Goal: Information Seeking & Learning: Learn about a topic

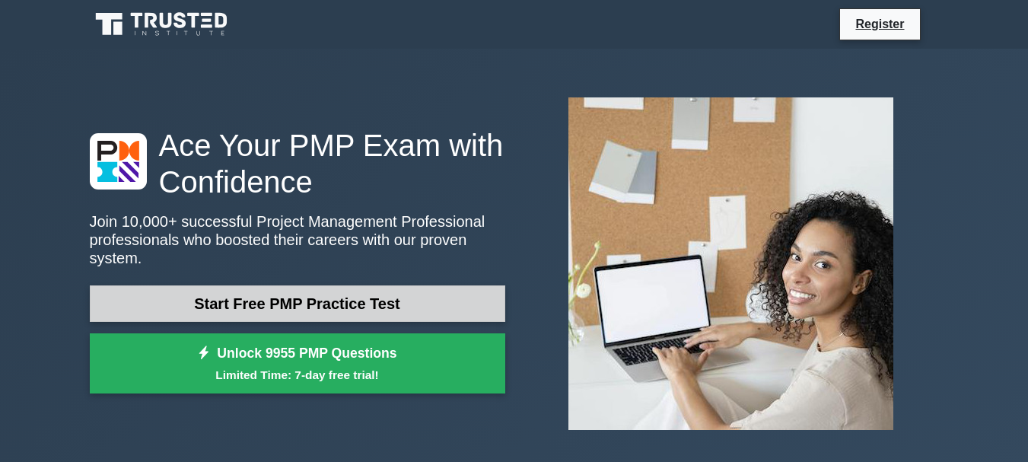
click at [453, 285] on link "Start Free PMP Practice Test" at bounding box center [297, 303] width 415 height 37
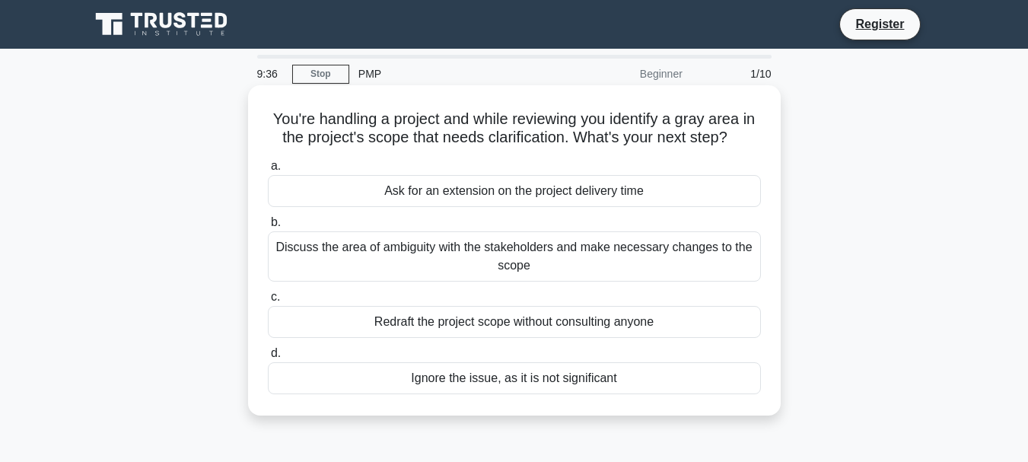
click at [687, 253] on div "Discuss the area of ambiguity with the stakeholders and make necessary changes …" at bounding box center [514, 256] width 493 height 50
click at [268, 227] on input "b. Discuss the area of ambiguity with the stakeholders and make necessary chang…" at bounding box center [268, 223] width 0 height 10
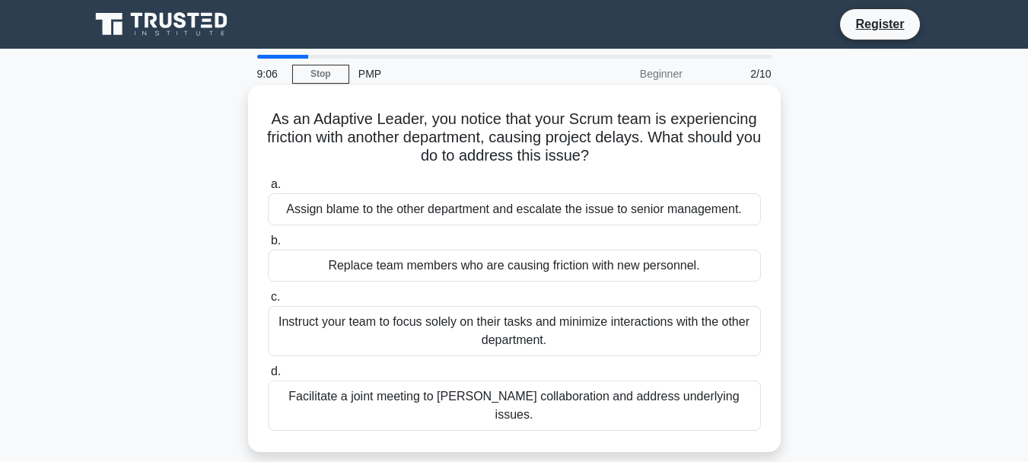
click at [680, 396] on div "Facilitate a joint meeting to foster collaboration and address underlying issue…" at bounding box center [514, 405] width 493 height 50
click at [268, 377] on input "d. Facilitate a joint meeting to foster collaboration and address underlying is…" at bounding box center [268, 372] width 0 height 10
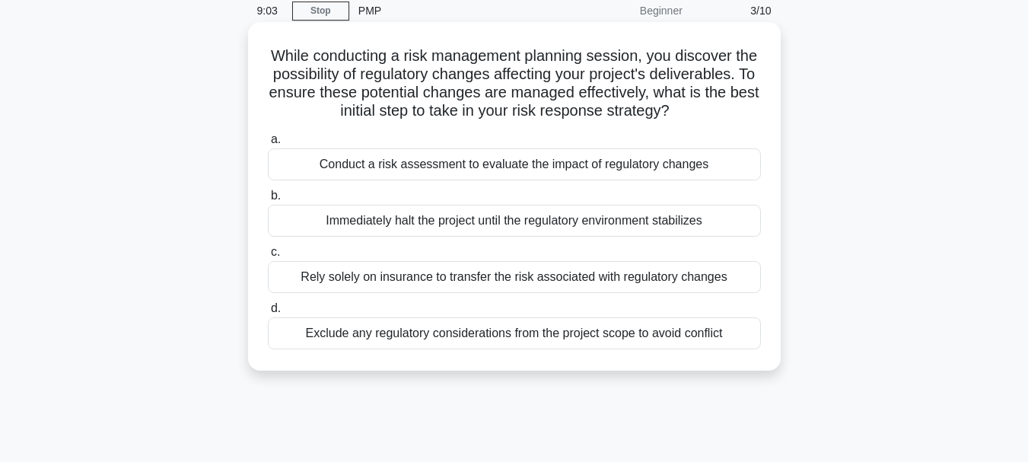
scroll to position [62, 0]
click at [711, 181] on div "Conduct a risk assessment to evaluate the impact of regulatory changes" at bounding box center [514, 165] width 493 height 32
click at [268, 145] on input "a. Conduct a risk assessment to evaluate the impact of regulatory changes" at bounding box center [268, 140] width 0 height 10
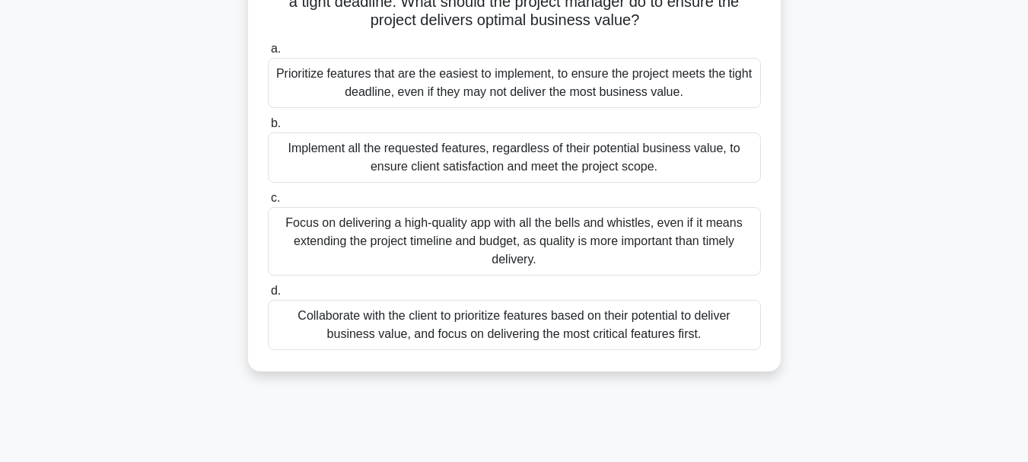
scroll to position [196, 0]
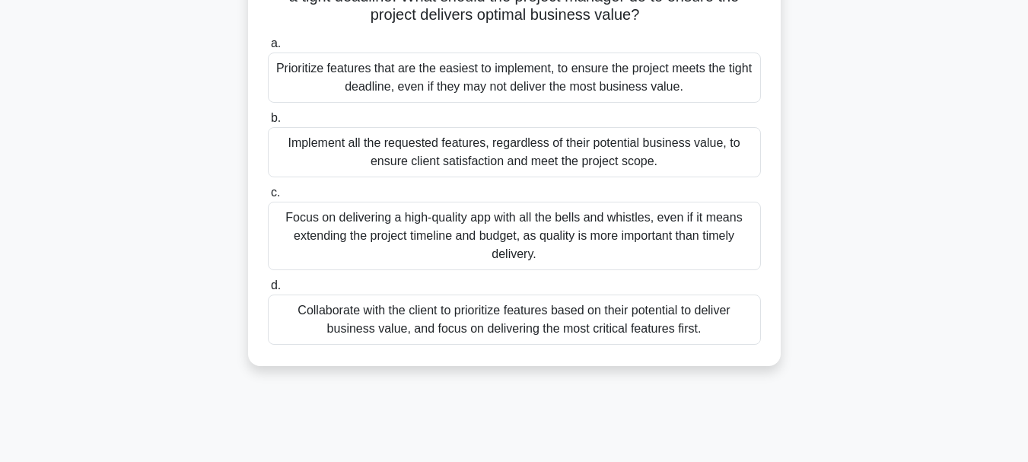
click at [720, 320] on div "Collaborate with the client to prioritize features based on their potential to …" at bounding box center [514, 319] width 493 height 50
click at [268, 291] on input "d. Collaborate with the client to prioritize features based on their potential …" at bounding box center [268, 286] width 0 height 10
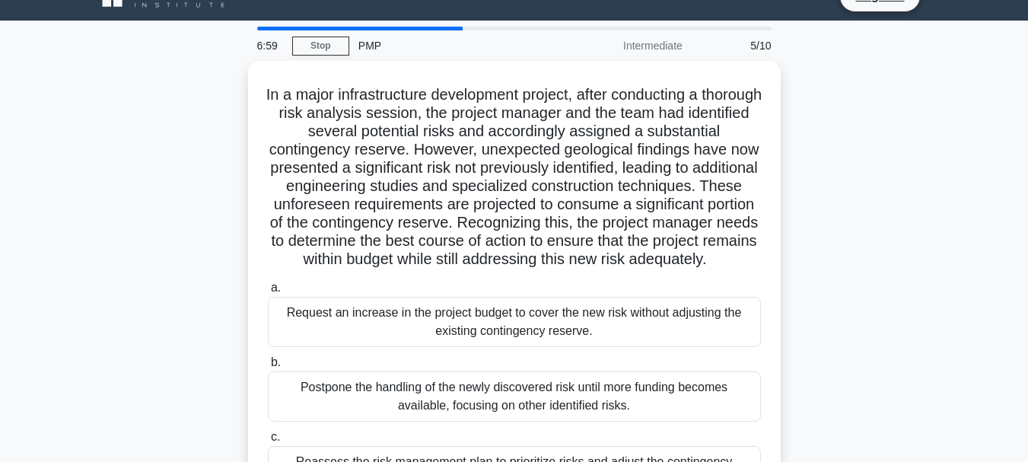
scroll to position [35, 0]
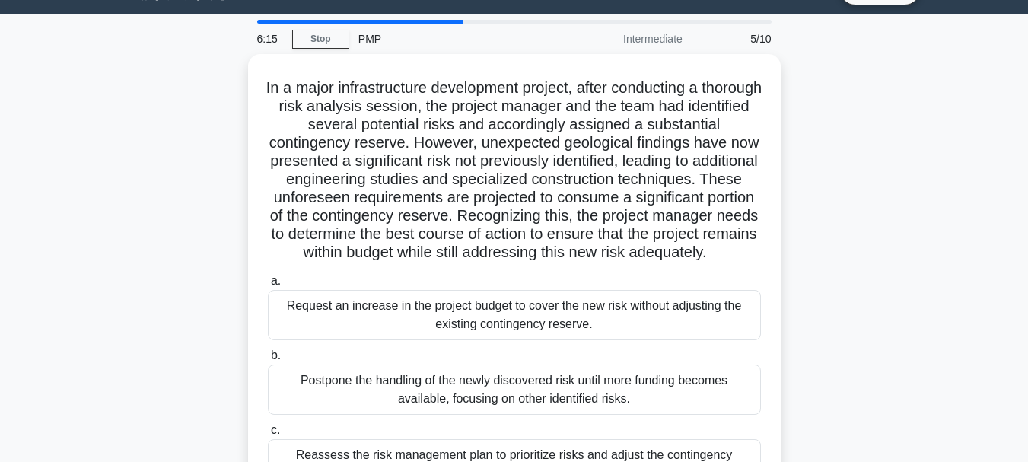
click at [808, 266] on div "In a major infrastructure development project, after conducting a thorough risk…" at bounding box center [514, 328] width 867 height 549
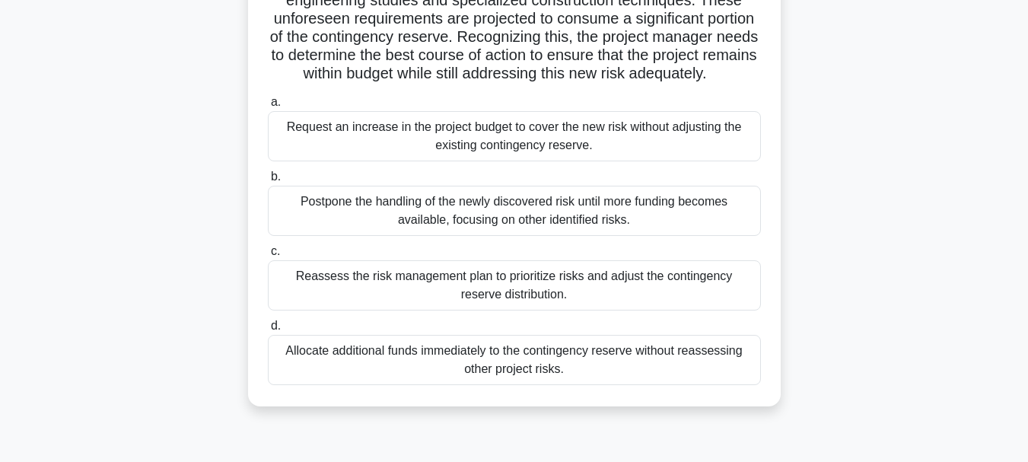
scroll to position [215, 0]
click at [808, 266] on div "In a major infrastructure development project, after conducting a thorough risk…" at bounding box center [514, 148] width 867 height 549
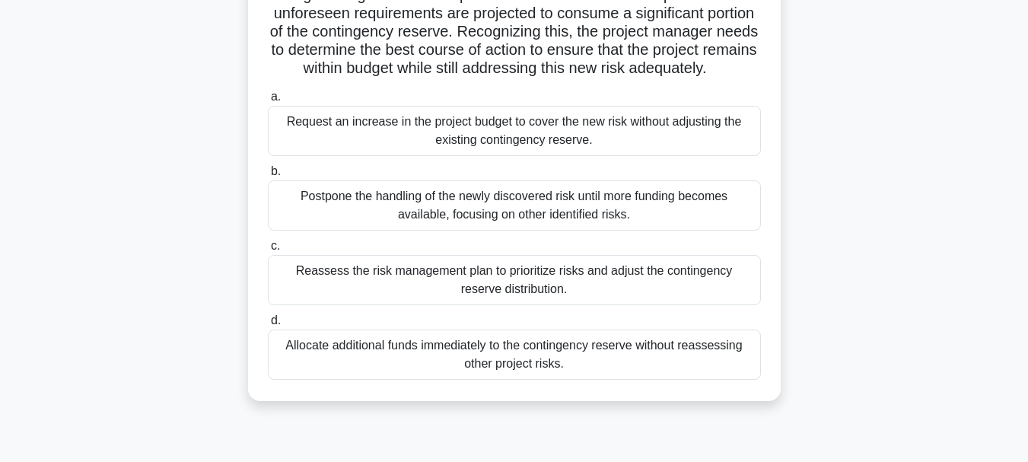
click at [686, 296] on div "Reassess the risk management plan to prioritize risks and adjust the contingenc…" at bounding box center [514, 280] width 493 height 50
click at [268, 251] on input "c. Reassess the risk management plan to prioritize risks and adjust the conting…" at bounding box center [268, 246] width 0 height 10
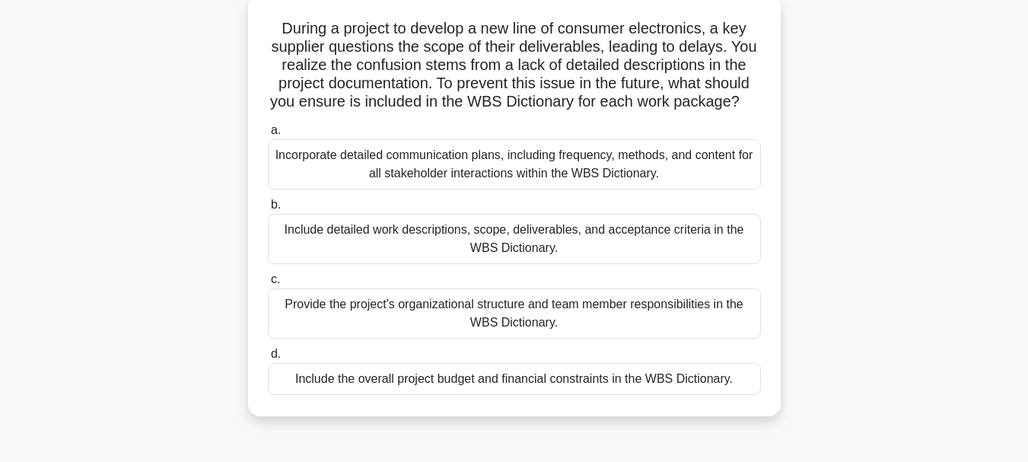
scroll to position [96, 0]
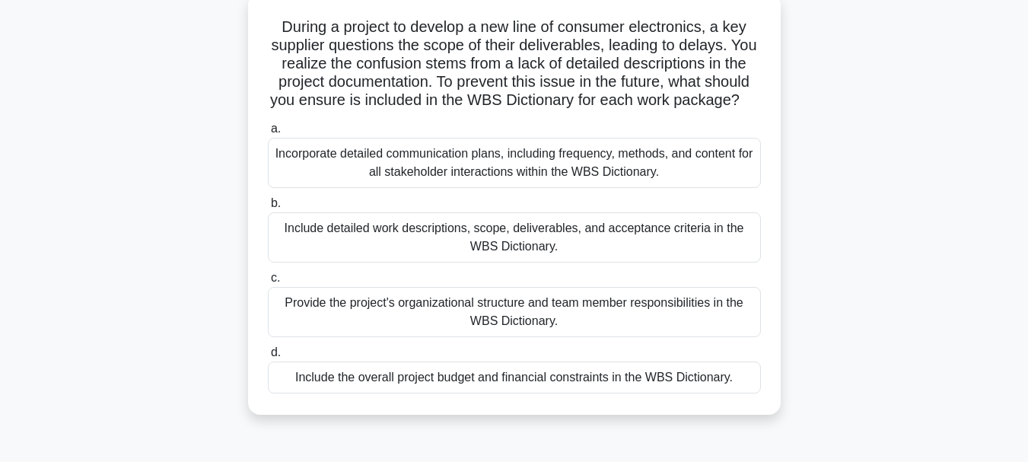
click at [797, 301] on div "During a project to develop a new line of consumer electronics, a key supplier …" at bounding box center [514, 213] width 867 height 440
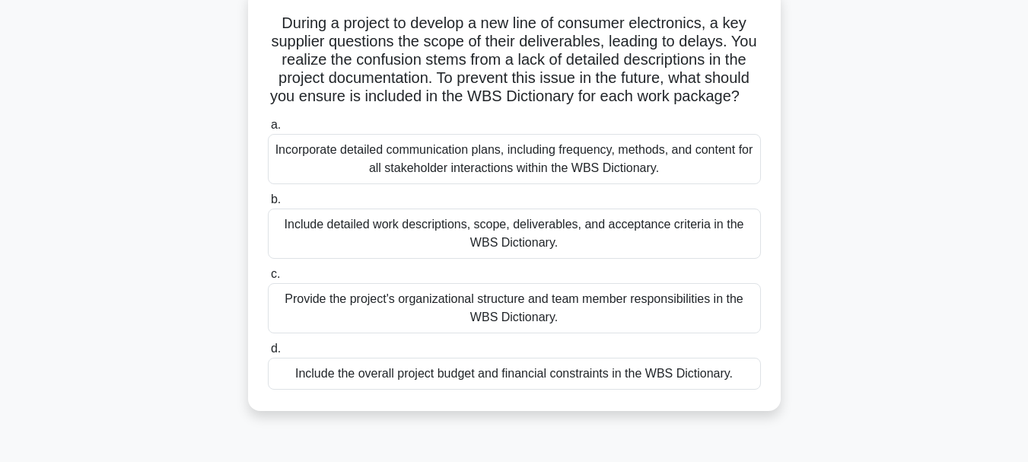
click at [697, 184] on div "Incorporate detailed communication plans, including frequency, methods, and con…" at bounding box center [514, 159] width 493 height 50
click at [268, 130] on input "a. Incorporate detailed communication plans, including frequency, methods, and …" at bounding box center [268, 125] width 0 height 10
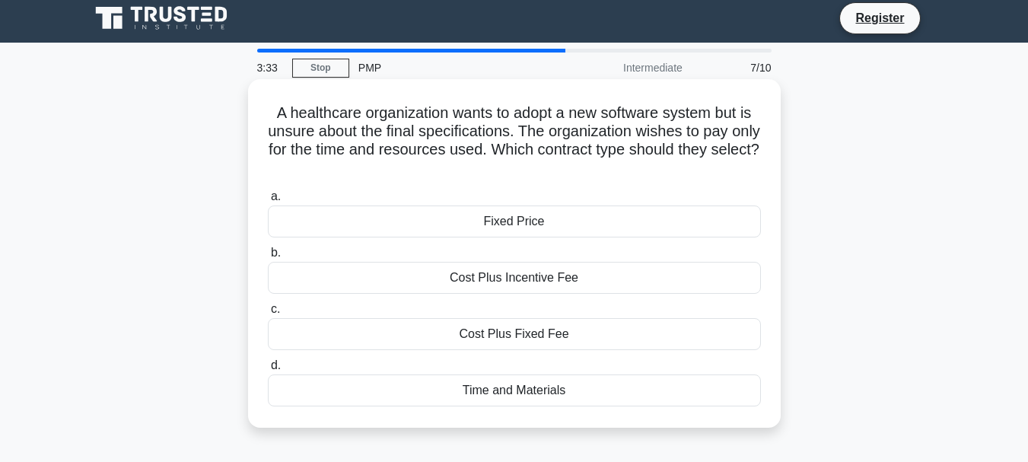
scroll to position [0, 0]
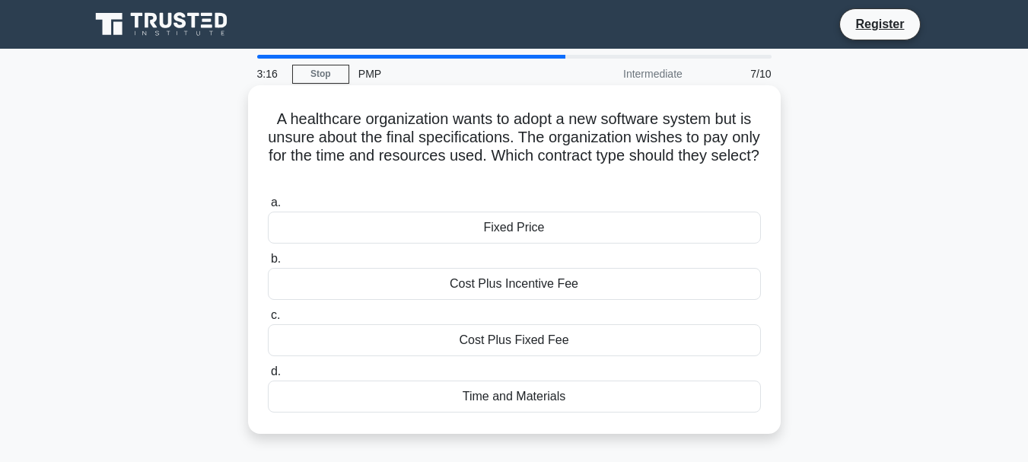
click at [759, 212] on label "a. Fixed Price" at bounding box center [514, 218] width 493 height 50
click at [268, 208] on input "a. Fixed Price" at bounding box center [268, 203] width 0 height 10
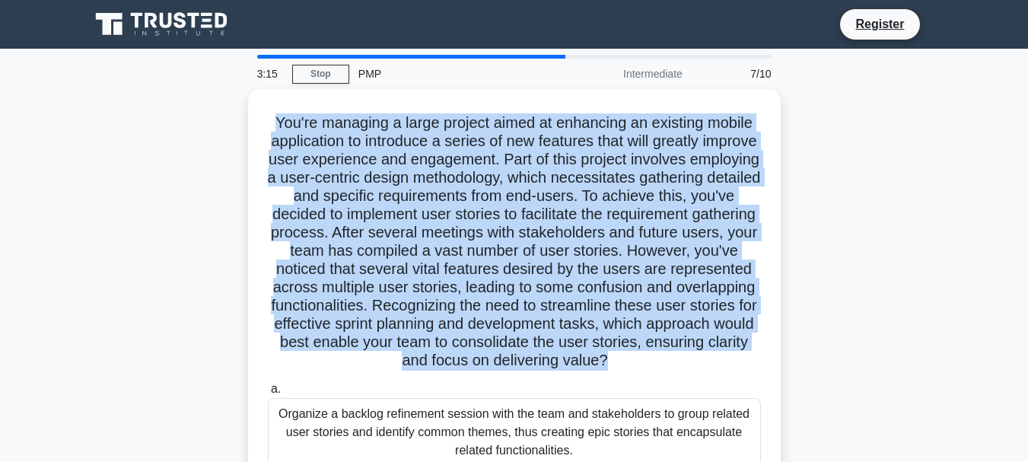
click at [759, 212] on h5 "You're managing a large project aimed at enhancing an existing mobile applicati…" at bounding box center [514, 241] width 496 height 257
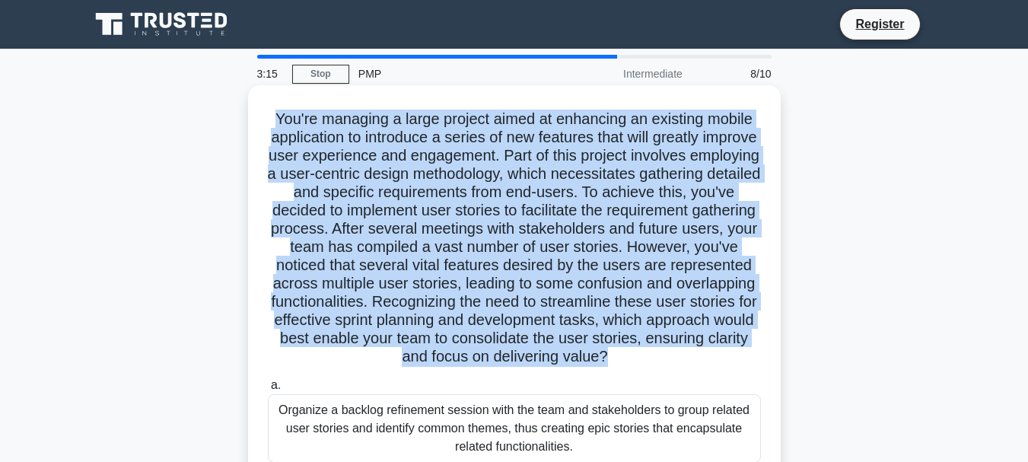
click at [759, 212] on h5 "You're managing a large project aimed at enhancing an existing mobile applicati…" at bounding box center [514, 238] width 496 height 257
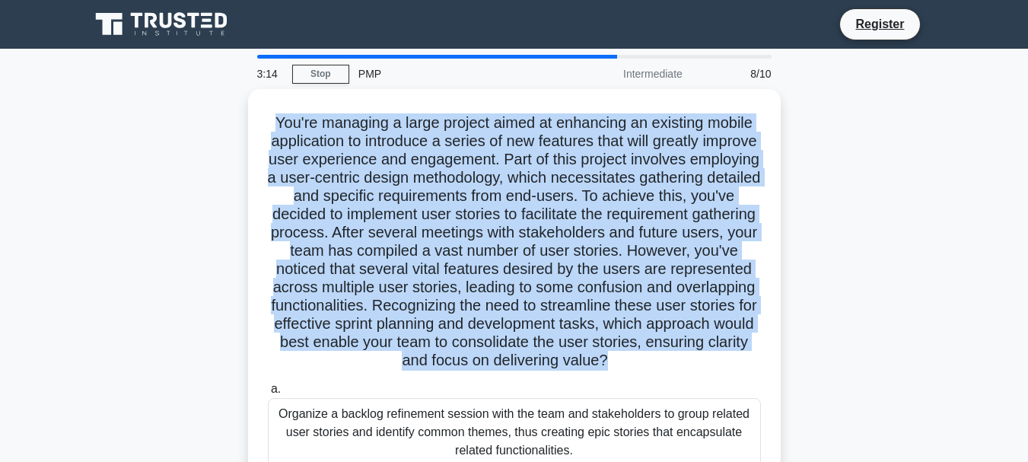
click at [793, 224] on div ".spinner_0XTQ{transform-origin:center;animation:spinner_y6GP .75s linear infini…" at bounding box center [514, 409] width 867 height 641
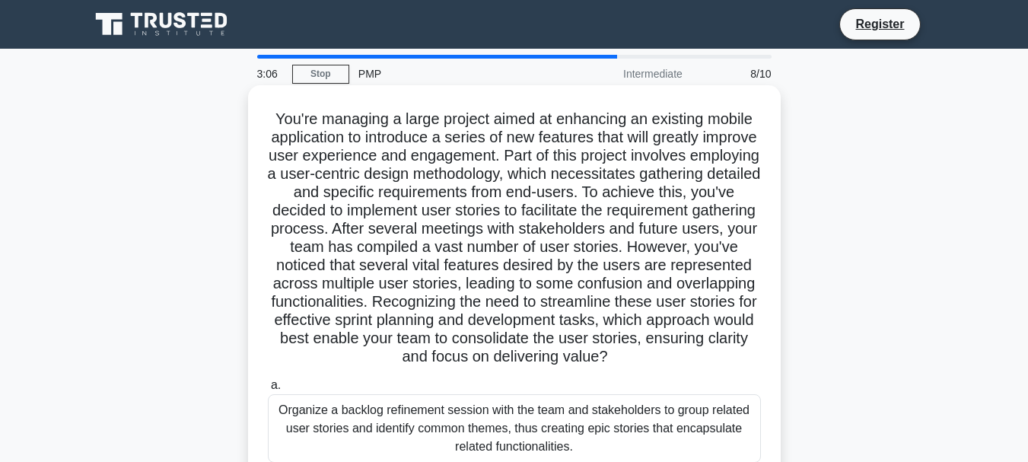
click at [266, 258] on h5 "You're managing a large project aimed at enhancing an existing mobile applicati…" at bounding box center [514, 238] width 496 height 257
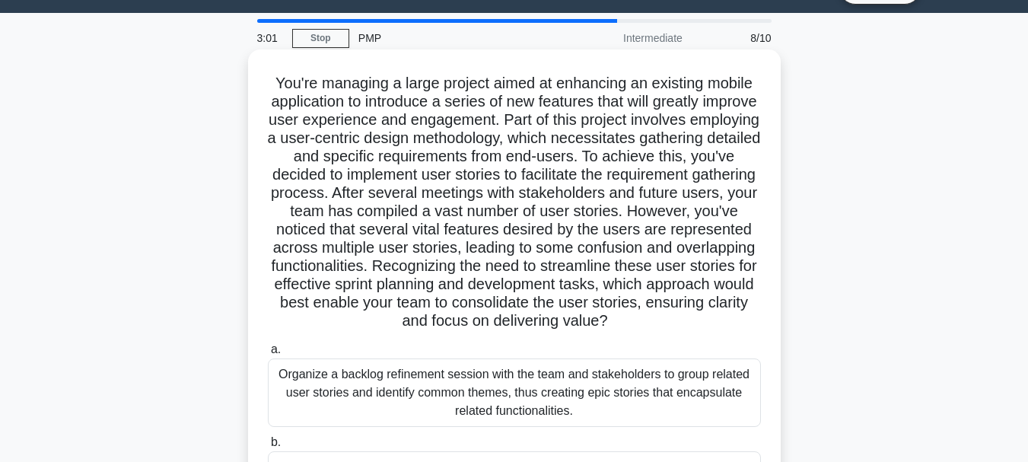
scroll to position [34, 0]
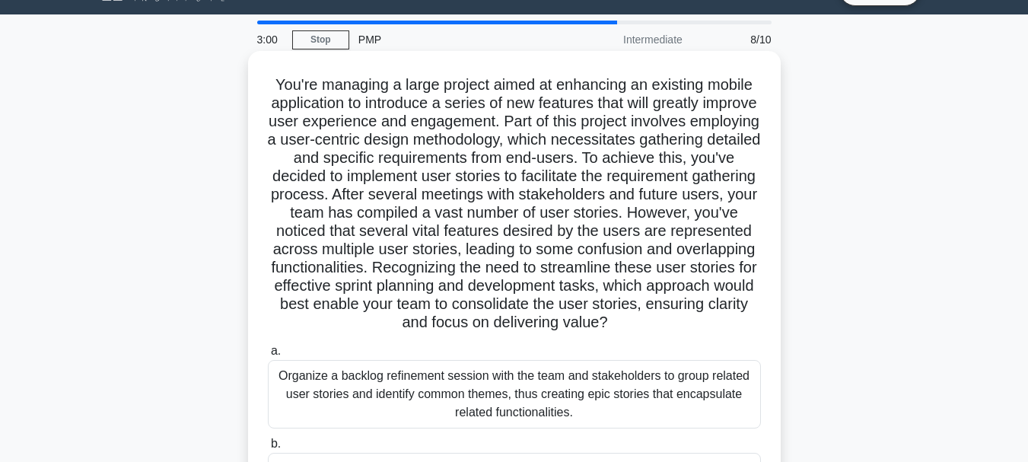
click at [266, 258] on h5 "You're managing a large project aimed at enhancing an existing mobile applicati…" at bounding box center [514, 203] width 496 height 257
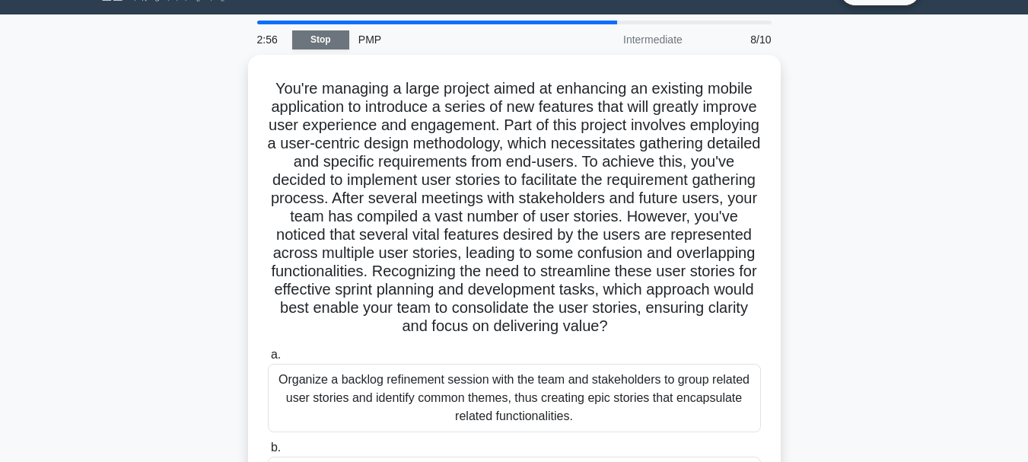
click at [320, 40] on link "Stop" at bounding box center [320, 39] width 57 height 19
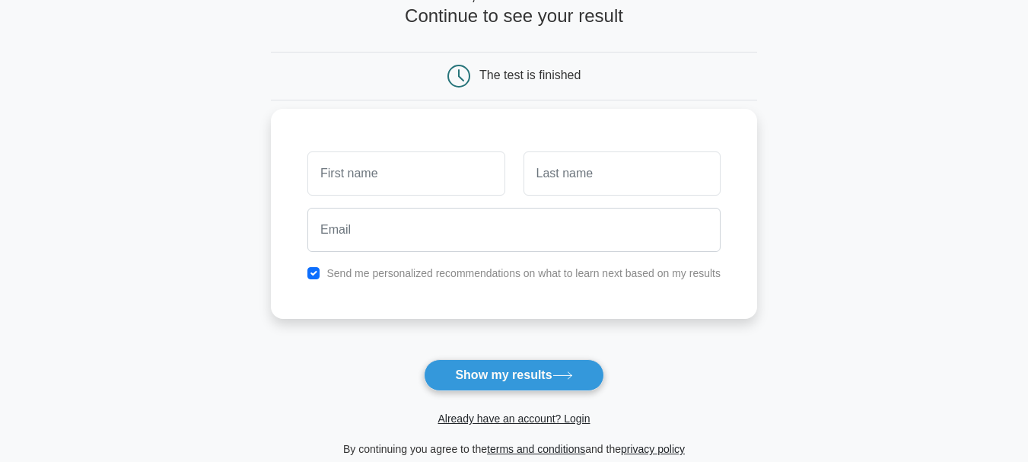
scroll to position [129, 0]
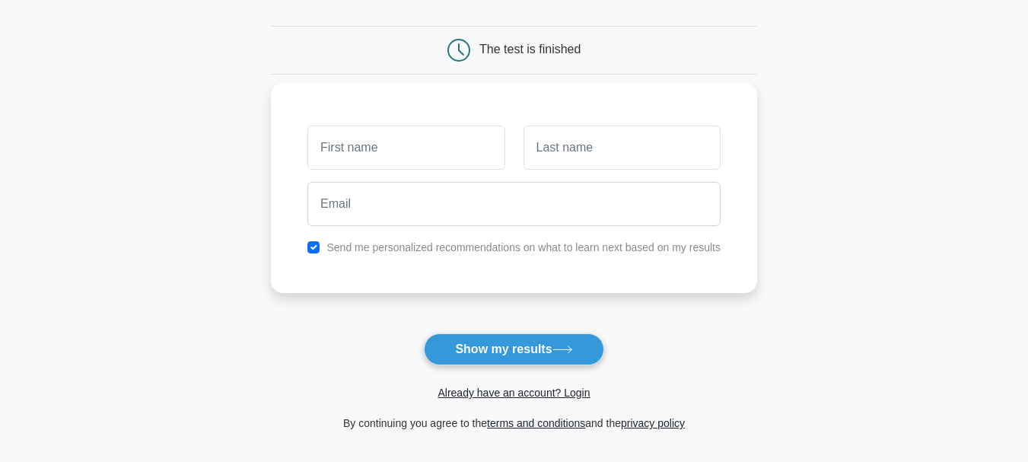
click at [584, 233] on div "Send me personalized recommendations on what to learn next based on my results" at bounding box center [514, 188] width 486 height 210
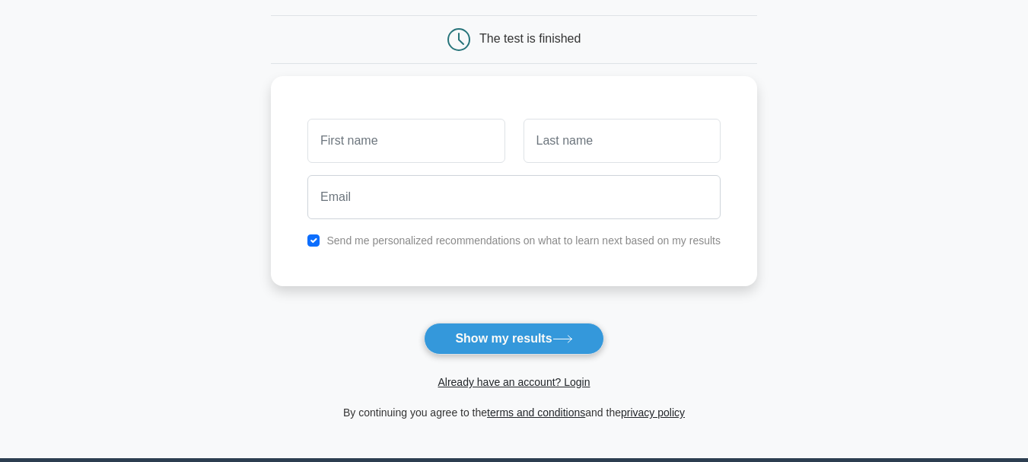
scroll to position [138, 0]
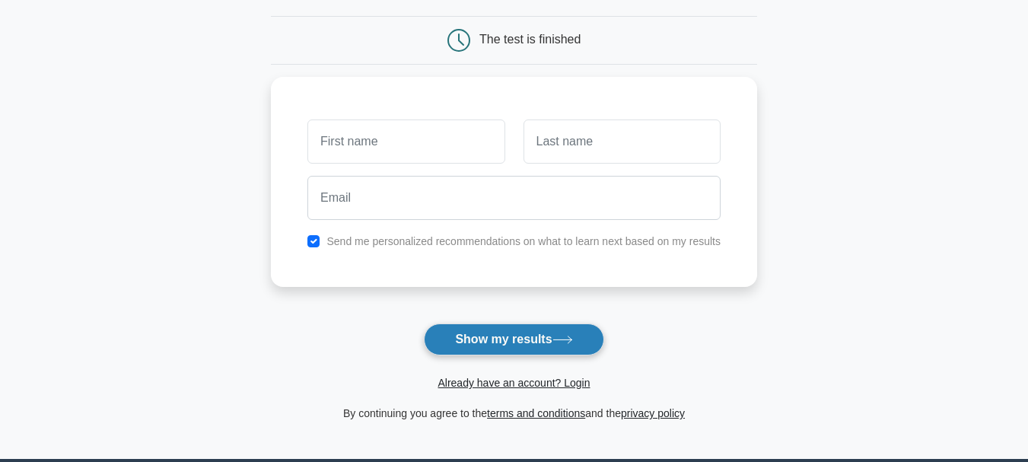
click at [589, 344] on button "Show my results" at bounding box center [514, 339] width 180 height 32
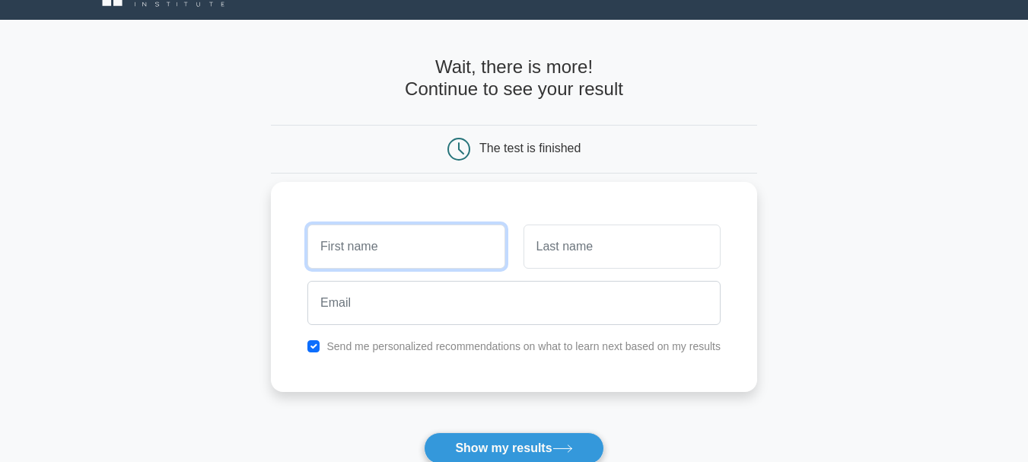
scroll to position [0, 0]
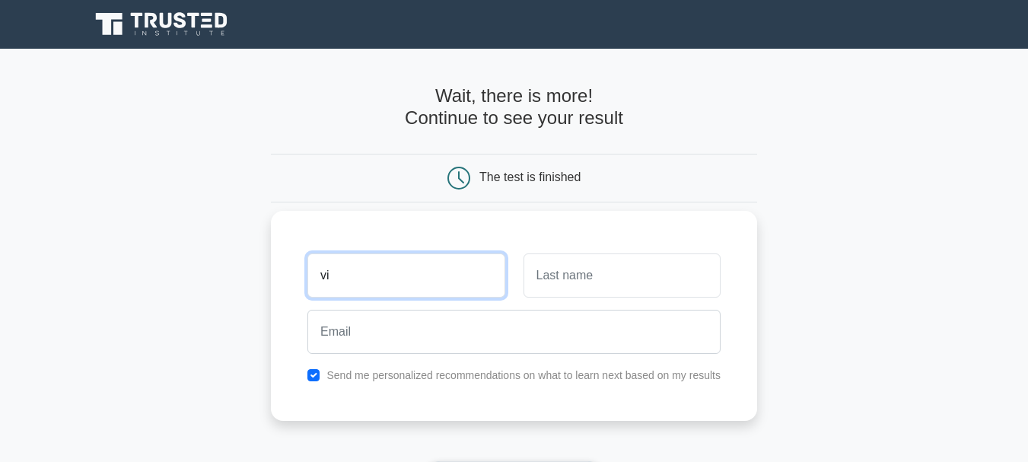
type input "v"
type input "Vineet"
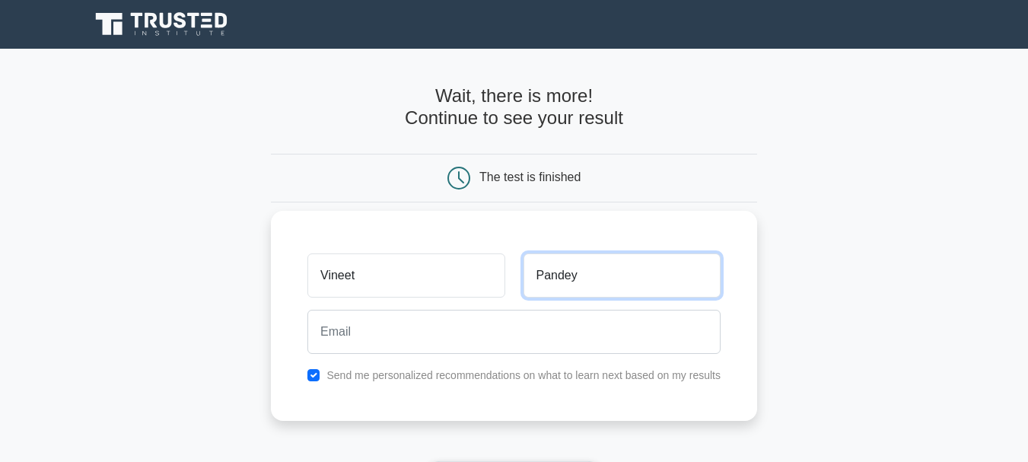
type input "Pandey"
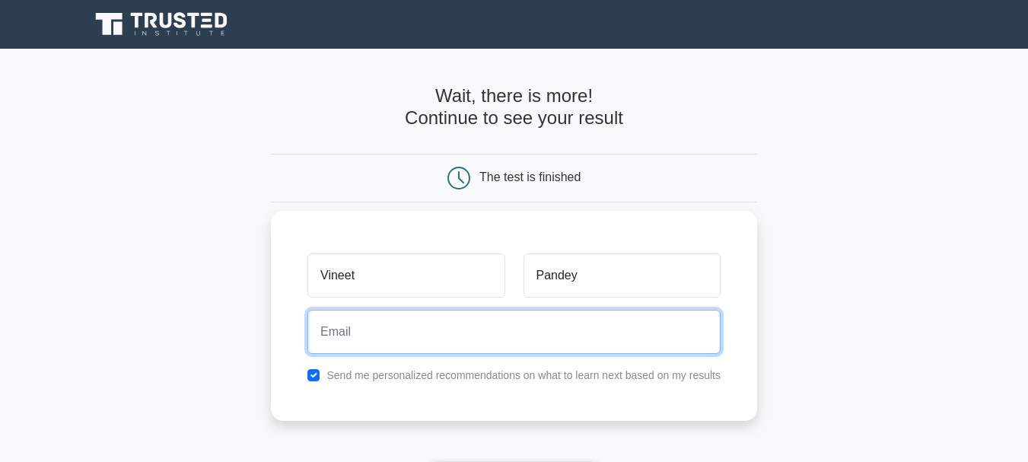
click at [425, 331] on input "email" at bounding box center [513, 332] width 413 height 44
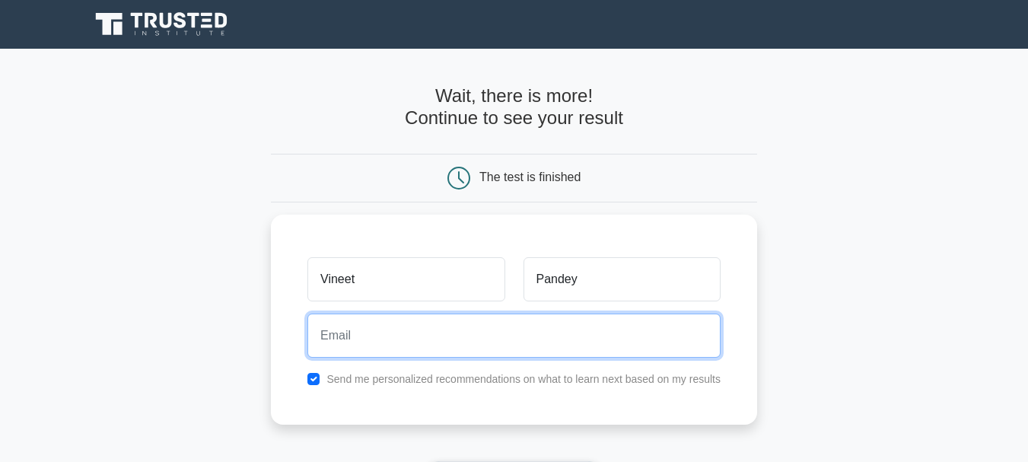
type input "vineetpandey1721@gmail.com"
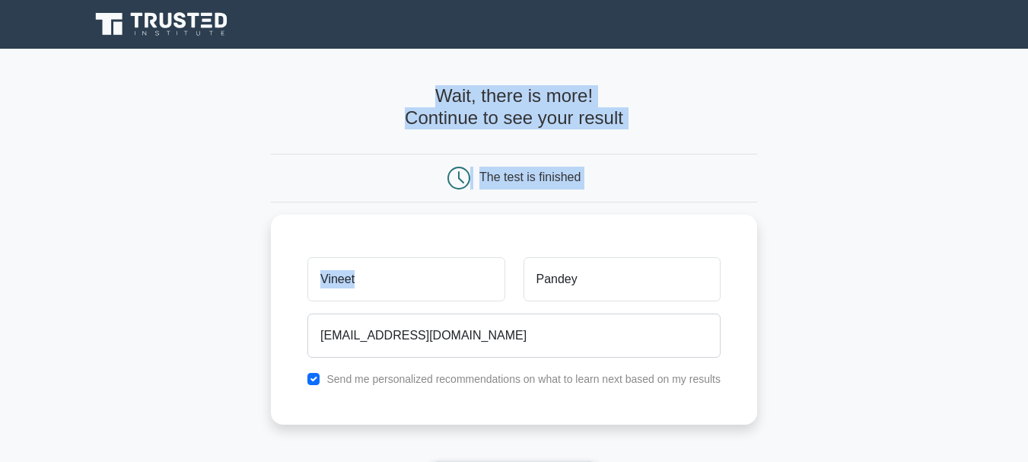
drag, startPoint x: 876, startPoint y: 278, endPoint x: 821, endPoint y: 52, distance: 232.5
click at [821, 52] on main "Wait, there is more! Continue to see your result The test is finished Vineet Pa…" at bounding box center [514, 323] width 1028 height 548
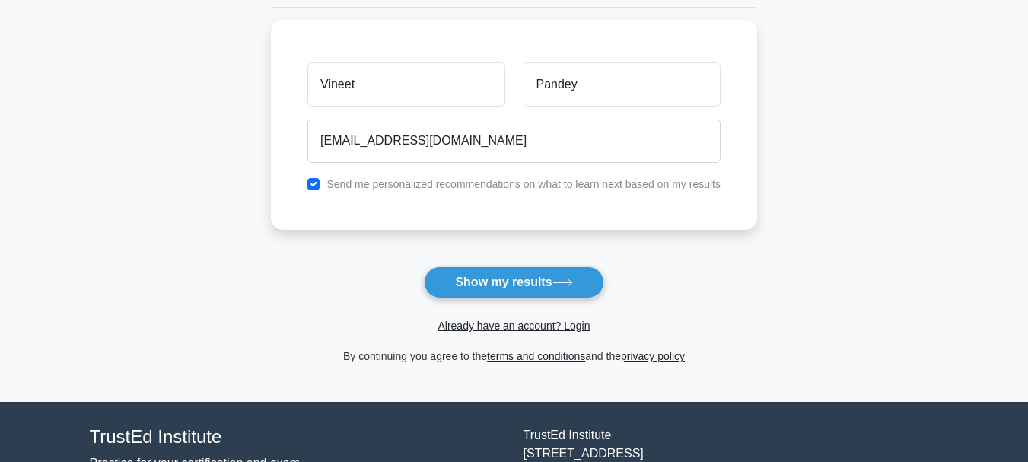
scroll to position [196, 0]
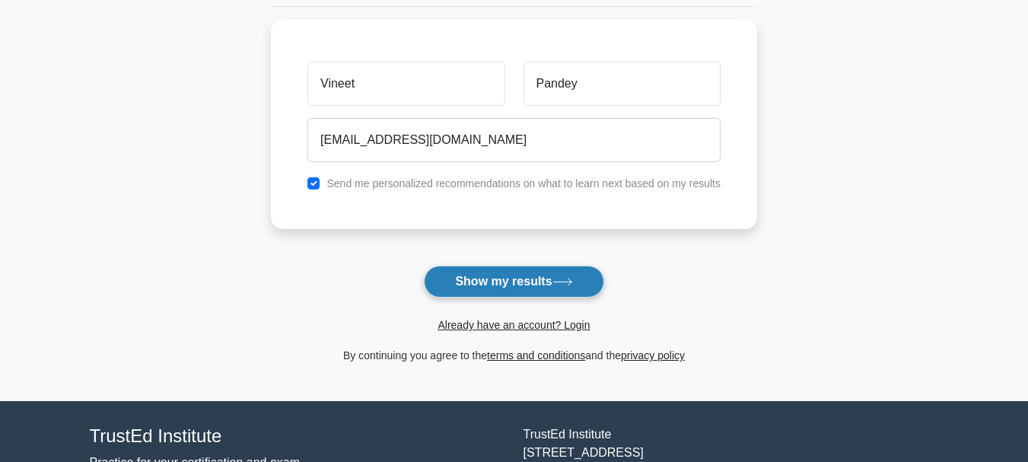
click at [579, 291] on button "Show my results" at bounding box center [514, 282] width 180 height 32
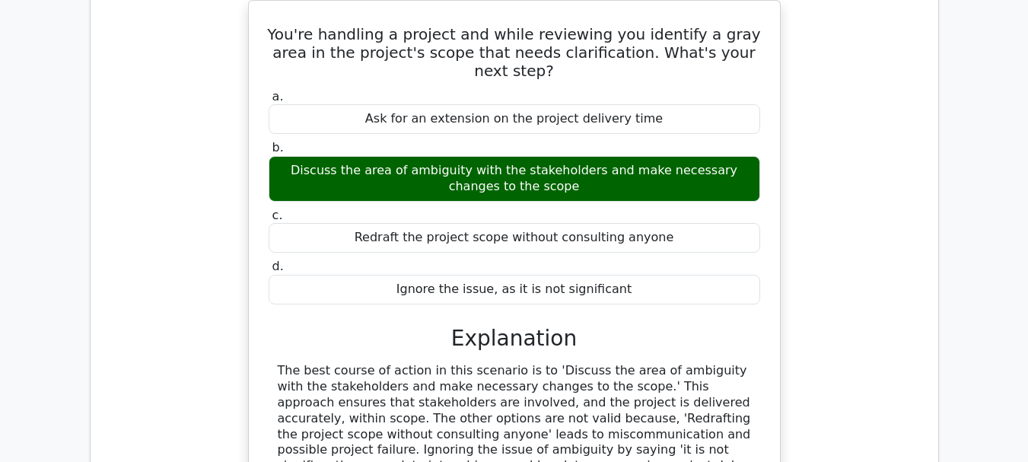
scroll to position [1363, 0]
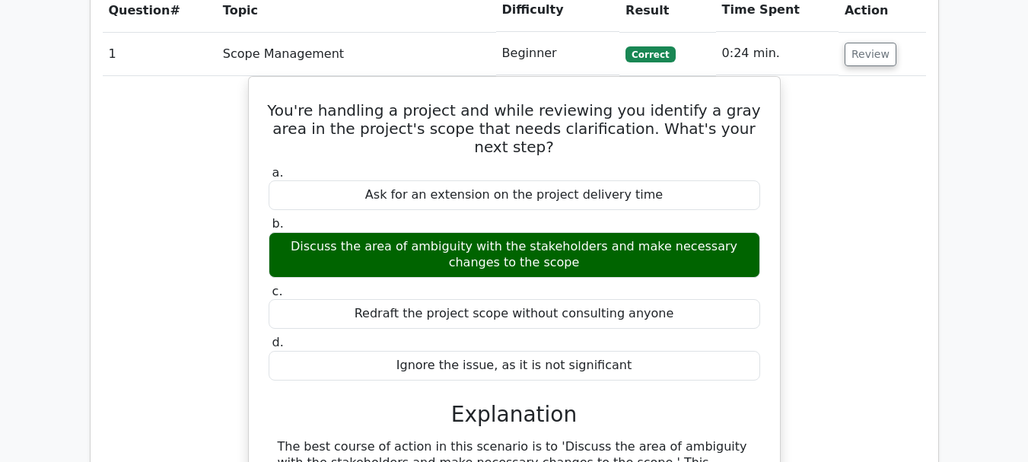
click at [836, 278] on div "You're handling a project and while reviewing you identify a gray area in the p…" at bounding box center [514, 393] width 823 height 635
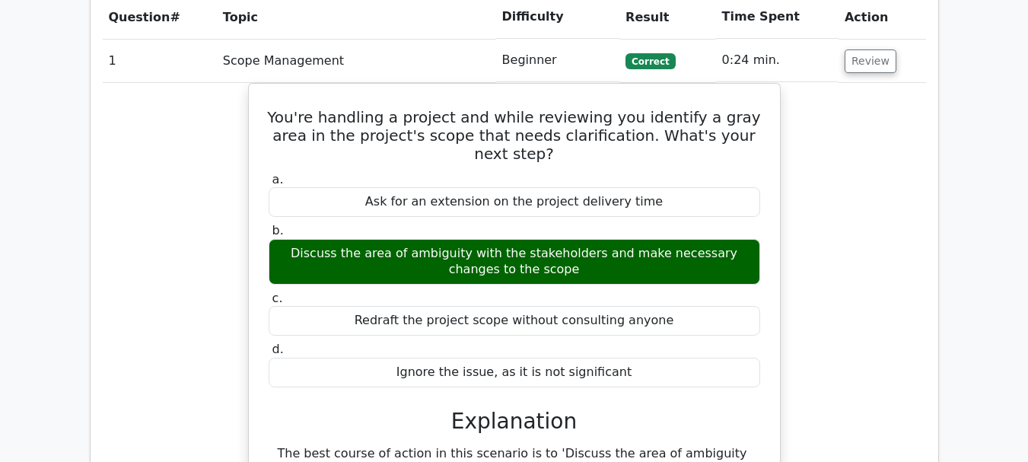
click at [836, 278] on div "You're handling a project and while reviewing you identify a gray area in the p…" at bounding box center [514, 400] width 823 height 635
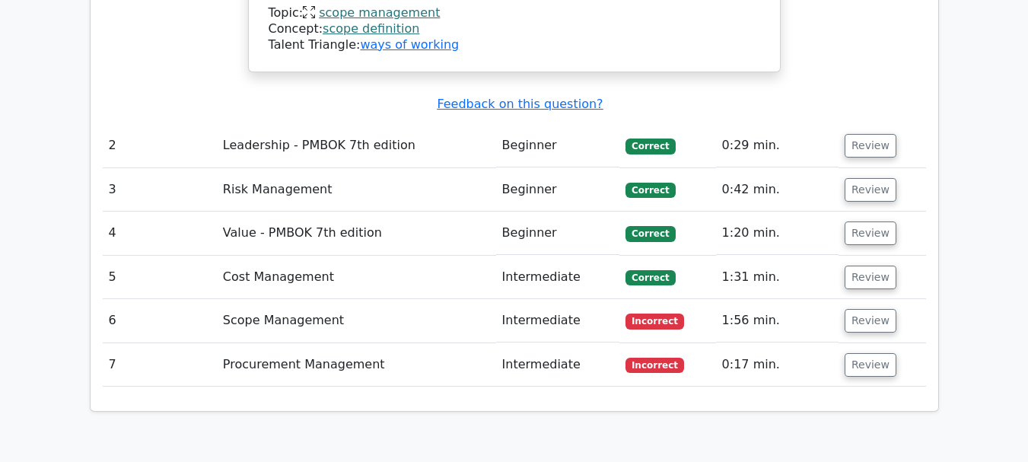
scroll to position [1935, 0]
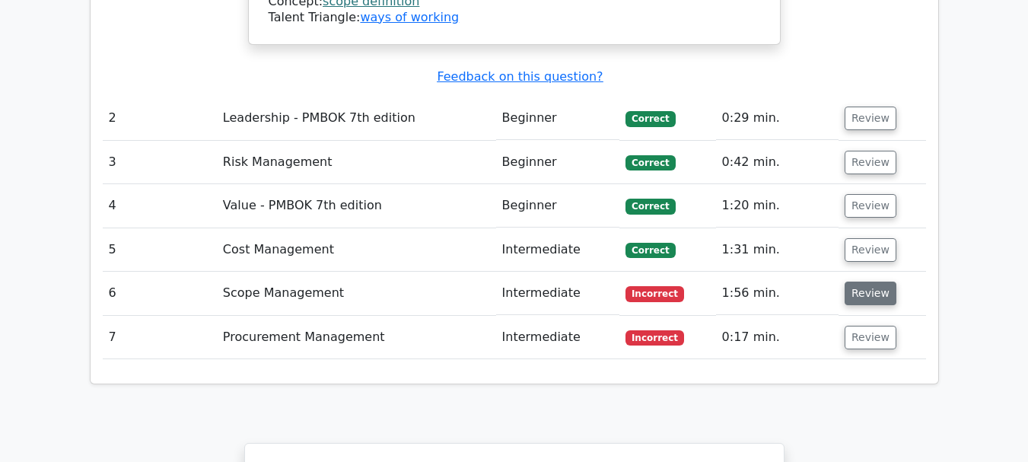
click at [858, 281] on button "Review" at bounding box center [870, 293] width 52 height 24
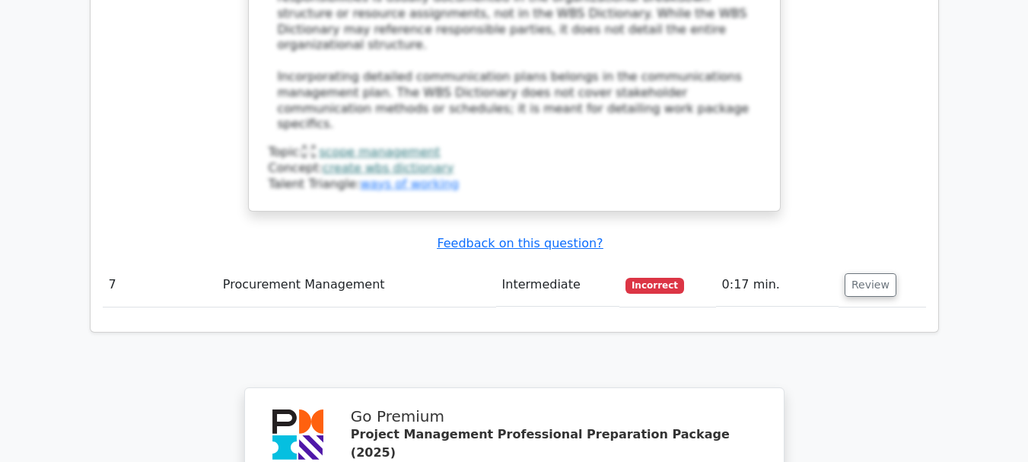
scroll to position [2953, 0]
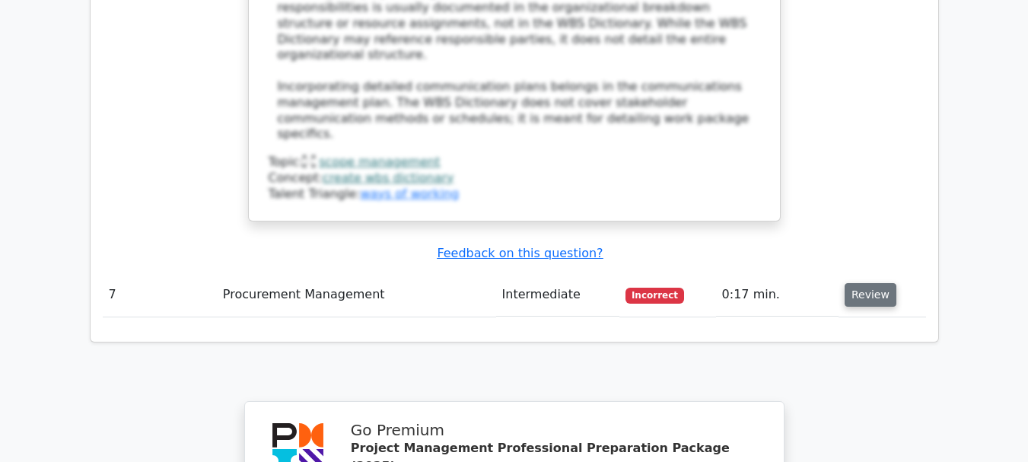
click at [860, 283] on button "Review" at bounding box center [870, 295] width 52 height 24
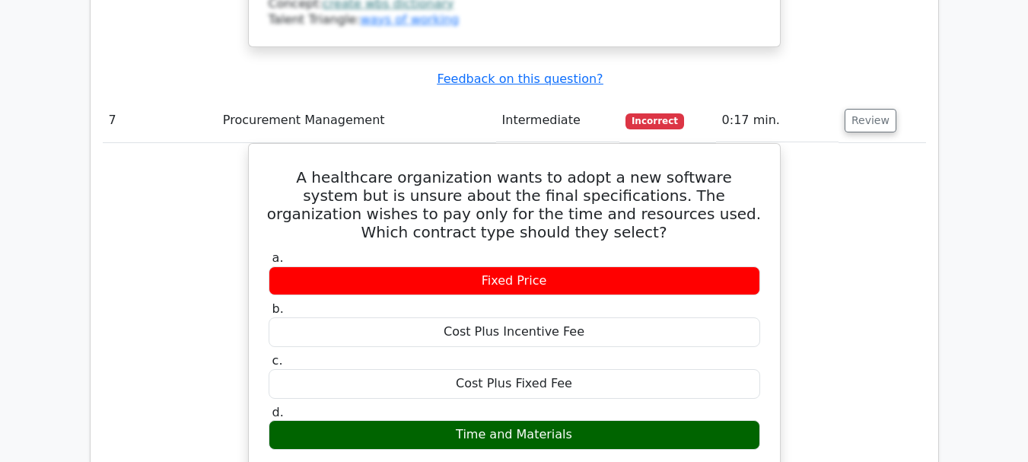
scroll to position [3132, 0]
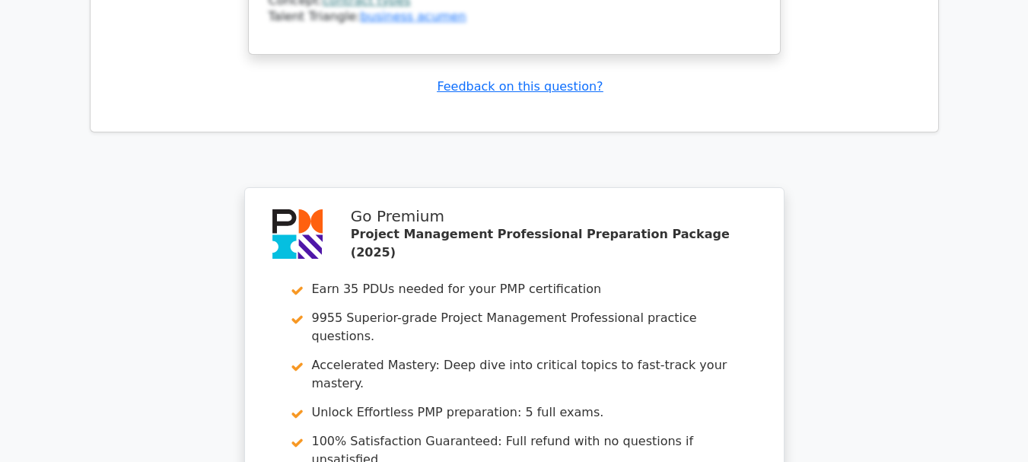
scroll to position [3831, 0]
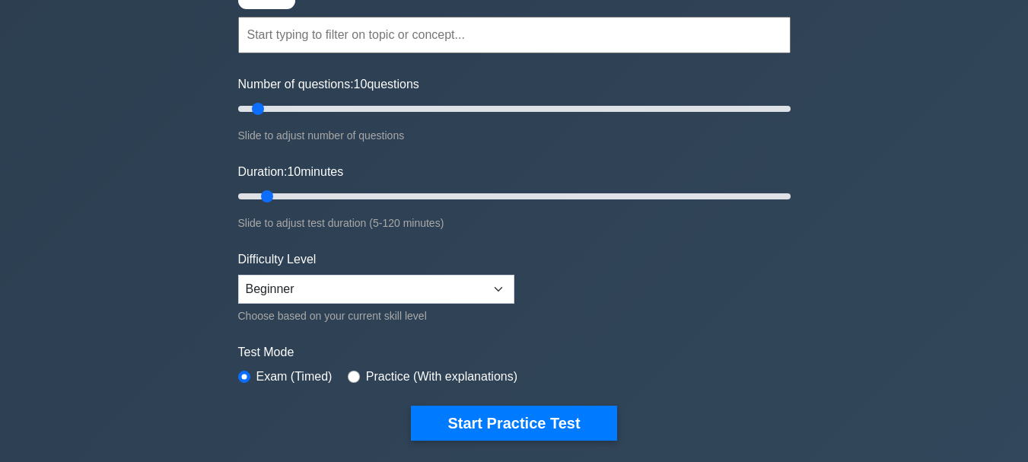
scroll to position [175, 0]
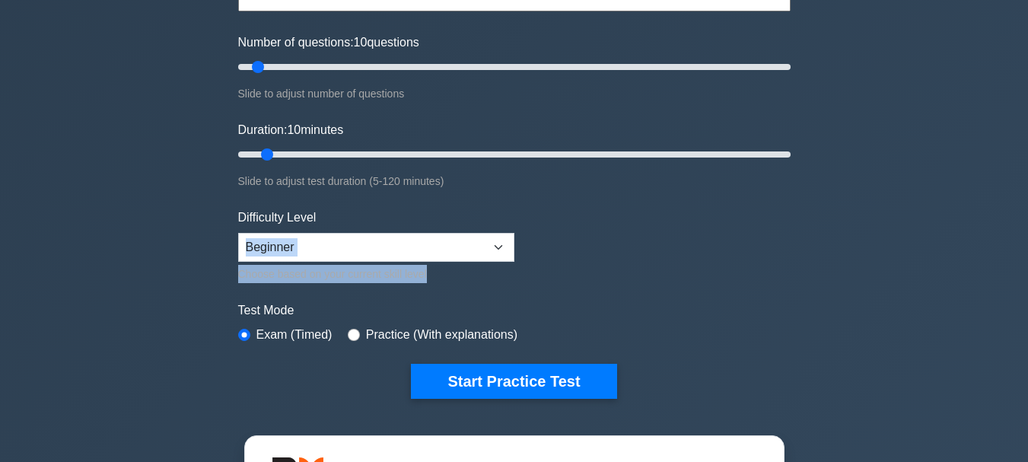
drag, startPoint x: 762, startPoint y: 274, endPoint x: 752, endPoint y: 231, distance: 44.3
click at [752, 231] on form "Topics Scope Management Time Management Cost Management Quality Management Risk…" at bounding box center [514, 163] width 552 height 470
click at [763, 245] on form "Topics Scope Management Time Management Cost Management Quality Management Risk…" at bounding box center [514, 163] width 552 height 470
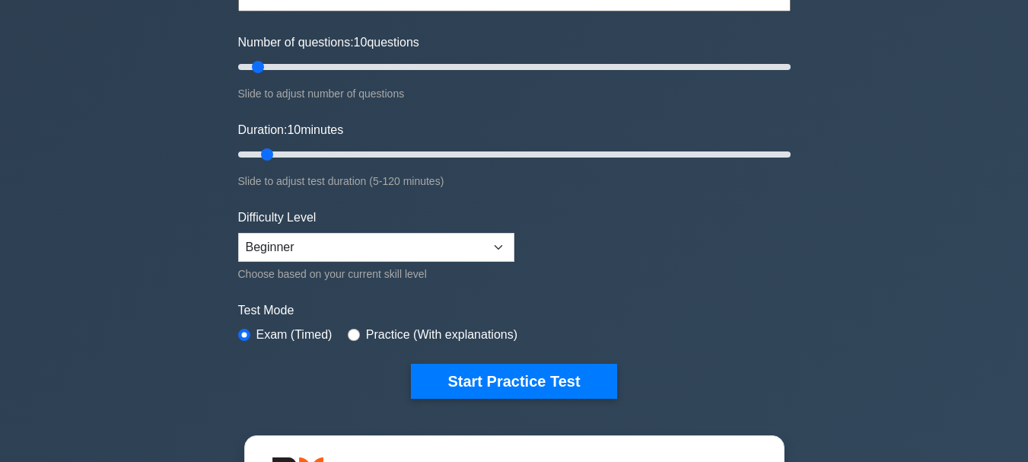
drag, startPoint x: 763, startPoint y: 245, endPoint x: 749, endPoint y: 148, distance: 97.7
click at [749, 148] on form "Topics Scope Management Time Management Cost Management Quality Management Risk…" at bounding box center [514, 163] width 552 height 470
click at [781, 205] on form "Topics Scope Management Time Management Cost Management Quality Management Risk…" at bounding box center [514, 163] width 552 height 470
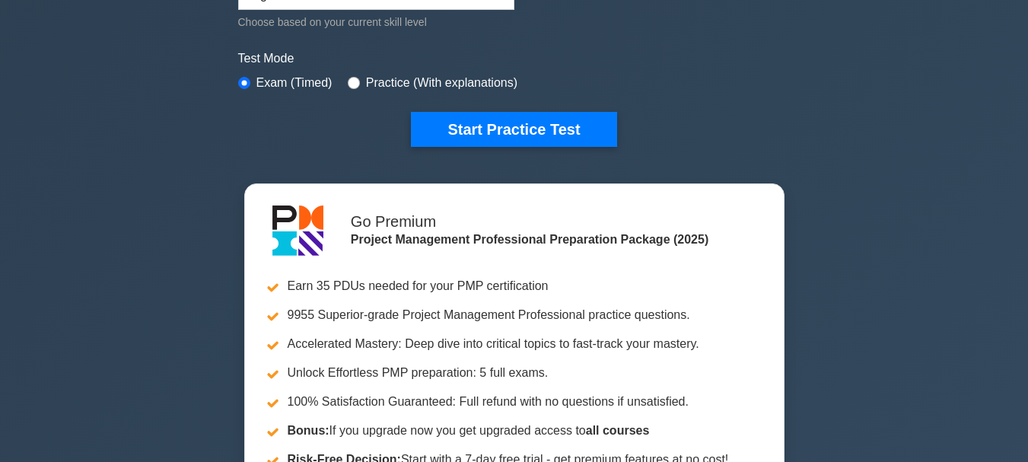
scroll to position [420, 0]
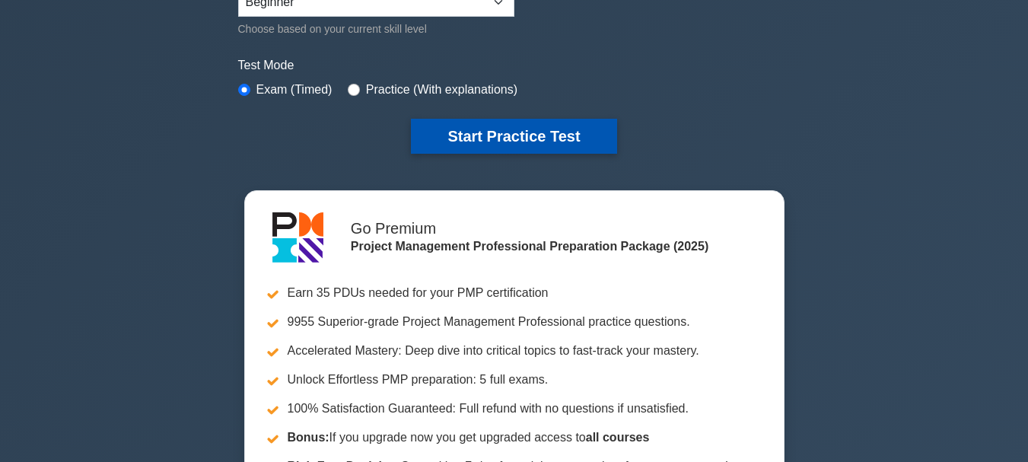
click at [599, 139] on button "Start Practice Test" at bounding box center [513, 136] width 205 height 35
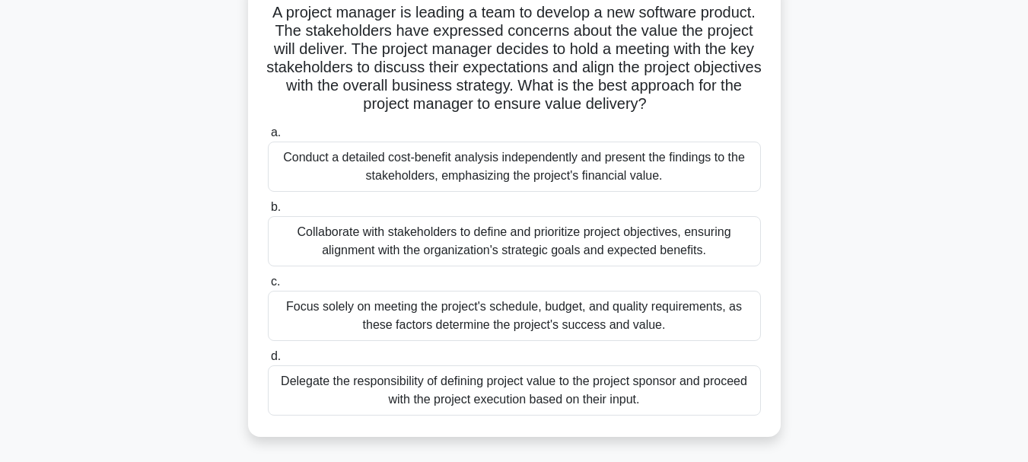
scroll to position [111, 0]
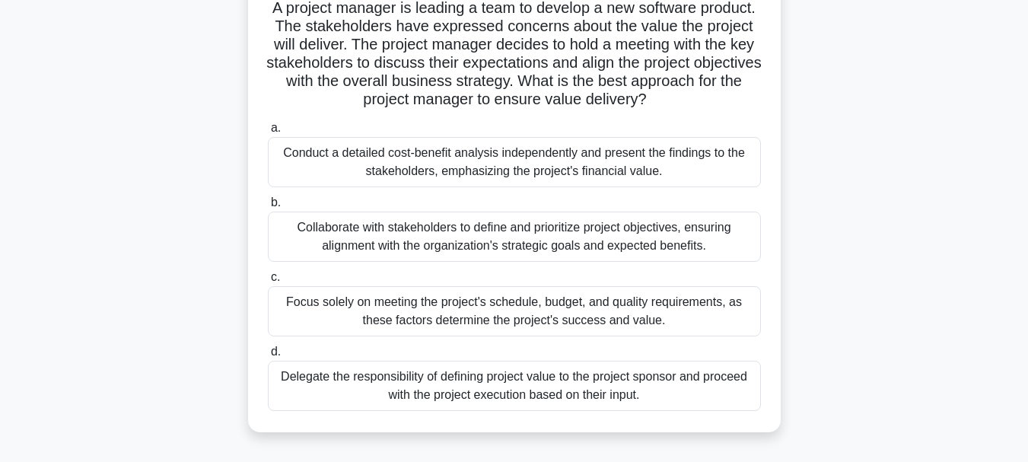
click at [682, 231] on div "Collaborate with stakeholders to define and prioritize project objectives, ensu…" at bounding box center [514, 237] width 493 height 50
click at [268, 208] on input "b. Collaborate with stakeholders to define and prioritize project objectives, e…" at bounding box center [268, 203] width 0 height 10
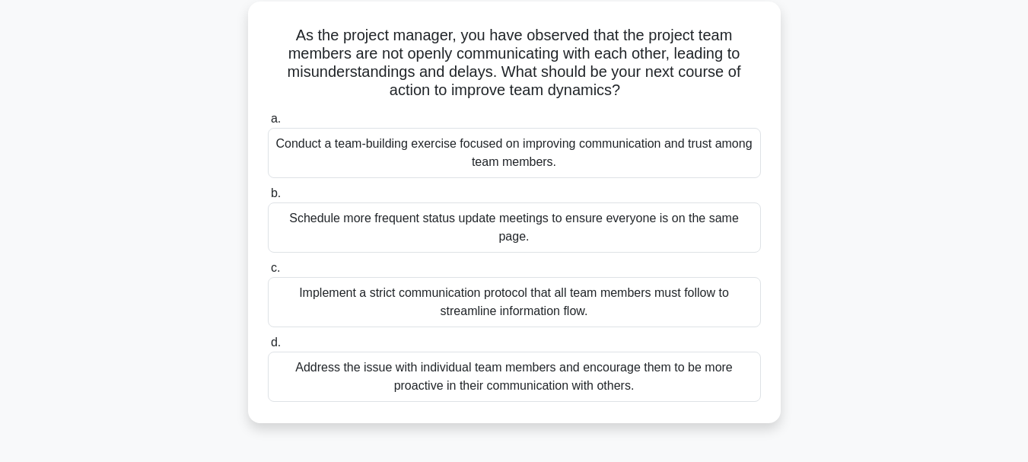
scroll to position [88, 0]
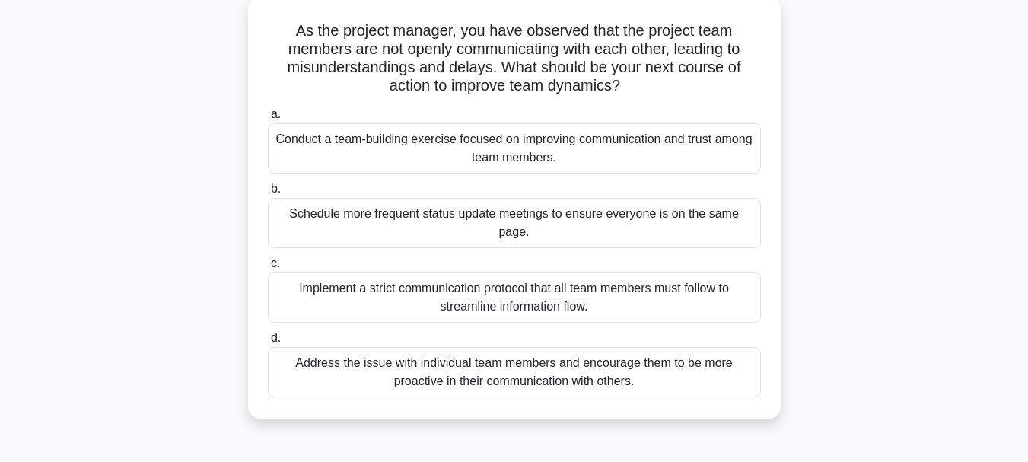
click at [656, 353] on div "Address the issue with individual team members and encourage them to be more pr…" at bounding box center [514, 372] width 493 height 50
click at [268, 343] on input "d. Address the issue with individual team members and encourage them to be more…" at bounding box center [268, 338] width 0 height 10
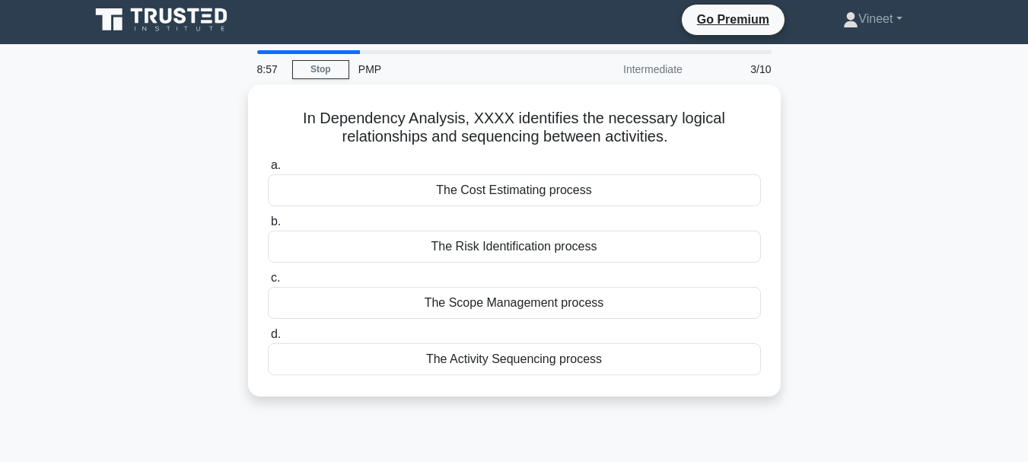
scroll to position [0, 0]
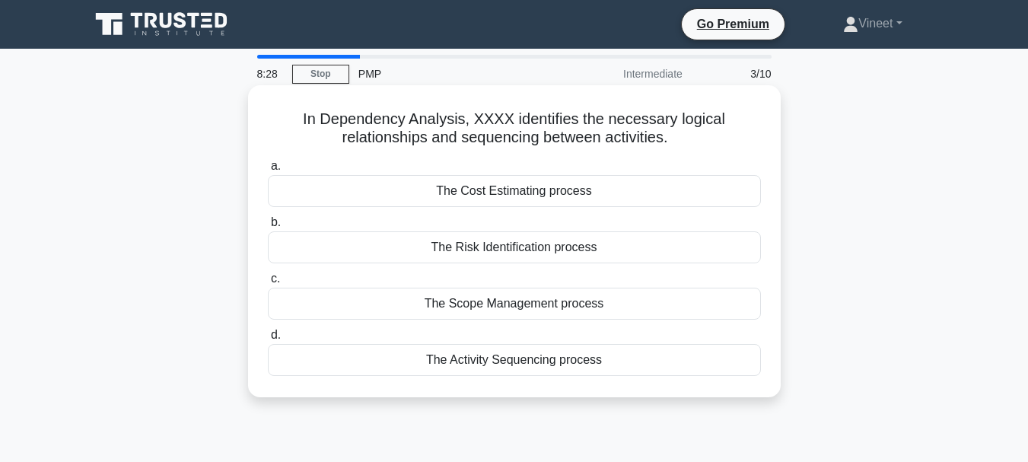
click at [665, 358] on div "The Activity Sequencing process" at bounding box center [514, 360] width 493 height 32
click at [268, 340] on input "d. The Activity Sequencing process" at bounding box center [268, 335] width 0 height 10
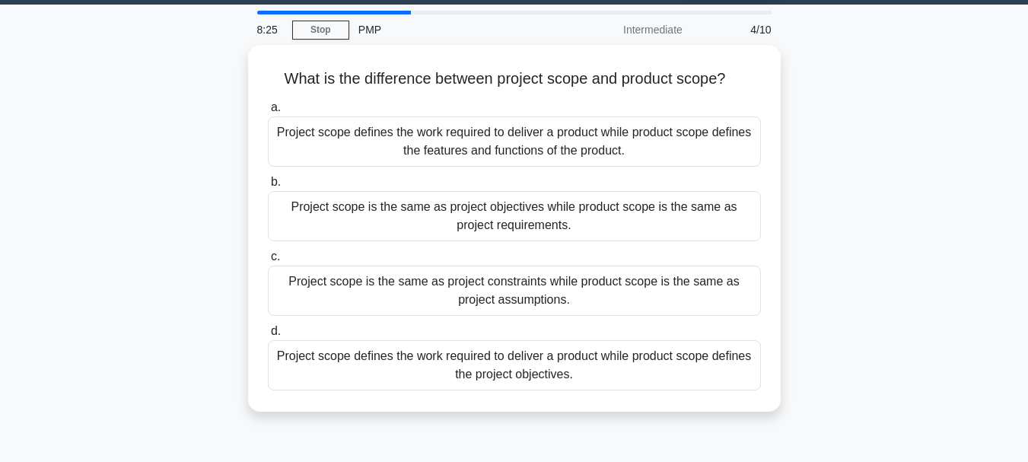
scroll to position [47, 0]
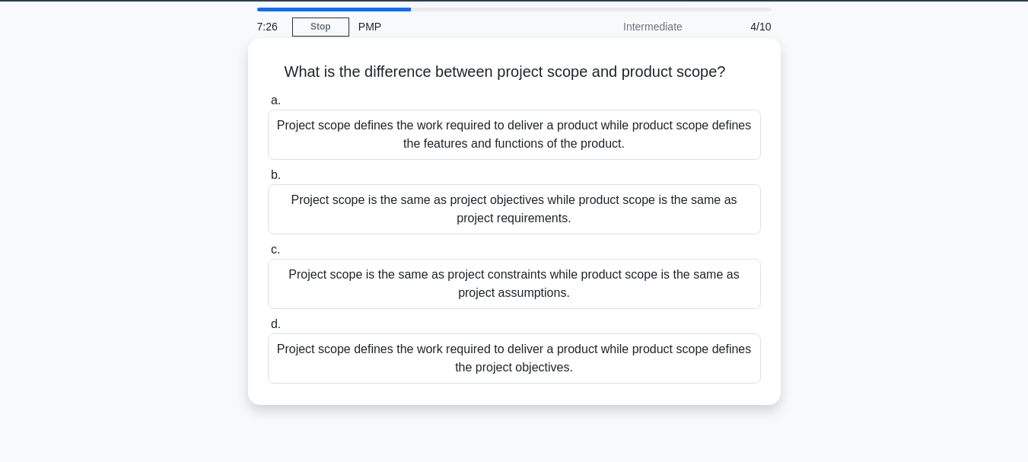
click at [584, 360] on div "Project scope defines the work required to deliver a product while product scop…" at bounding box center [514, 358] width 493 height 50
click at [268, 329] on input "d. Project scope defines the work required to deliver a product while product s…" at bounding box center [268, 325] width 0 height 10
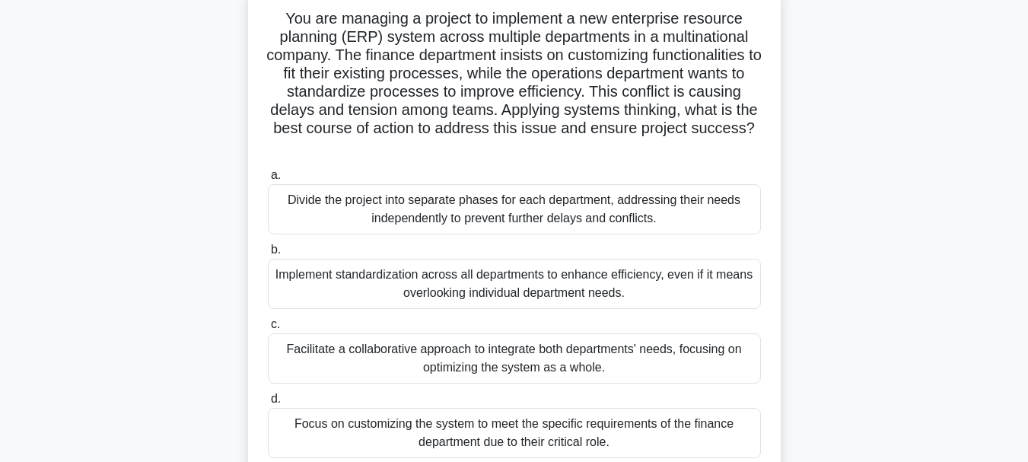
scroll to position [105, 0]
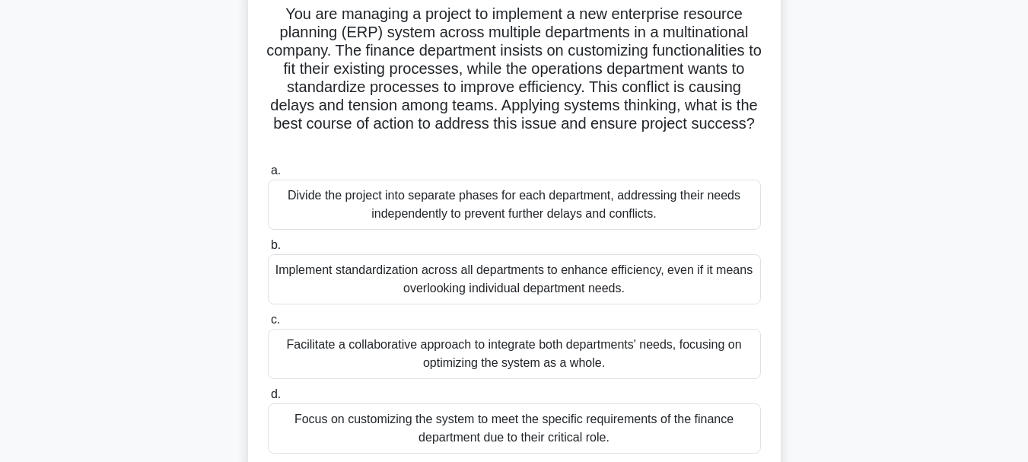
click at [654, 348] on div "Facilitate a collaborative approach to integrate both departments' needs, focus…" at bounding box center [514, 354] width 493 height 50
click at [268, 325] on input "c. Facilitate a collaborative approach to integrate both departments' needs, fo…" at bounding box center [268, 320] width 0 height 10
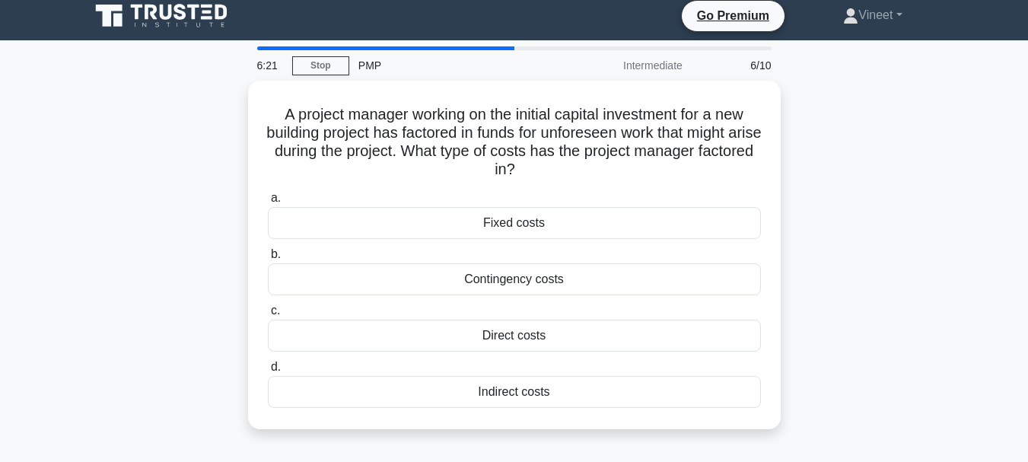
scroll to position [0, 0]
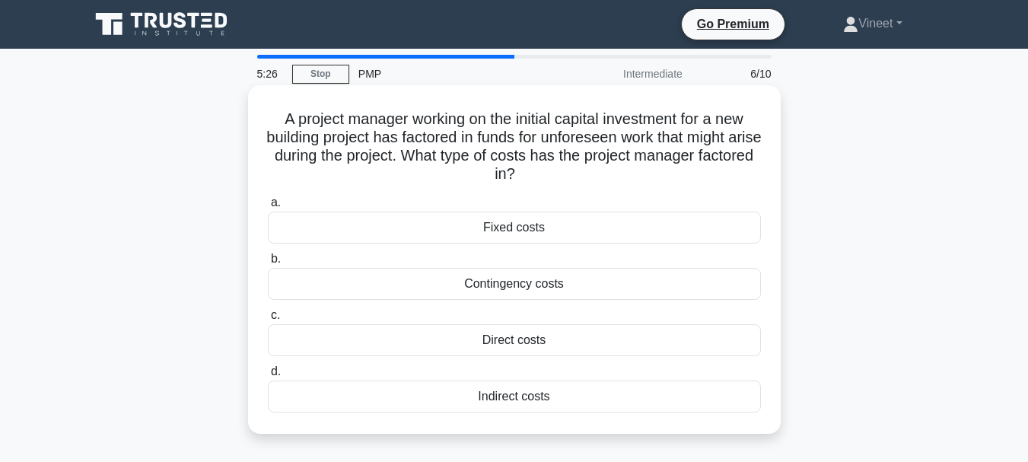
click at [595, 286] on div "Contingency costs" at bounding box center [514, 284] width 493 height 32
click at [268, 264] on input "b. Contingency costs" at bounding box center [268, 259] width 0 height 10
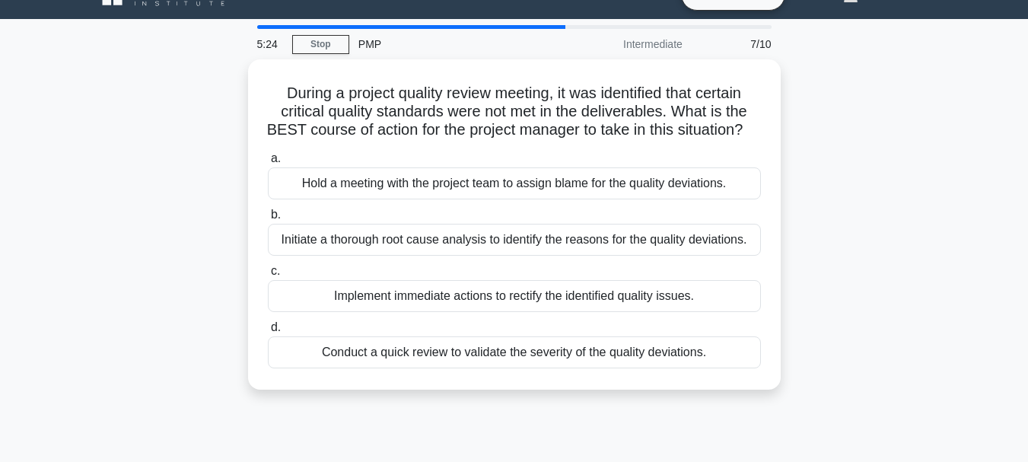
scroll to position [49, 0]
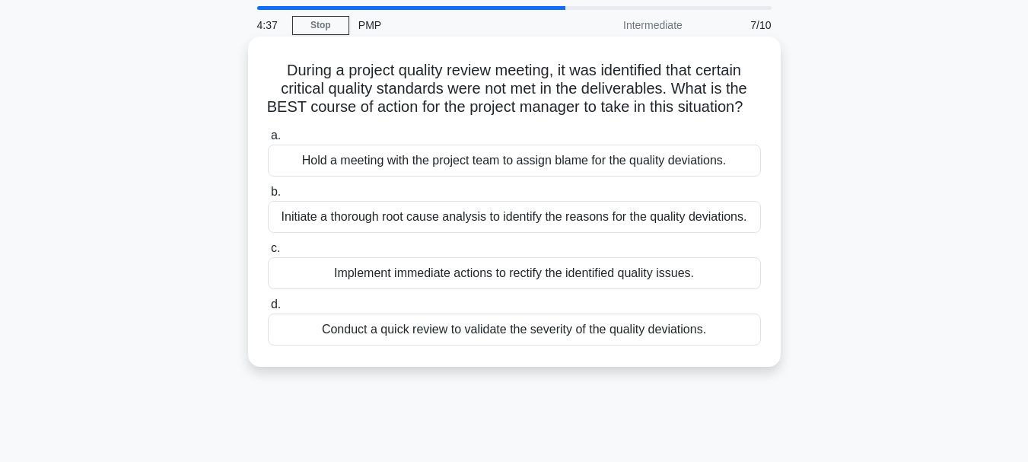
click at [734, 233] on div "Initiate a thorough root cause analysis to identify the reasons for the quality…" at bounding box center [514, 217] width 493 height 32
click at [268, 197] on input "b. Initiate a thorough root cause analysis to identify the reasons for the qual…" at bounding box center [268, 192] width 0 height 10
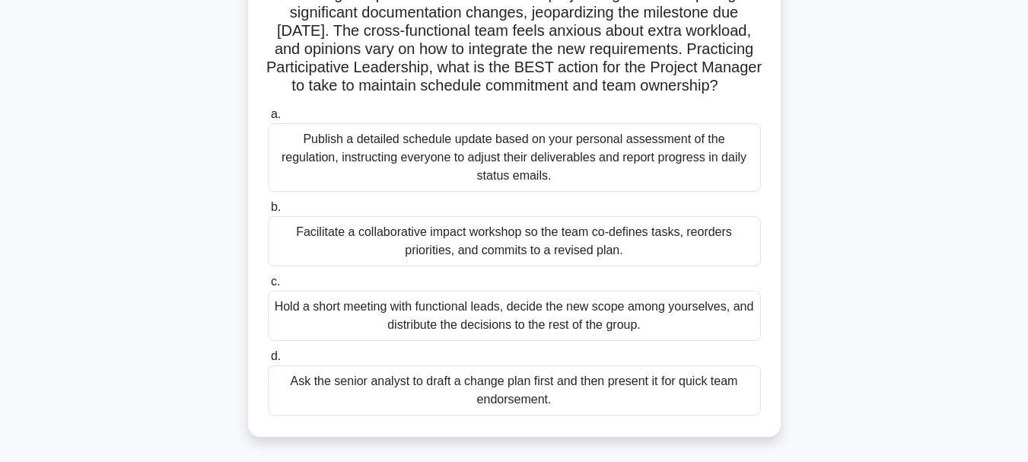
scroll to position [129, 0]
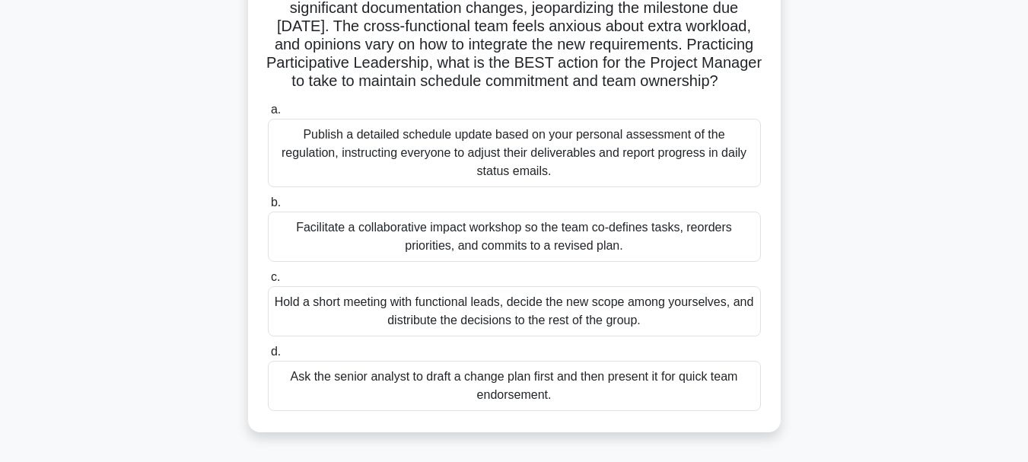
click at [621, 262] on div "Facilitate a collaborative impact workshop so the team co-defines tasks, reorde…" at bounding box center [514, 237] width 493 height 50
click at [268, 208] on input "b. Facilitate a collaborative impact workshop so the team co-defines tasks, reo…" at bounding box center [268, 203] width 0 height 10
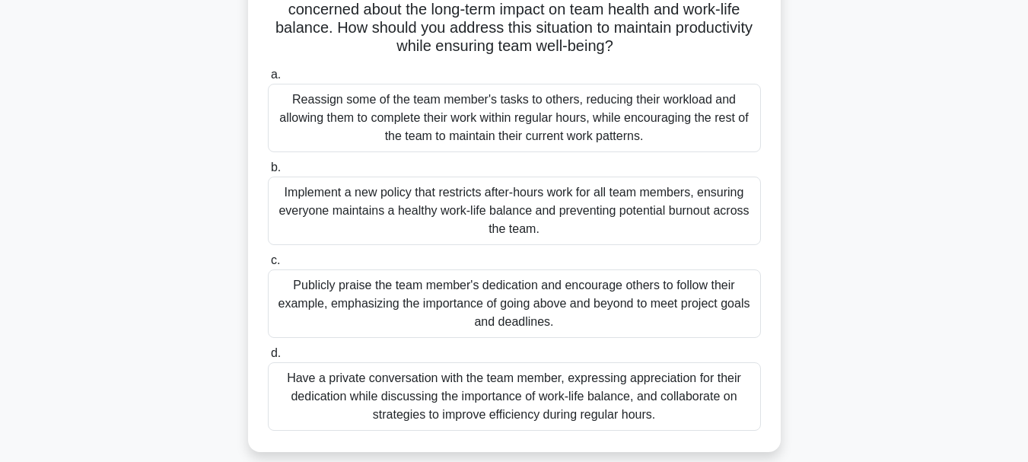
scroll to position [188, 0]
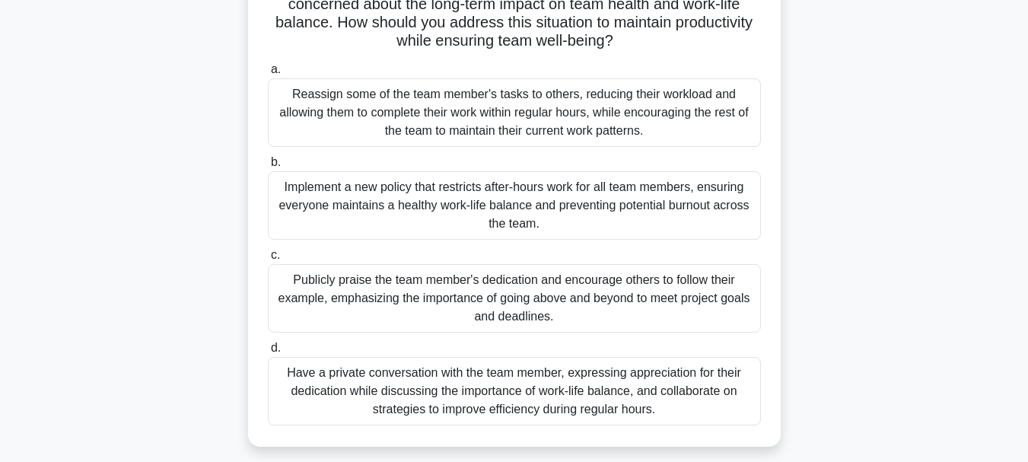
click at [513, 374] on div "Have a private conversation with the team member, expressing appreciation for t…" at bounding box center [514, 391] width 493 height 68
click at [268, 353] on input "d. Have a private conversation with the team member, expressing appreciation fo…" at bounding box center [268, 348] width 0 height 10
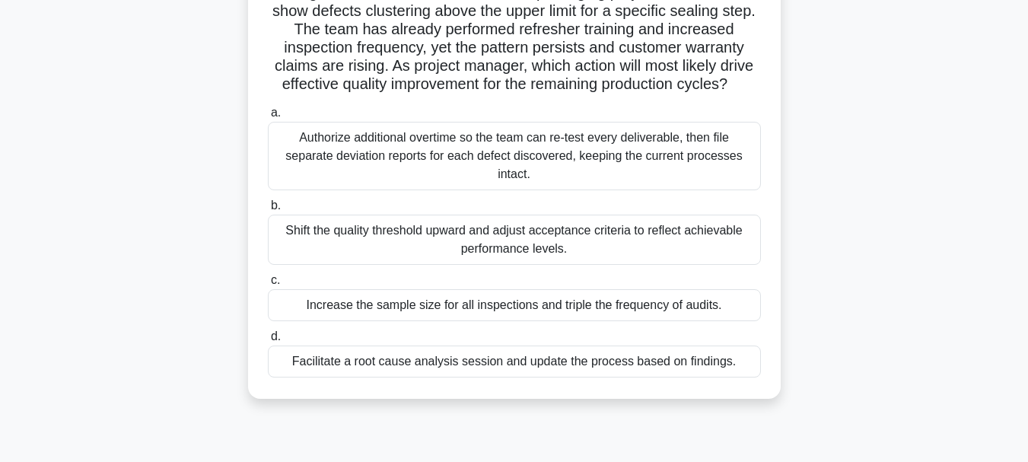
scroll to position [132, 0]
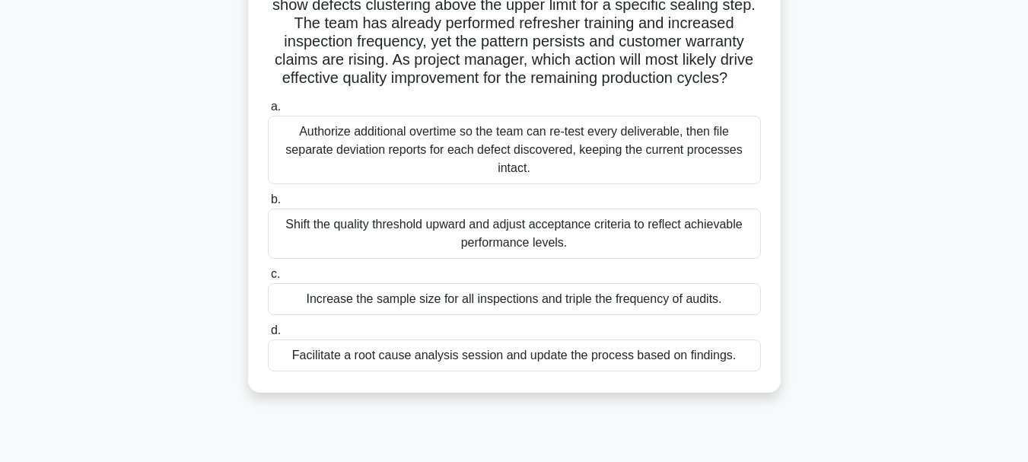
click at [711, 364] on div "Facilitate a root cause analysis session and update the process based on findin…" at bounding box center [514, 355] width 493 height 32
click at [268, 336] on input "d. Facilitate a root cause analysis session and update the process based on fin…" at bounding box center [268, 331] width 0 height 10
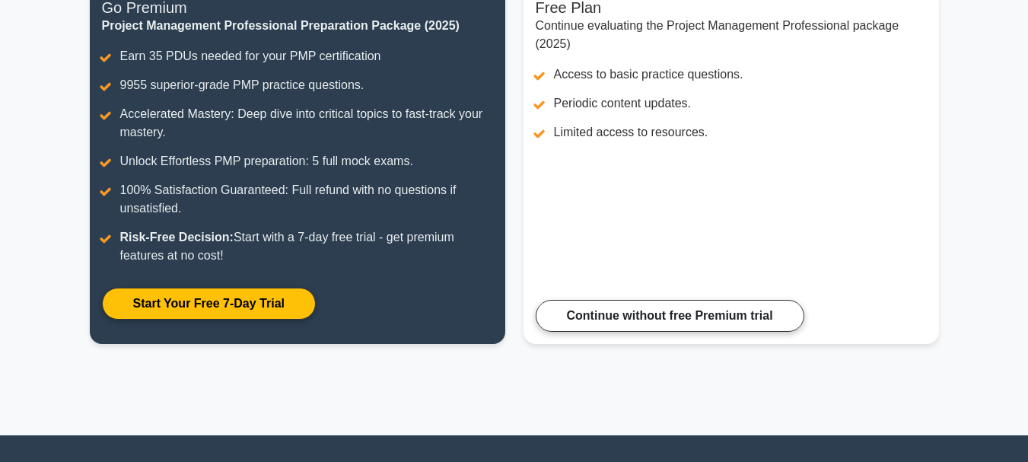
scroll to position [227, 0]
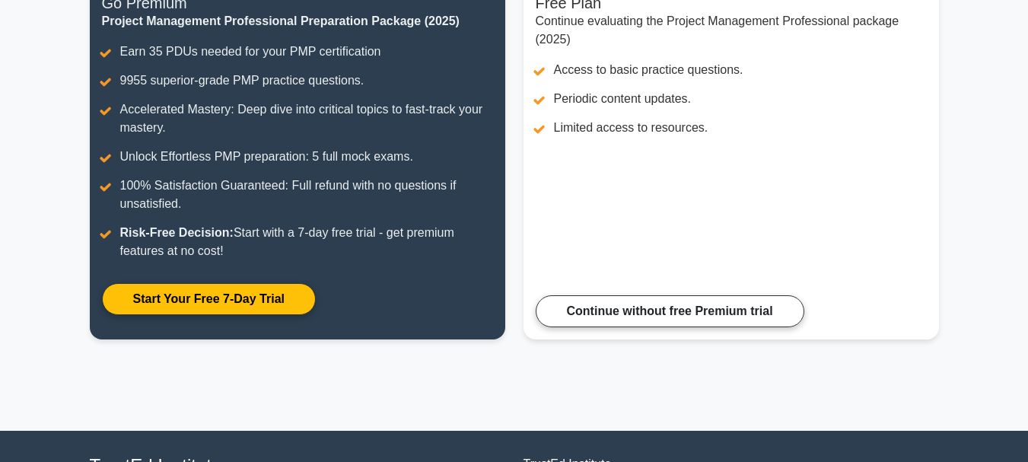
click at [965, 287] on main "Congratulations on Completing the Practice Test! You're on the path to masterin…" at bounding box center [514, 126] width 1028 height 609
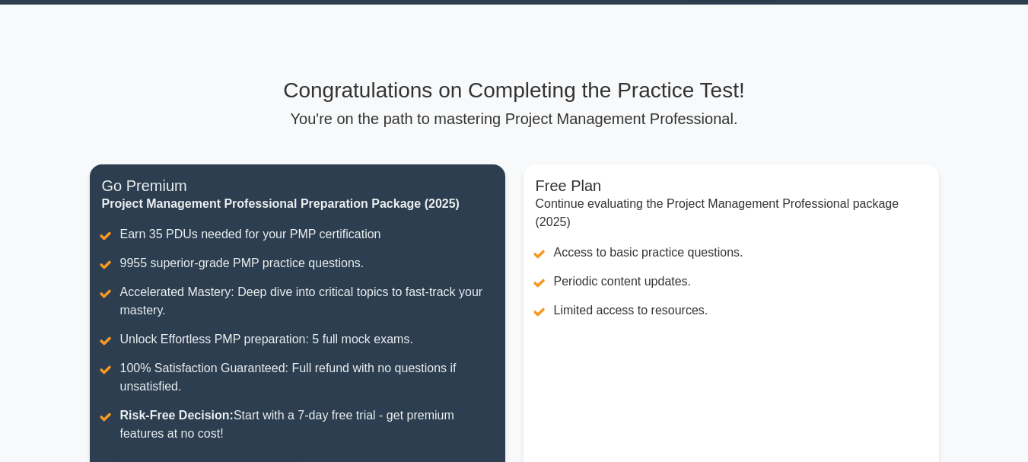
scroll to position [43, 0]
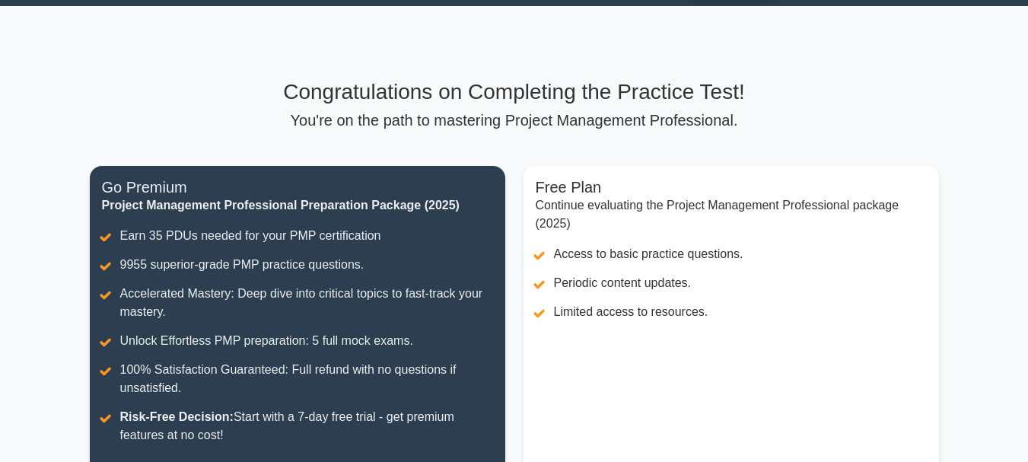
click at [940, 287] on div "Free Plan Continue evaluating the Project Management Professional package (2025…" at bounding box center [731, 354] width 434 height 376
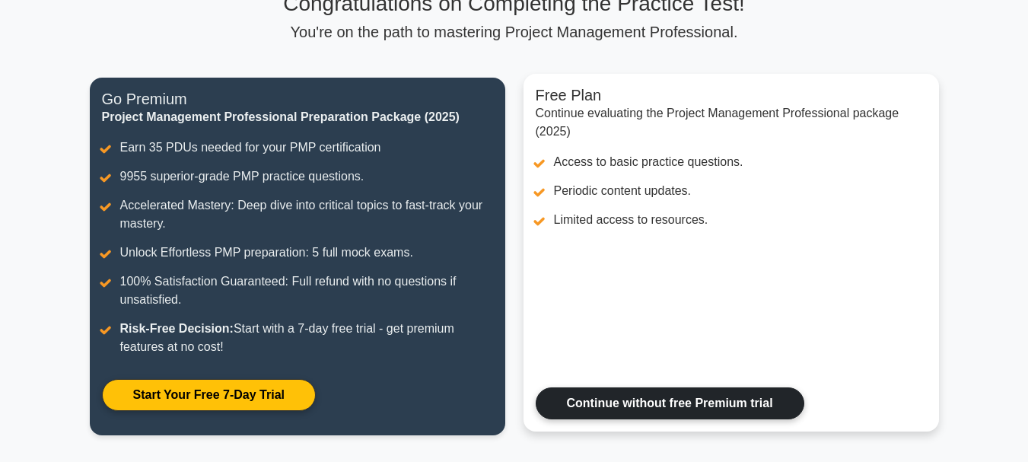
scroll to position [132, 0]
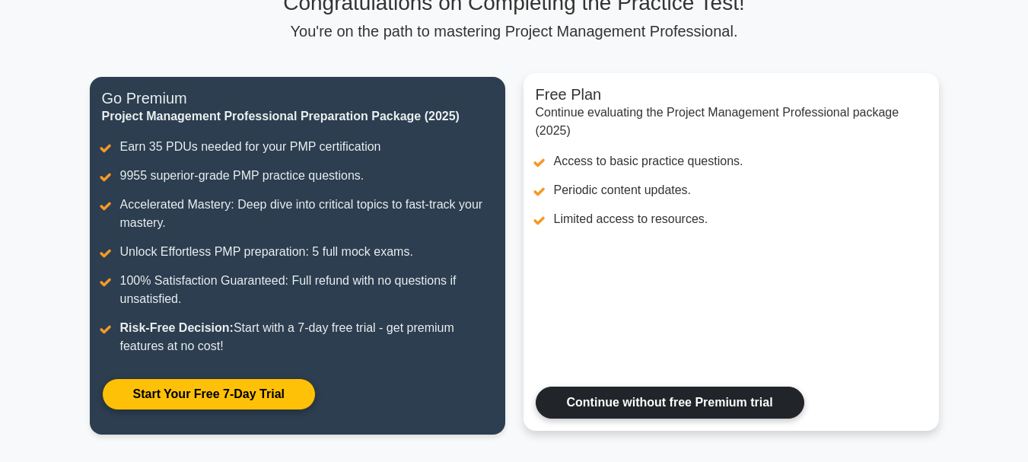
click at [713, 399] on link "Continue without free Premium trial" at bounding box center [670, 402] width 269 height 32
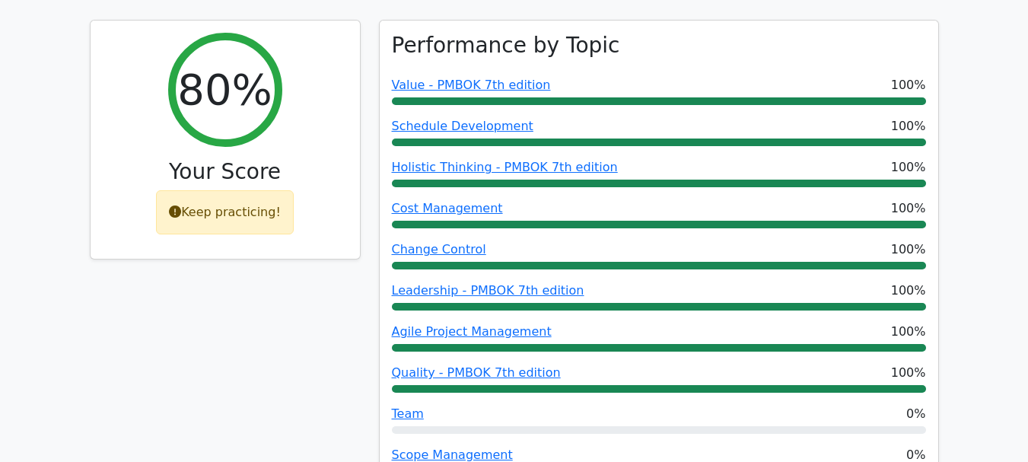
scroll to position [667, 0]
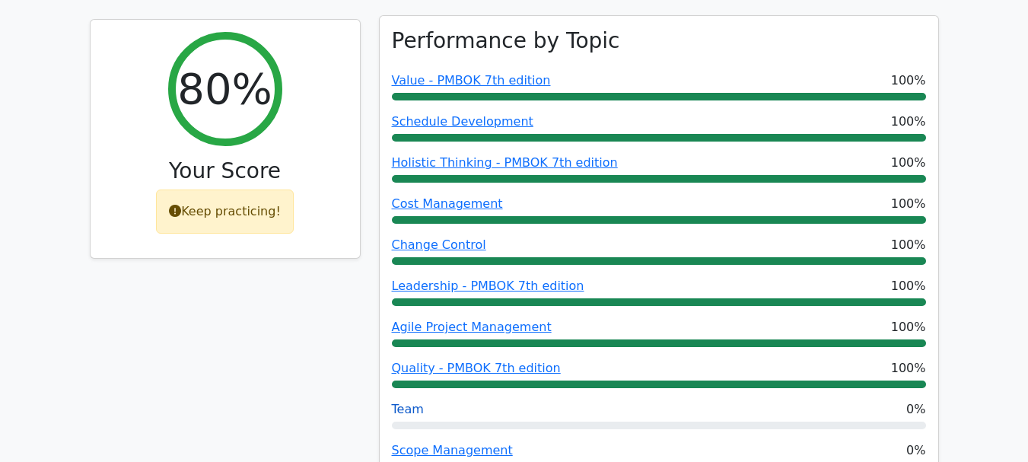
click at [406, 402] on link "Team" at bounding box center [408, 409] width 32 height 14
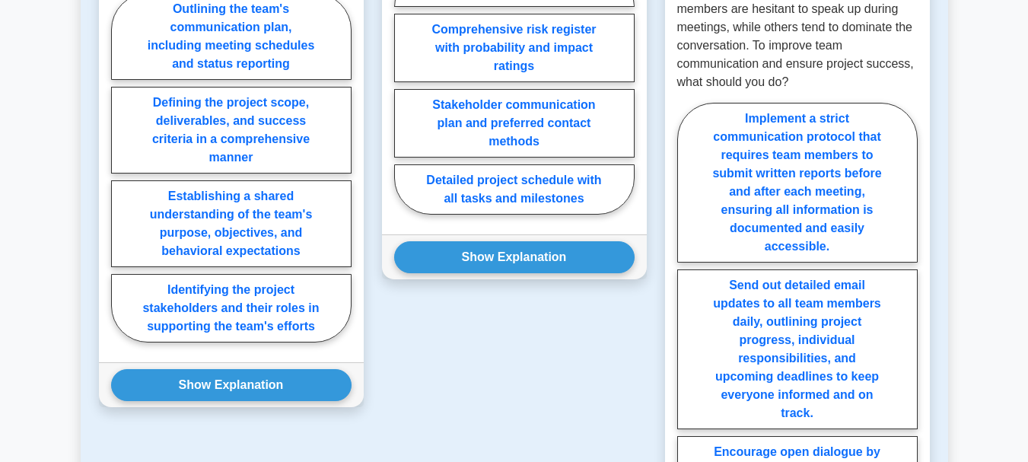
scroll to position [961, 0]
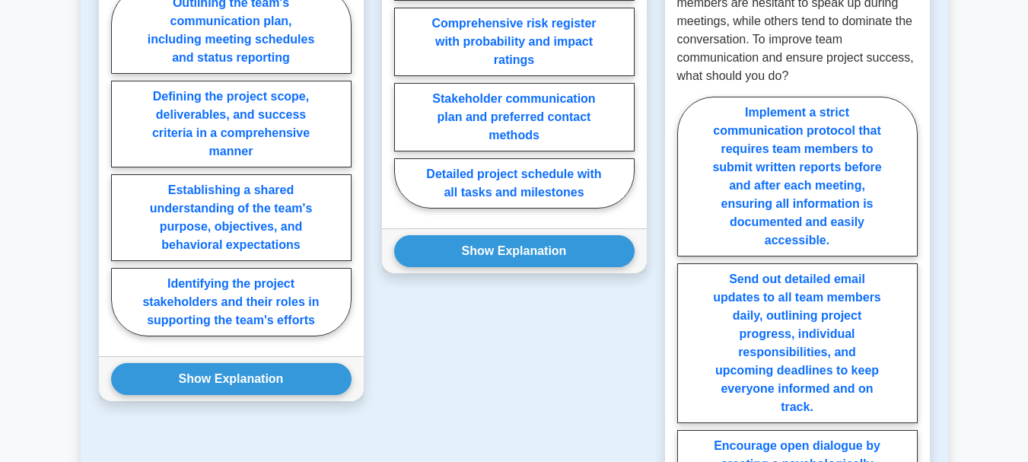
click at [546, 363] on div "Question 2 What is one of the key sections that should be included in a team ch…" at bounding box center [514, 331] width 283 height 907
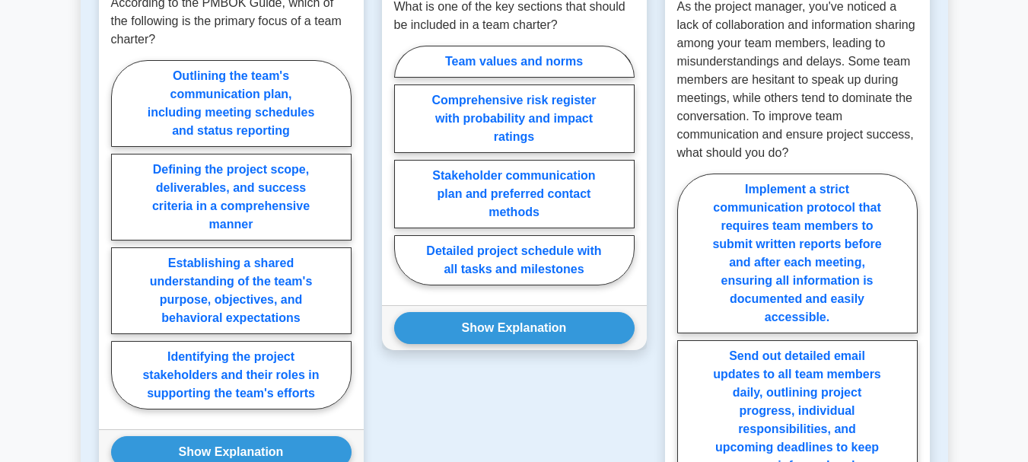
scroll to position [885, 0]
click at [362, 428] on div "Show Explanation Correct Answer: Establishing a shared understanding of the tea…" at bounding box center [231, 450] width 265 height 45
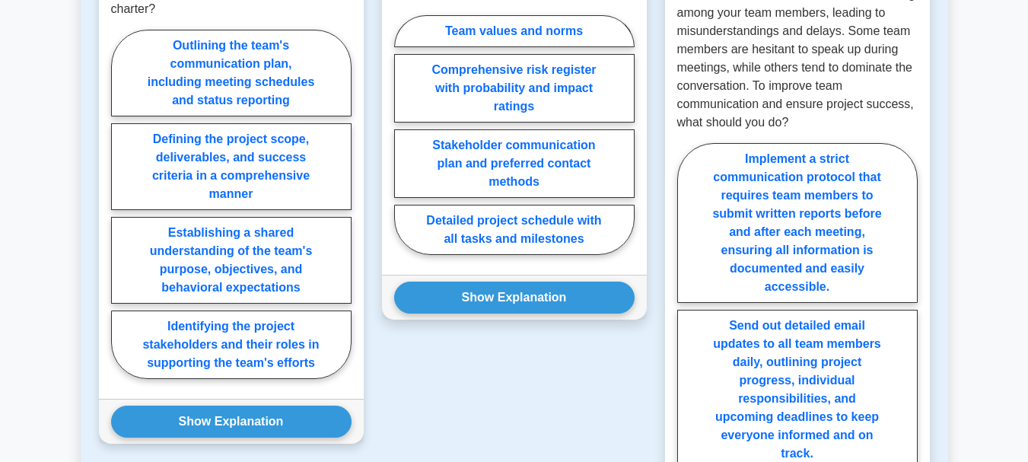
scroll to position [911, 0]
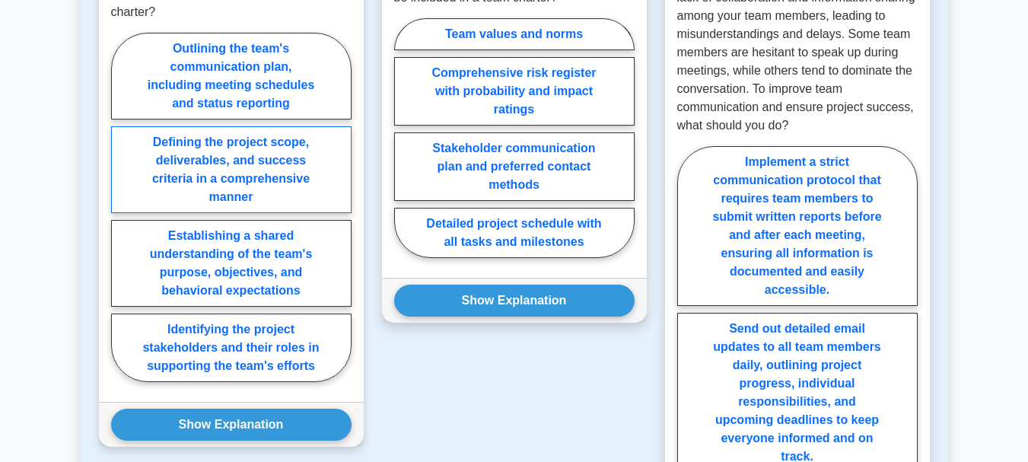
click at [237, 154] on label "Defining the project scope, deliverables, and success criteria in a comprehensi…" at bounding box center [231, 169] width 240 height 87
click at [121, 207] on input "Defining the project scope, deliverables, and success criteria in a comprehensi…" at bounding box center [116, 212] width 10 height 10
radio input "true"
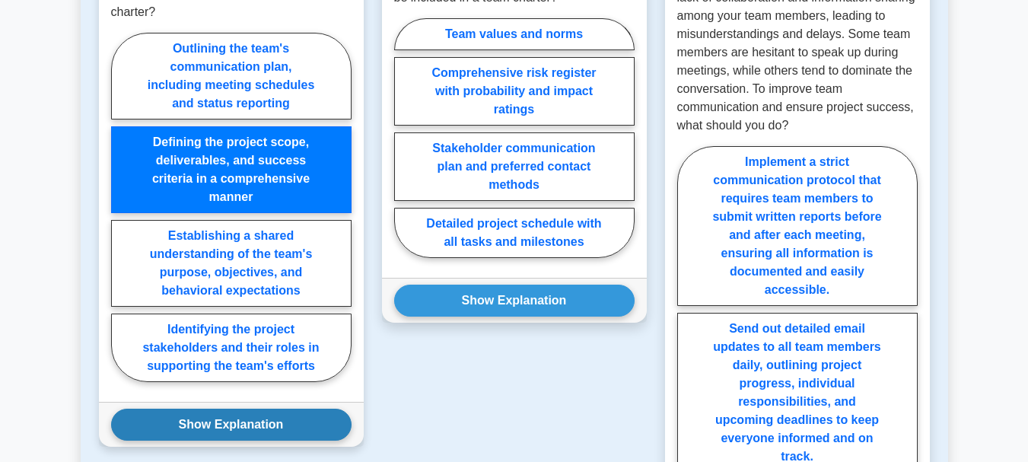
click at [287, 409] on button "Show Explanation" at bounding box center [231, 425] width 240 height 32
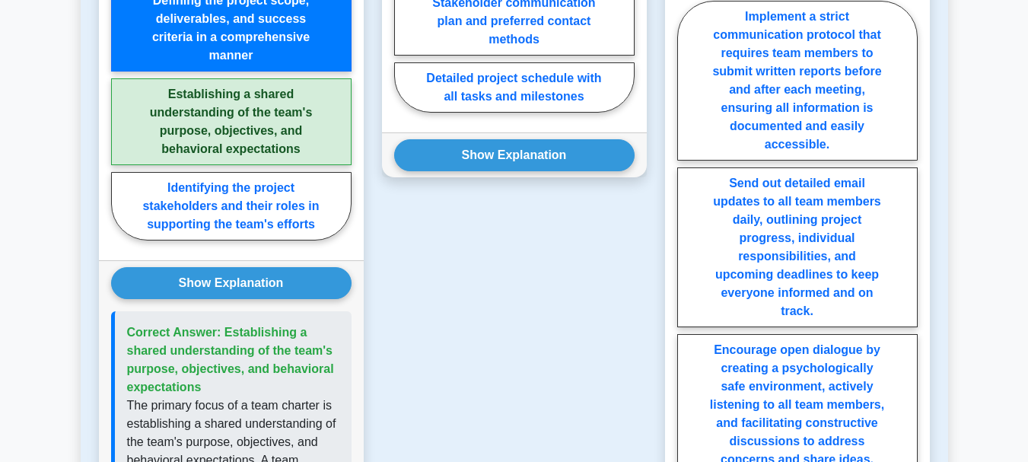
click at [366, 352] on div "Question 1 According to the PMBOK Guide, which of the following is the primary …" at bounding box center [231, 272] width 283 height 980
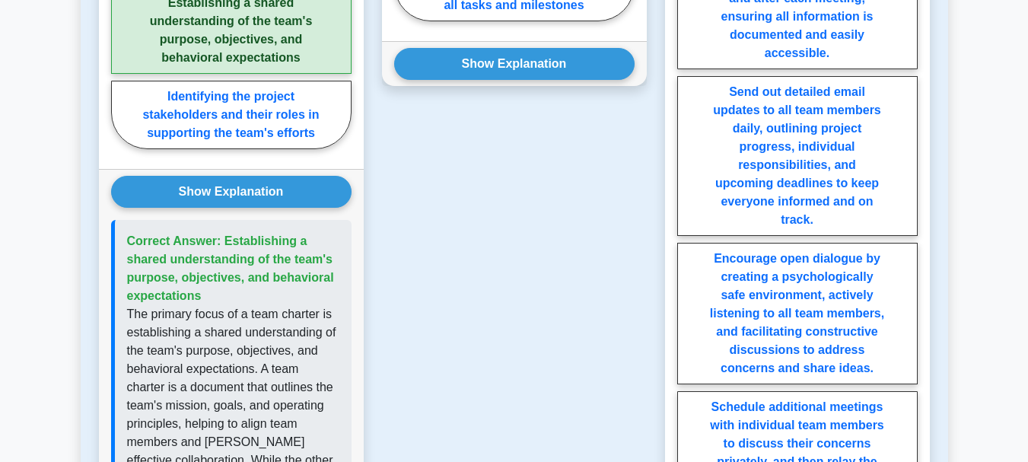
click at [366, 352] on div "Question 1 According to the PMBOK Guide, which of the following is the primary …" at bounding box center [231, 180] width 283 height 980
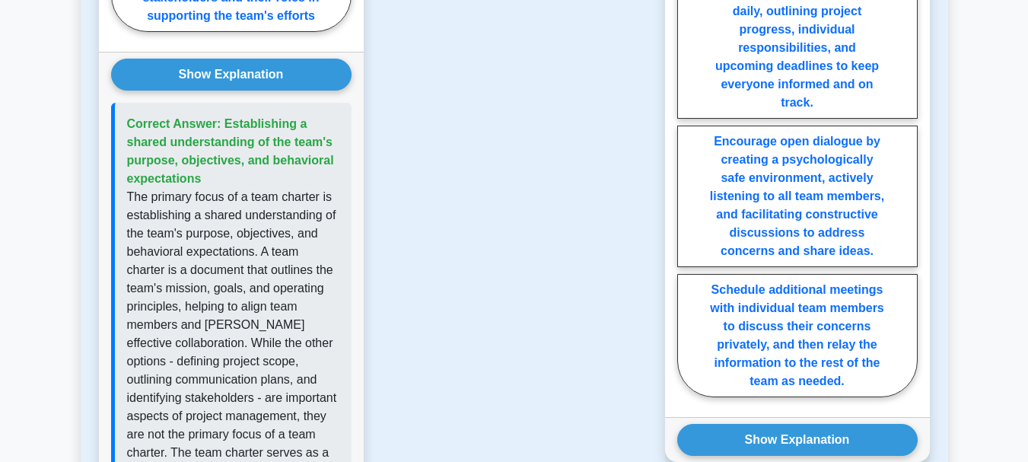
click at [366, 352] on div "Question 1 According to the PMBOK Guide, which of the following is the primary …" at bounding box center [231, 63] width 283 height 980
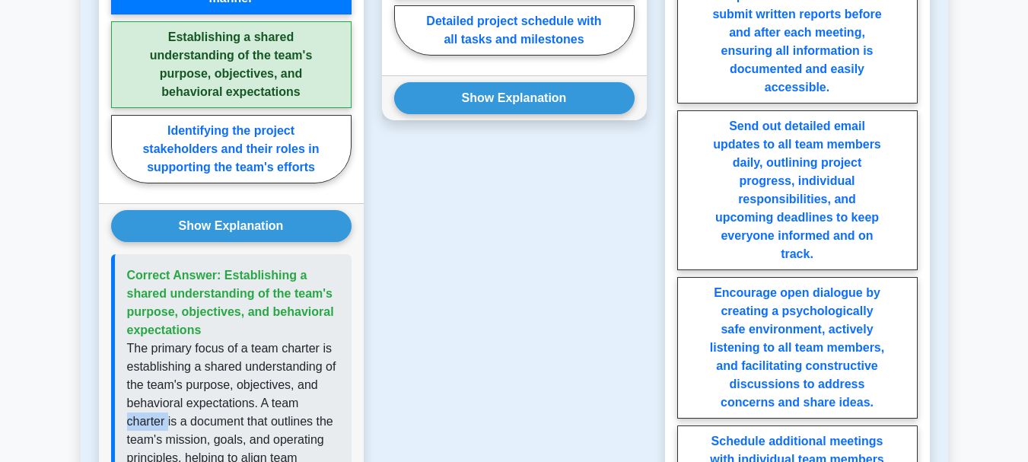
click at [366, 352] on div "Question 1 According to the PMBOK Guide, which of the following is the primary …" at bounding box center [231, 215] width 283 height 980
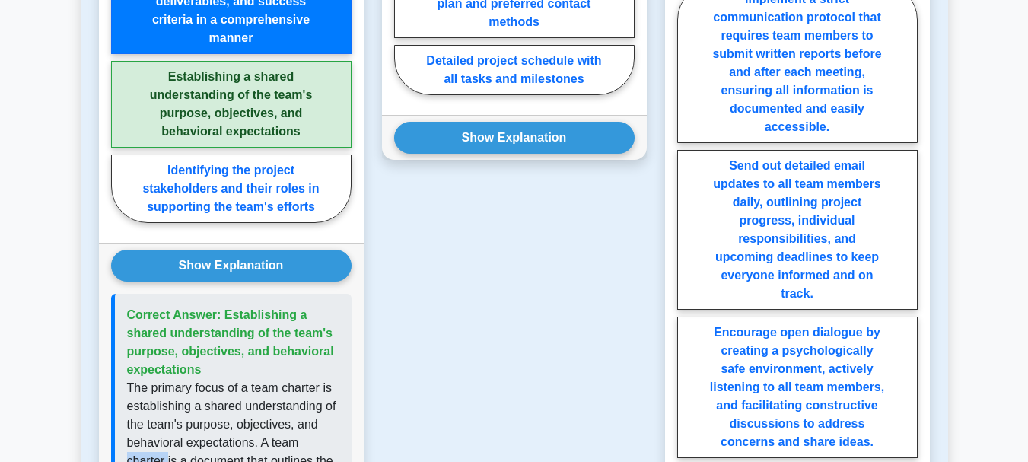
scroll to position [1073, 0]
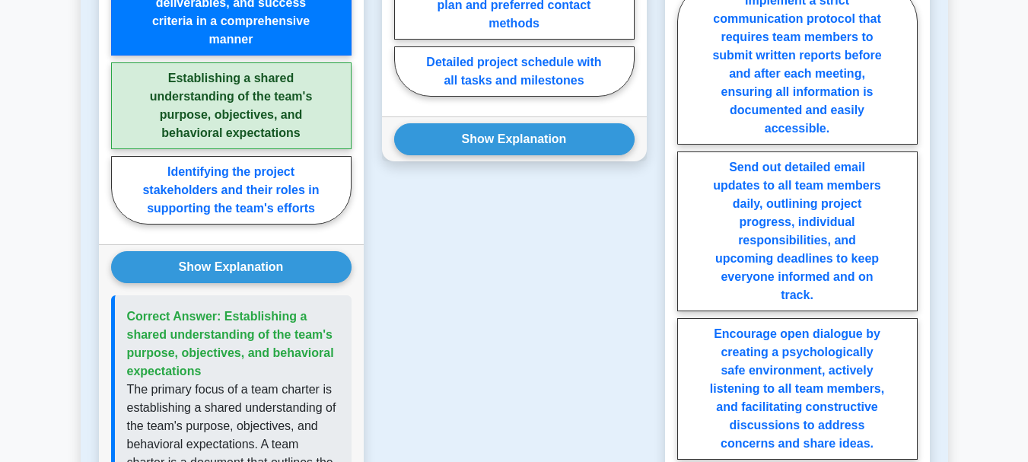
drag, startPoint x: 390, startPoint y: 379, endPoint x: 378, endPoint y: 328, distance: 52.2
click at [378, 328] on div "Question 2 What is one of the key sections that should be included in a team ch…" at bounding box center [514, 256] width 283 height 980
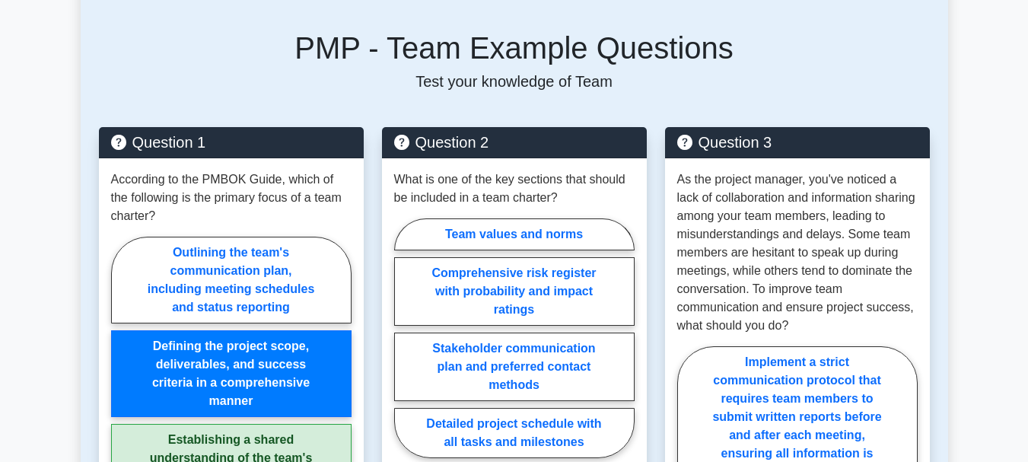
scroll to position [715, 0]
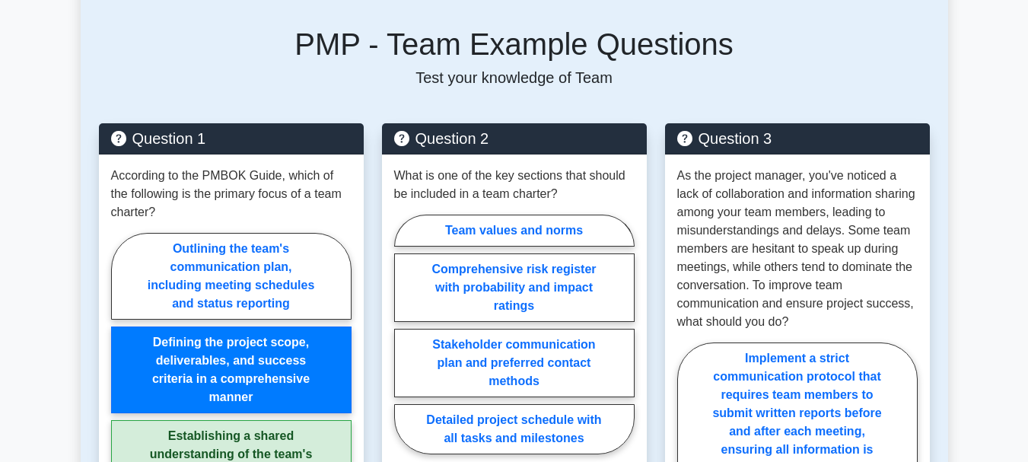
drag, startPoint x: 393, startPoint y: 332, endPoint x: 379, endPoint y: 272, distance: 61.6
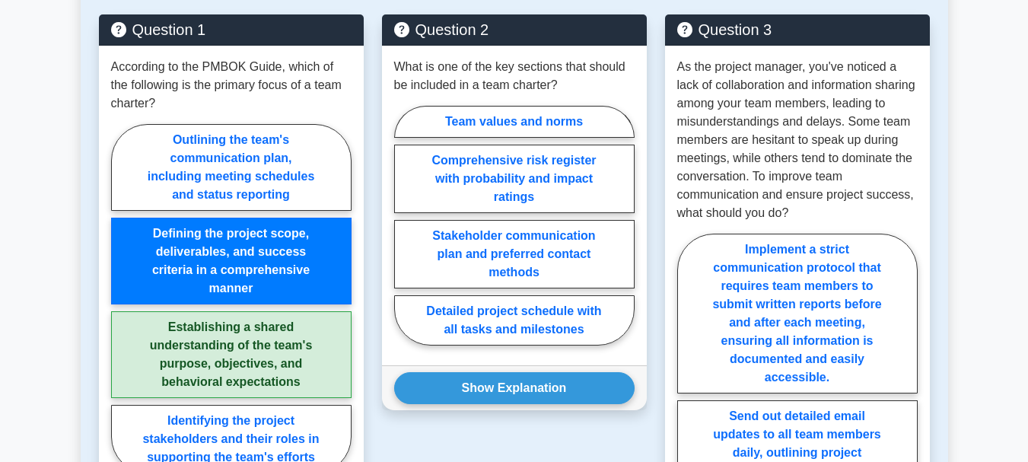
scroll to position [825, 0]
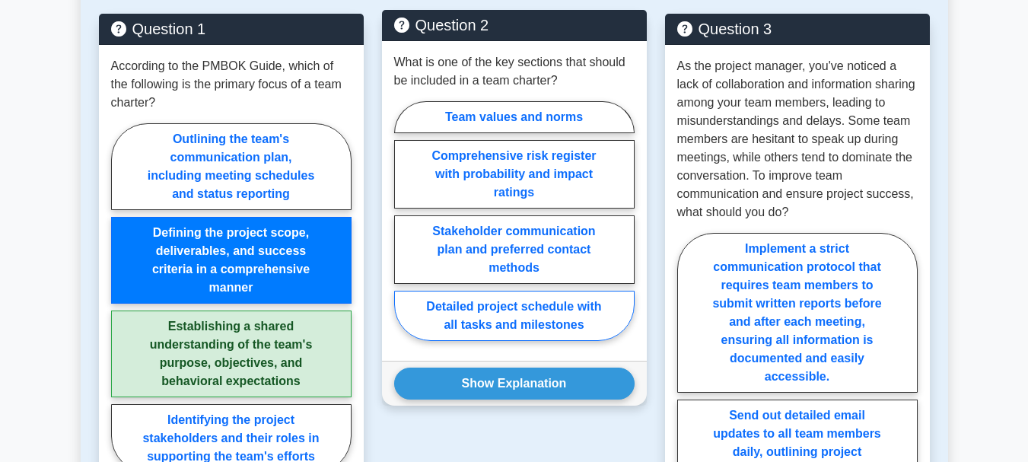
click at [452, 294] on label "Detailed project schedule with all tasks and milestones" at bounding box center [514, 316] width 240 height 50
click at [404, 231] on input "Detailed project schedule with all tasks and milestones" at bounding box center [399, 226] width 10 height 10
radio input "true"
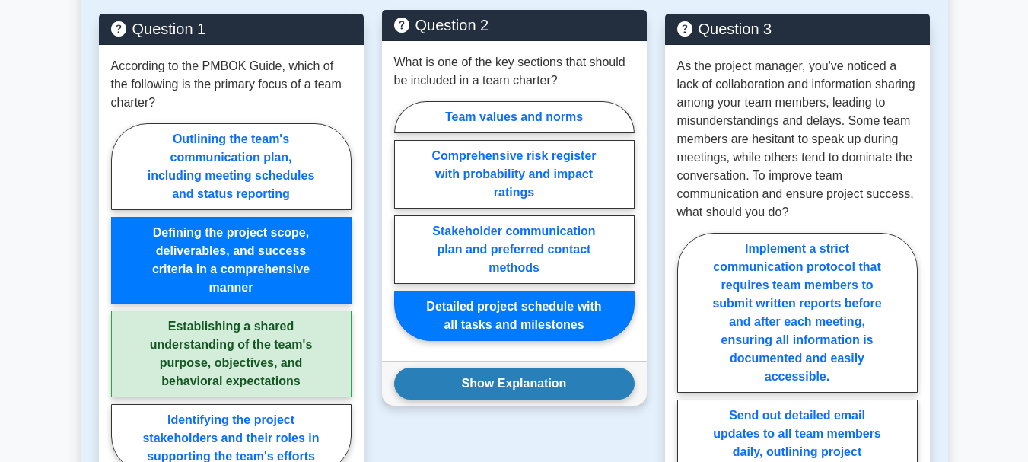
click at [484, 367] on button "Show Explanation" at bounding box center [514, 383] width 240 height 32
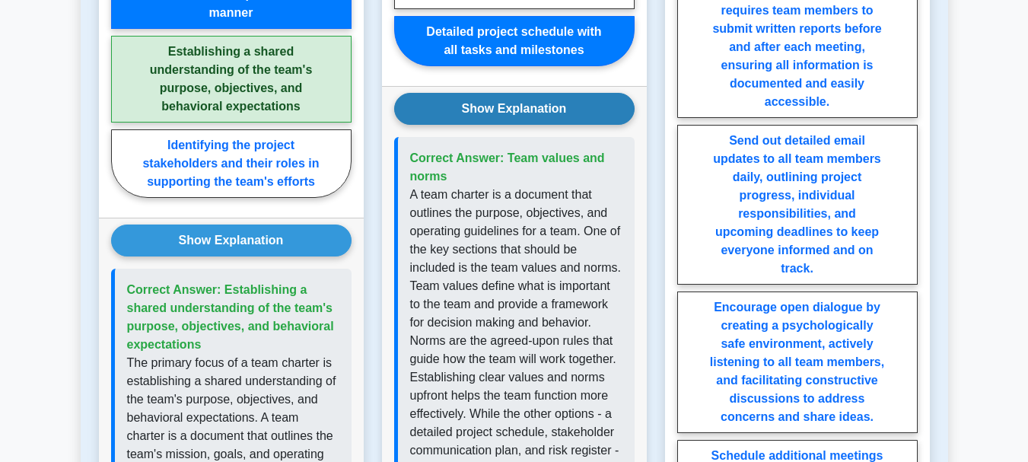
scroll to position [1121, 0]
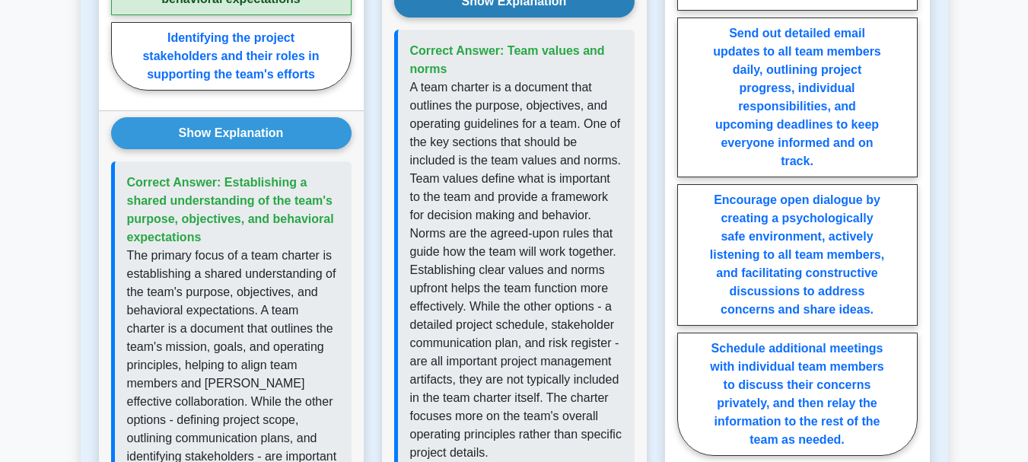
click at [484, 356] on p "A team charter is a document that outlines the purpose, objectives, and operati…" at bounding box center [516, 269] width 212 height 383
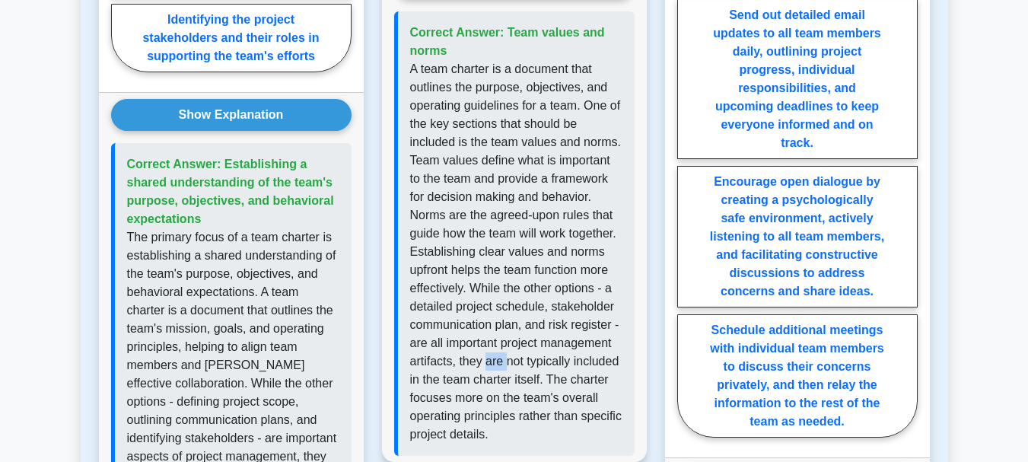
scroll to position [1226, 0]
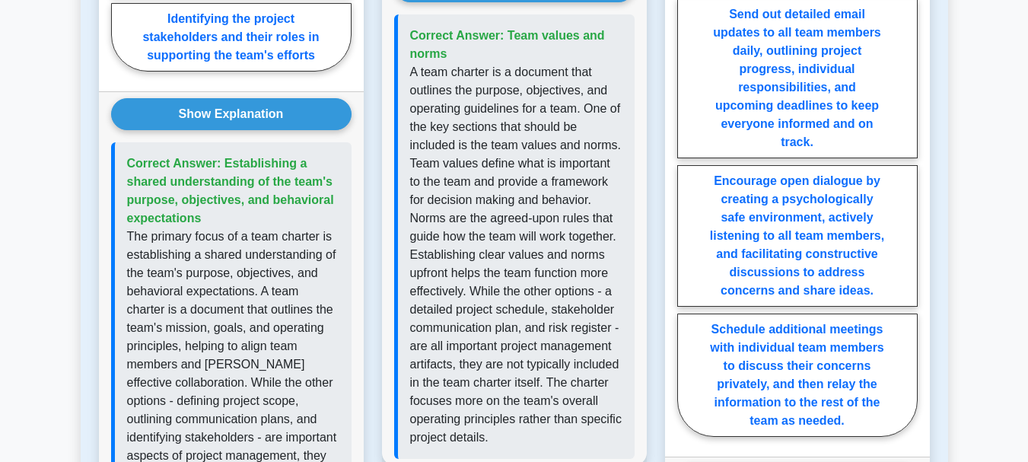
click at [657, 406] on div "Question 3 As the project manager, you've noticed a lack of collaboration and i…" at bounding box center [797, 103] width 283 height 980
click at [657, 405] on div "Question 3 As the project manager, you've noticed a lack of collaboration and i…" at bounding box center [797, 103] width 283 height 980
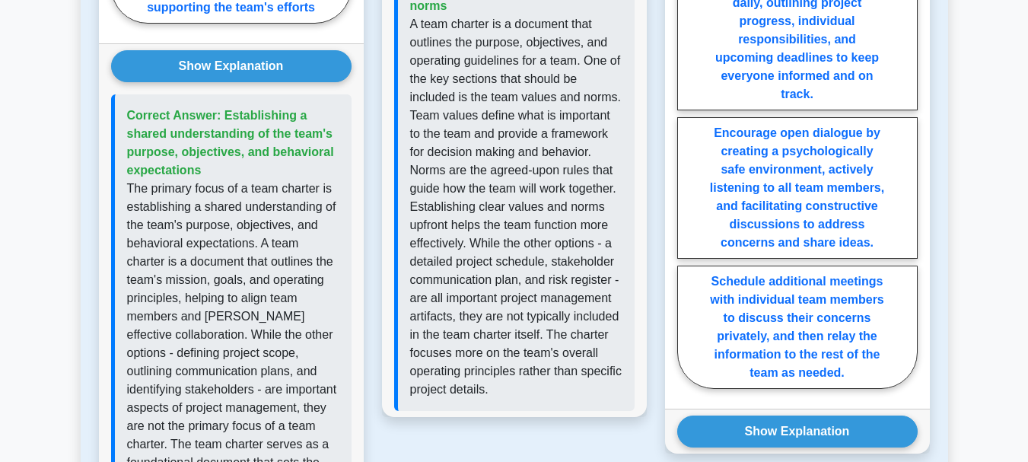
scroll to position [1273, 0]
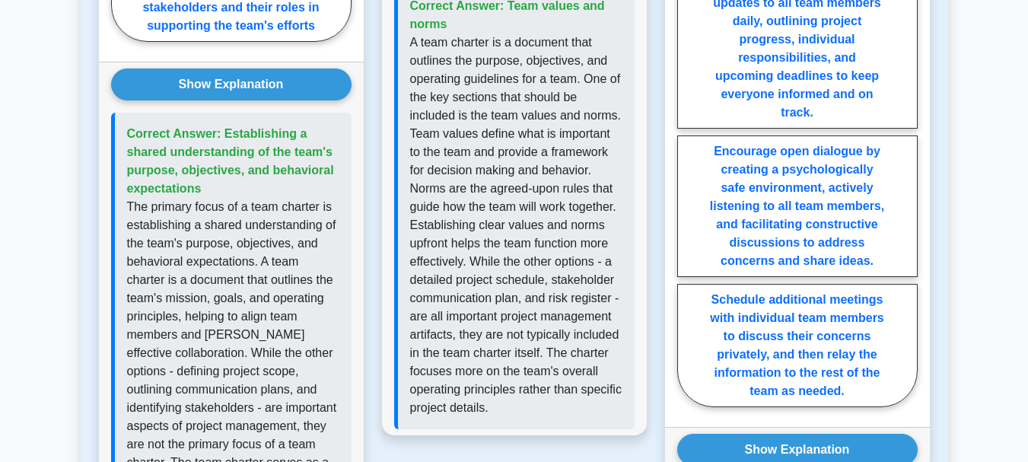
click at [657, 405] on div "Question 3 As the project manager, you've noticed a lack of collaboration and i…" at bounding box center [797, 73] width 283 height 980
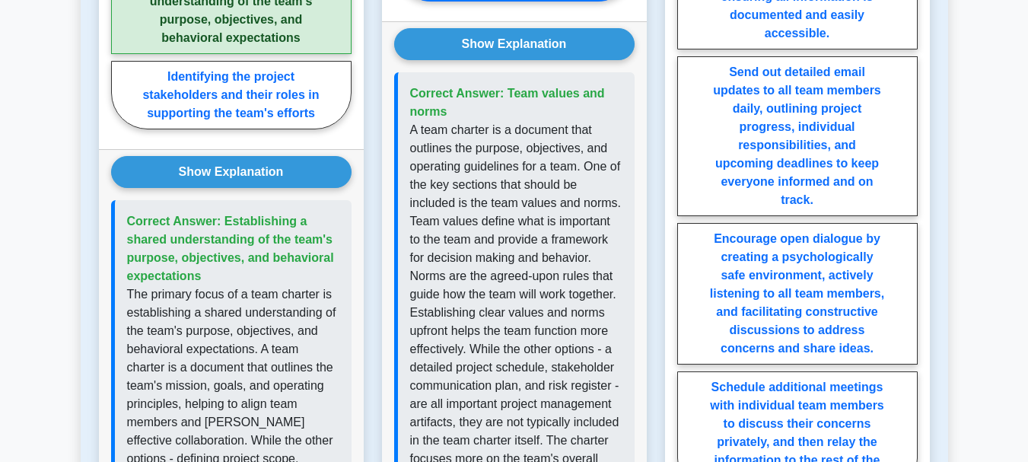
scroll to position [1169, 0]
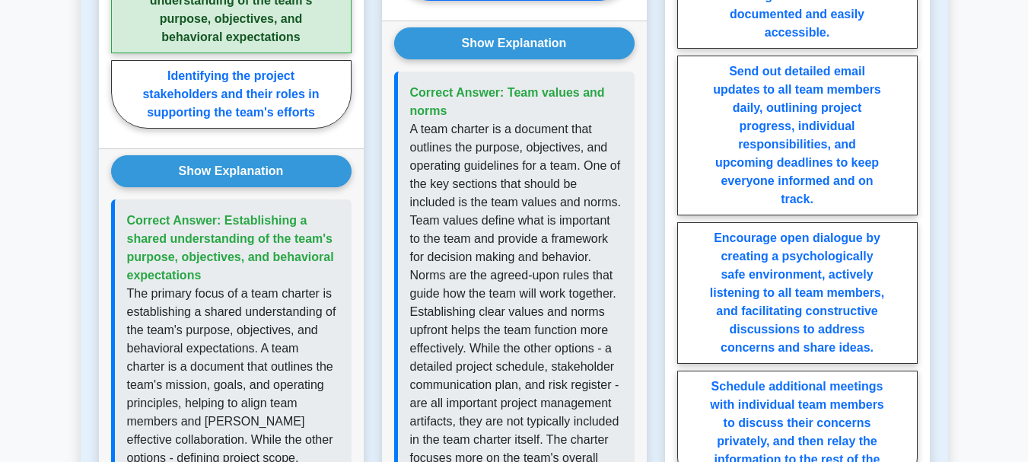
click at [657, 405] on div "Question 3 As the project manager, you've noticed a lack of collaboration and i…" at bounding box center [797, 160] width 283 height 980
click at [657, 402] on div "Question 3 As the project manager, you've noticed a lack of collaboration and i…" at bounding box center [797, 160] width 283 height 980
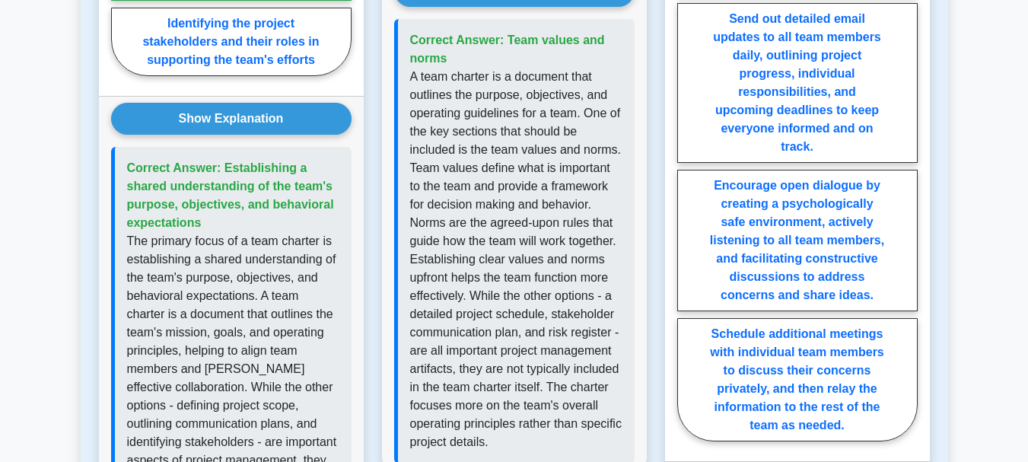
scroll to position [1224, 0]
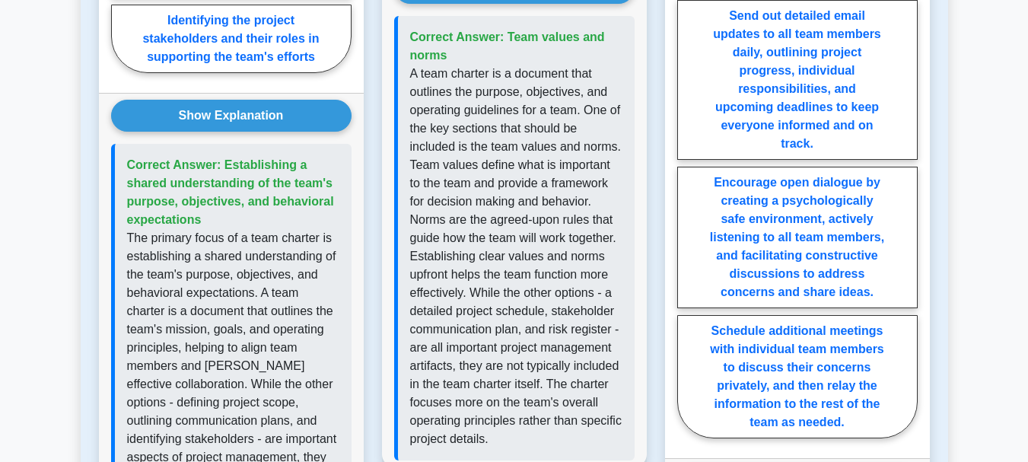
click at [657, 402] on div "Question 3 As the project manager, you've noticed a lack of collaboration and i…" at bounding box center [797, 104] width 283 height 980
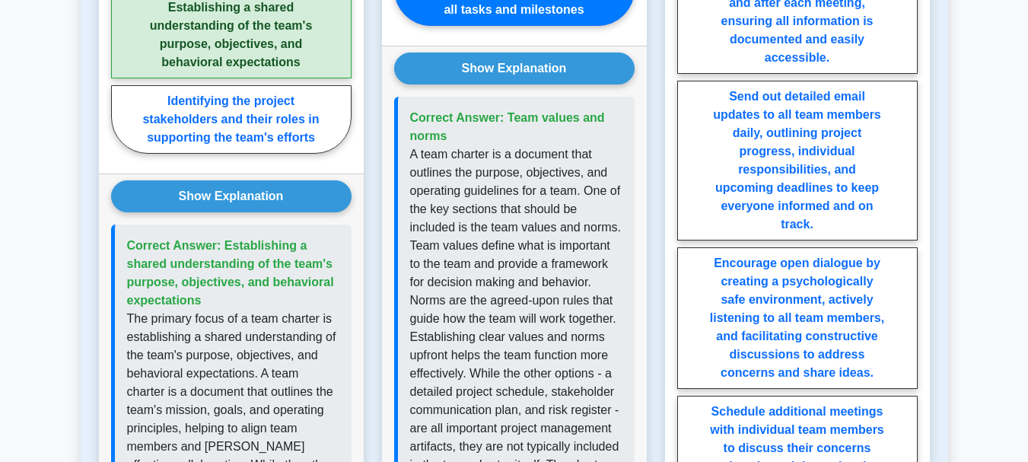
scroll to position [1124, 0]
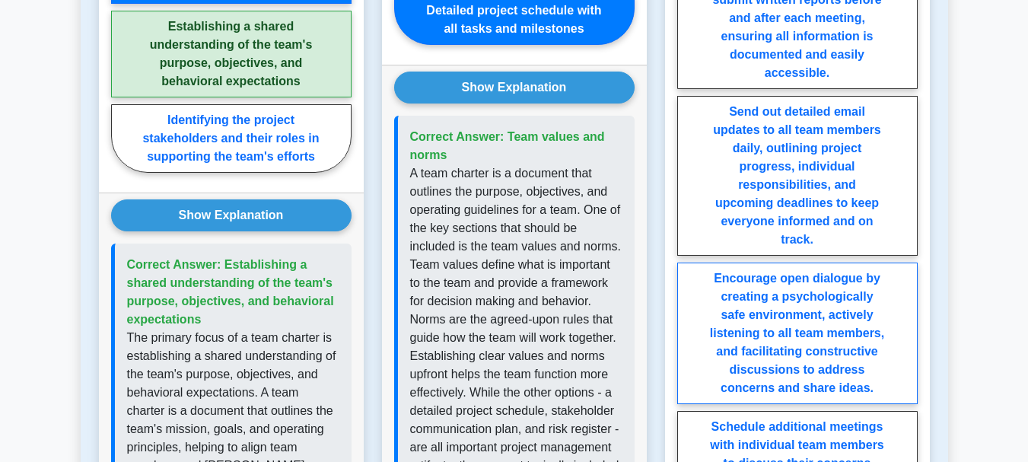
click at [729, 363] on label "Encourage open dialogue by creating a psychologically safe environment, activel…" at bounding box center [797, 333] width 240 height 142
click at [687, 241] on input "Encourage open dialogue by creating a psychologically safe environment, activel…" at bounding box center [682, 236] width 10 height 10
radio input "true"
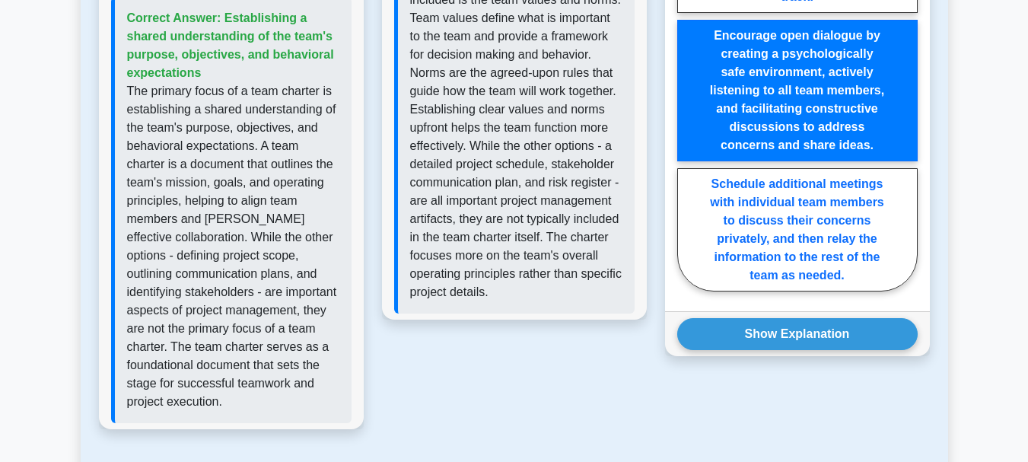
scroll to position [1372, 0]
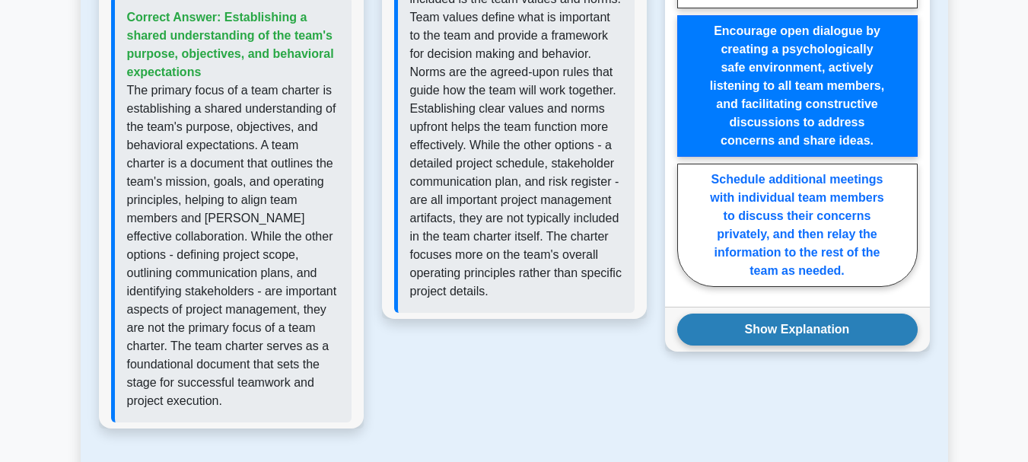
click at [836, 313] on button "Show Explanation" at bounding box center [797, 329] width 240 height 32
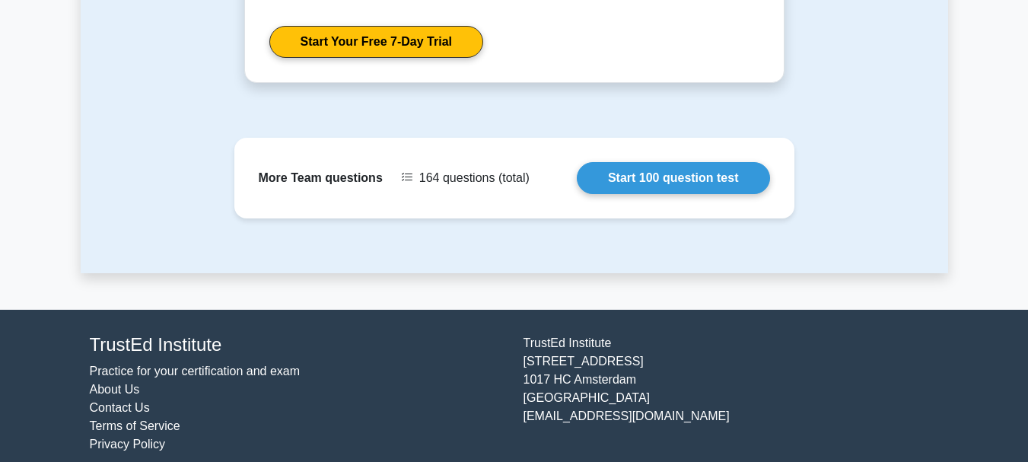
scroll to position [2789, 0]
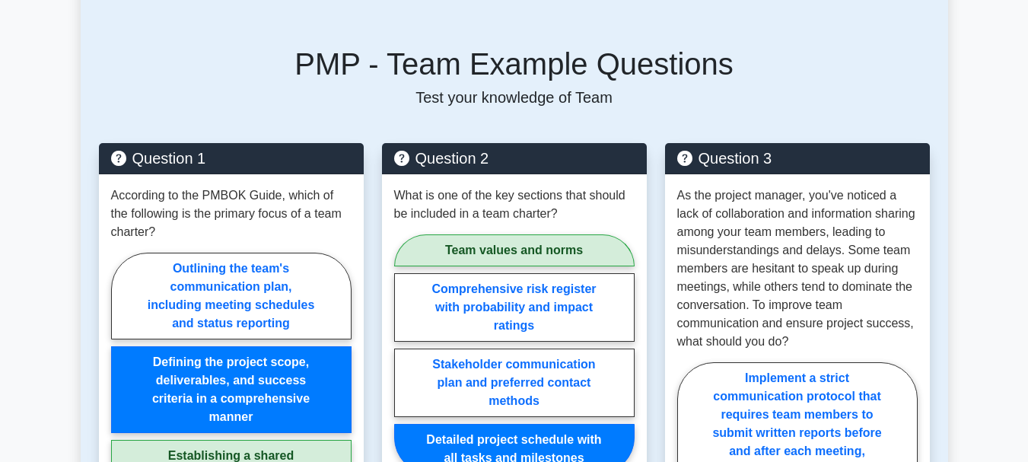
scroll to position [752, 0]
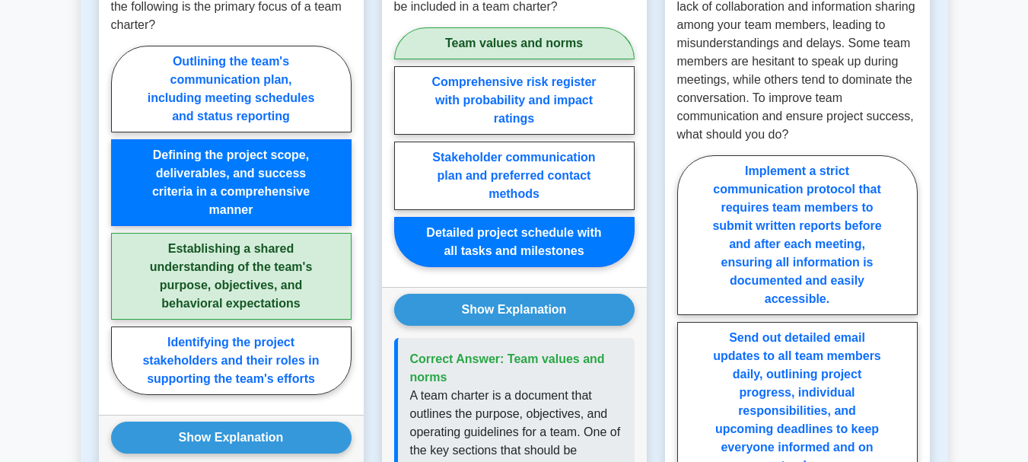
click at [266, 24] on div "According to the PMBOK Guide, which of the following is the primary focus of a …" at bounding box center [231, 190] width 265 height 447
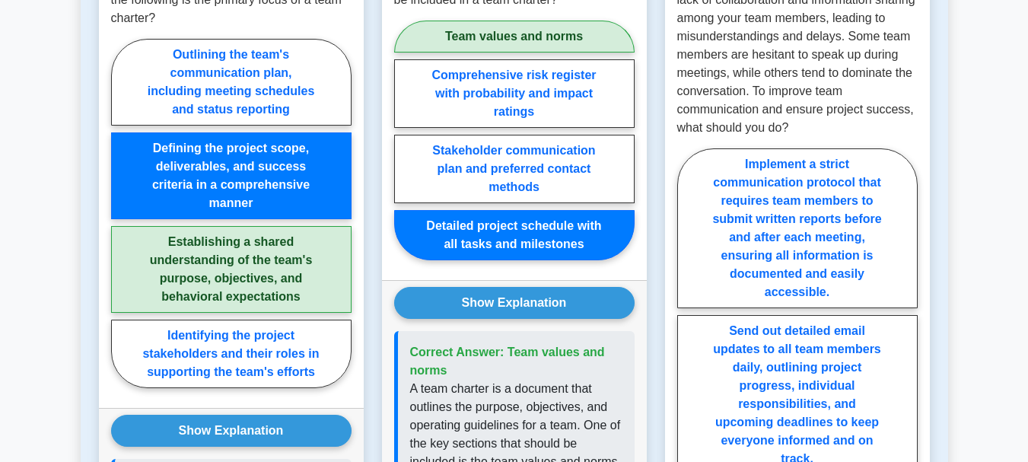
click at [266, 39] on label "Outlining the team's communication plan, including meeting schedules and status…" at bounding box center [231, 82] width 240 height 87
click at [121, 213] on input "Outlining the team's communication plan, including meeting schedules and status…" at bounding box center [116, 218] width 10 height 10
radio input "true"
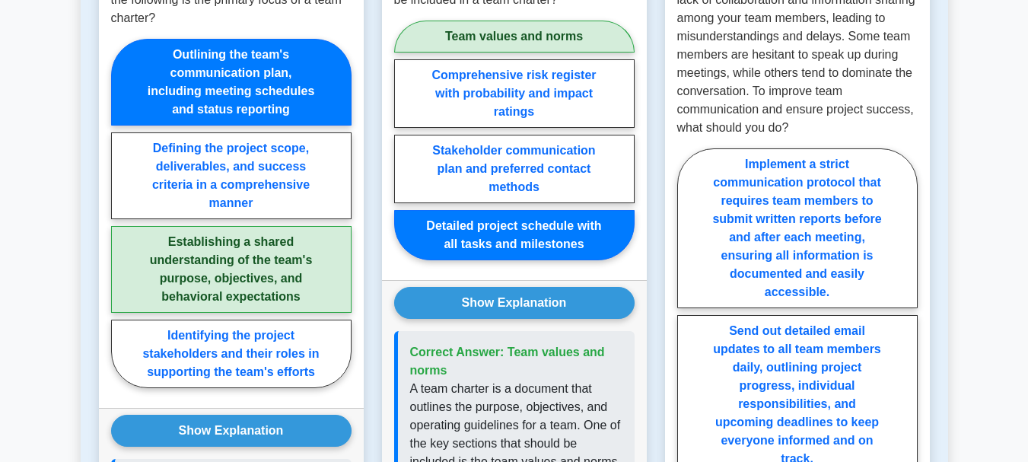
click at [266, 39] on label "Outlining the team's communication plan, including meeting schedules and status…" at bounding box center [231, 82] width 240 height 87
click at [121, 213] on input "Outlining the team's communication plan, including meeting schedules and status…" at bounding box center [116, 218] width 10 height 10
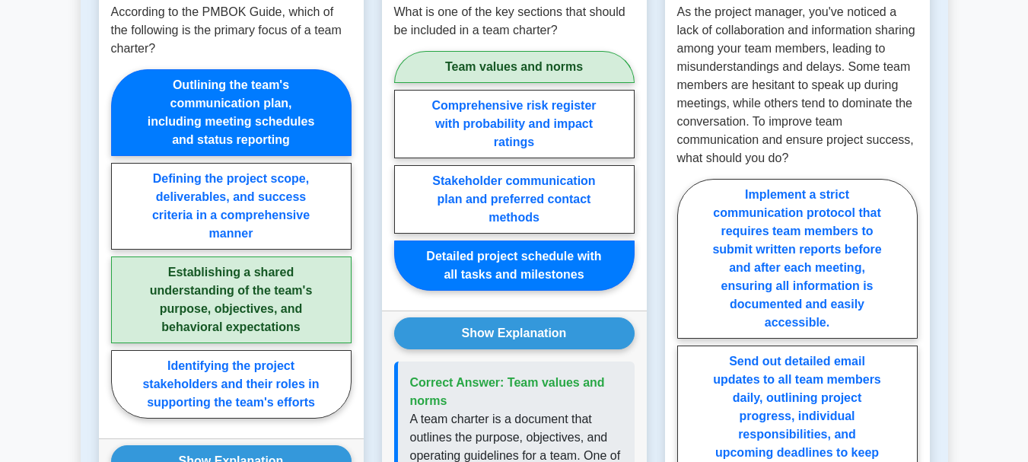
click at [266, 24] on div "According to the PMBOK Guide, which of the following is the primary focus of a …" at bounding box center [231, 214] width 265 height 447
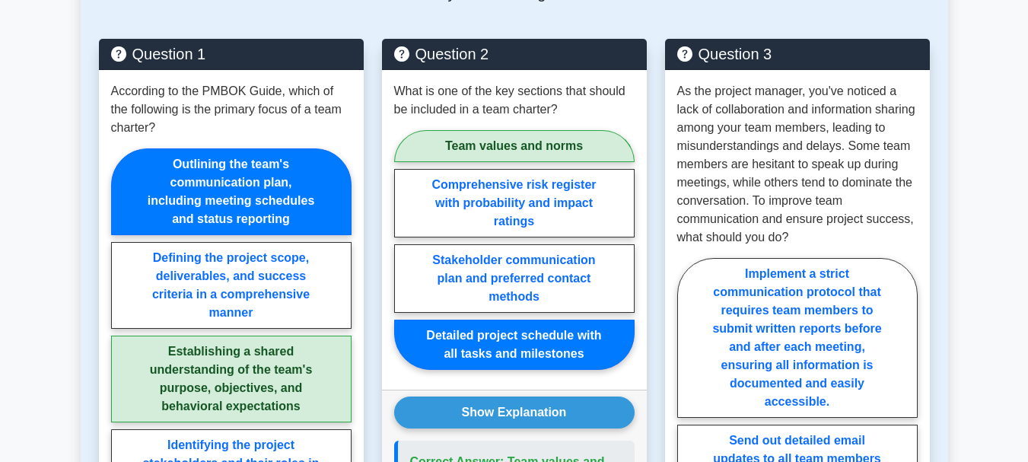
scroll to position [773, 0]
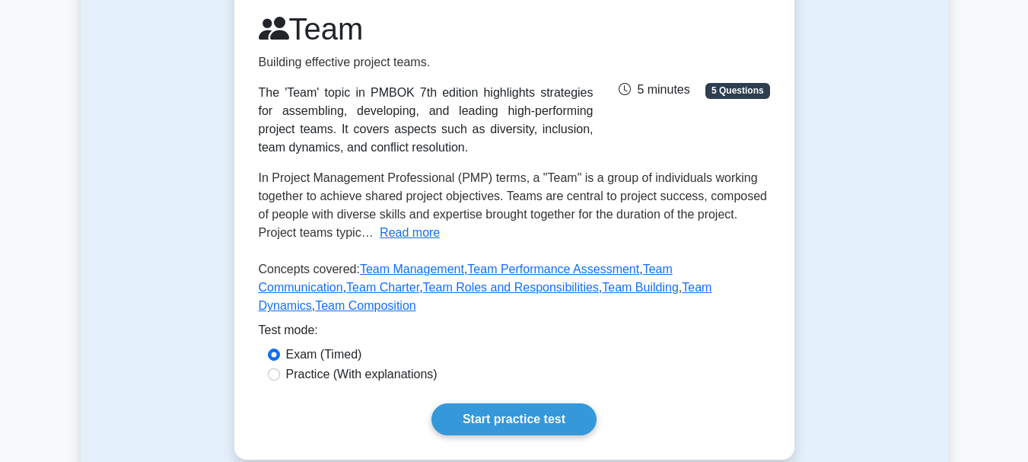
scroll to position [204, 0]
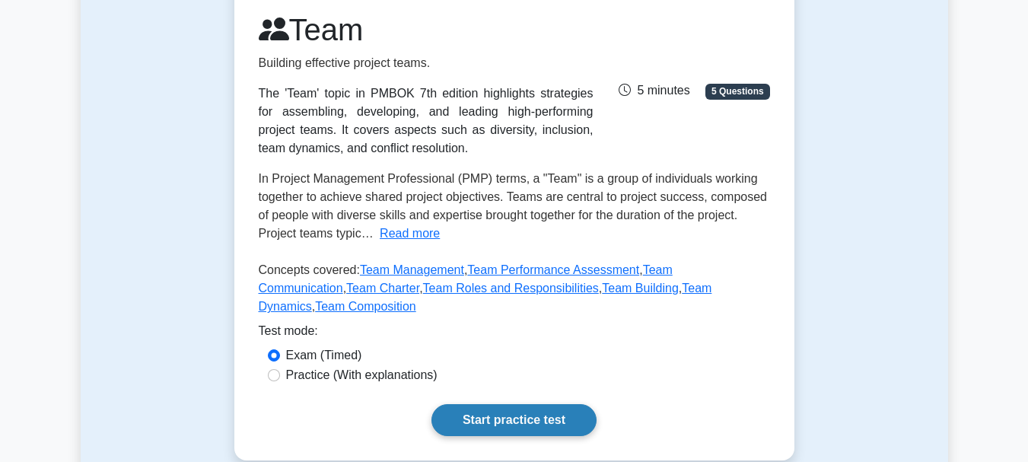
click at [513, 408] on link "Start practice test" at bounding box center [513, 420] width 165 height 32
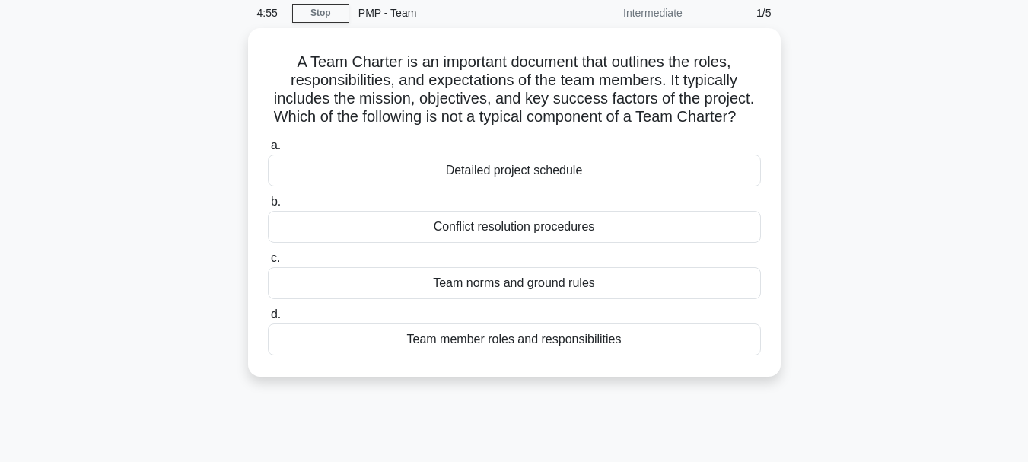
scroll to position [62, 0]
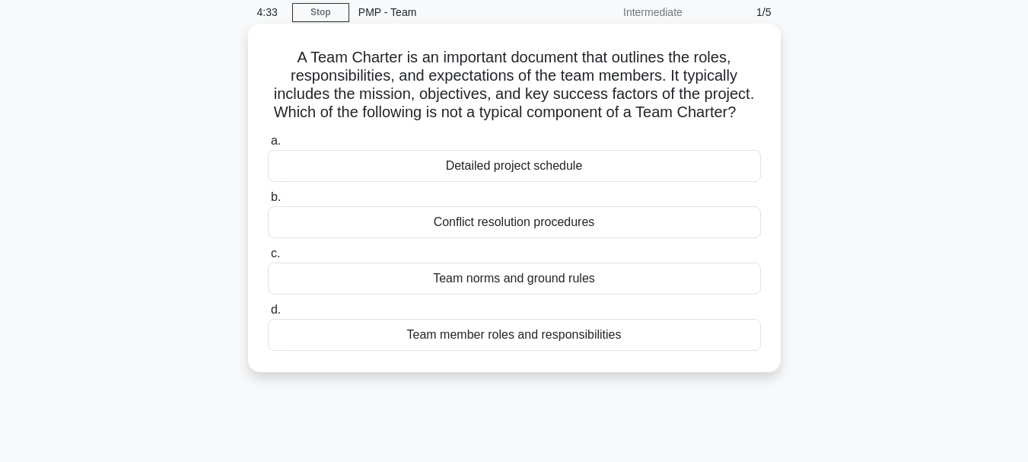
click at [623, 238] on div "Conflict resolution procedures" at bounding box center [514, 222] width 493 height 32
click at [268, 202] on input "b. Conflict resolution procedures" at bounding box center [268, 197] width 0 height 10
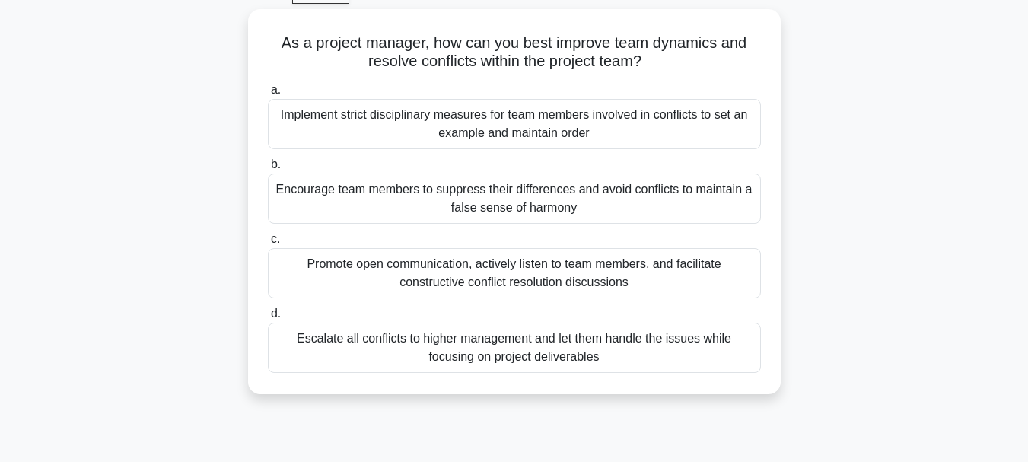
scroll to position [85, 0]
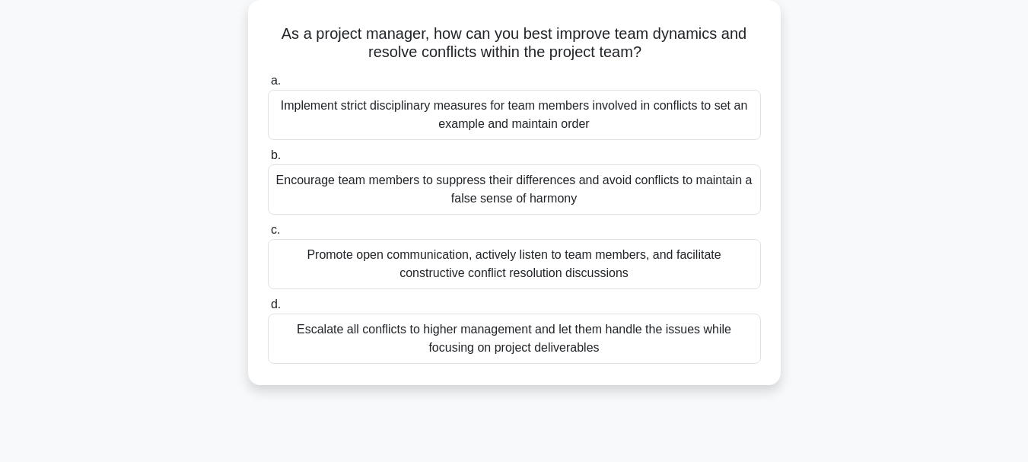
click at [714, 270] on div "Promote open communication, actively listen to team members, and facilitate con…" at bounding box center [514, 264] width 493 height 50
click at [268, 235] on input "c. Promote open communication, actively listen to team members, and facilitate …" at bounding box center [268, 230] width 0 height 10
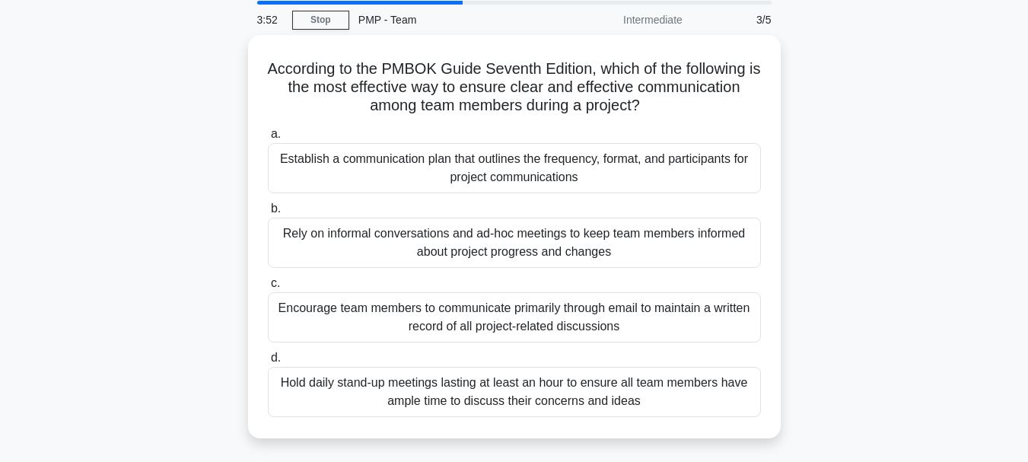
scroll to position [56, 0]
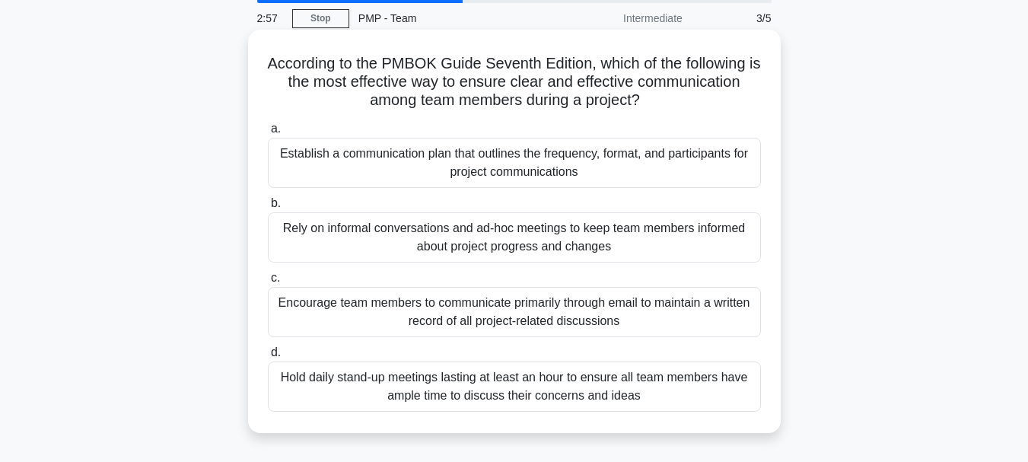
click at [668, 383] on div "Hold daily stand-up meetings lasting at least an hour to ensure all team member…" at bounding box center [514, 386] width 493 height 50
click at [268, 358] on input "d. Hold daily stand-up meetings lasting at least an hour to ensure all team mem…" at bounding box center [268, 353] width 0 height 10
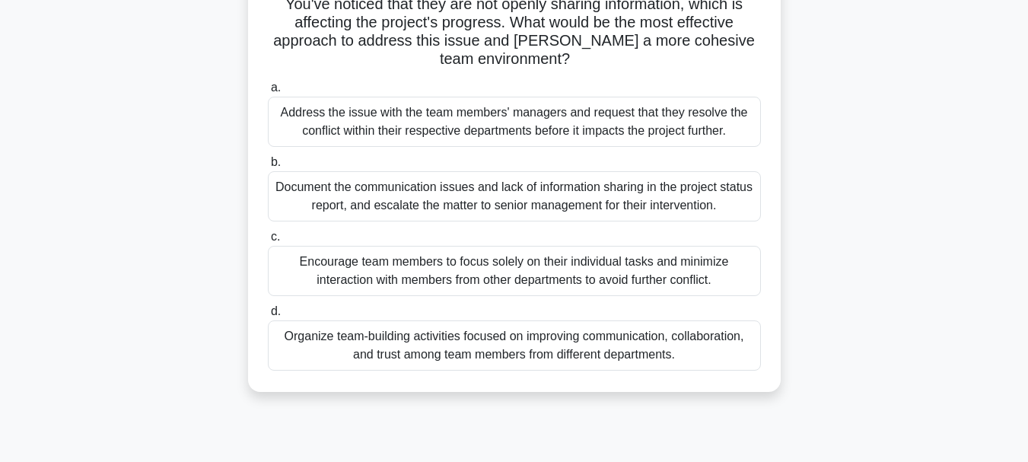
scroll to position [154, 0]
click at [819, 366] on div "As a project manager, you are working on a project that is experiencing conflic…" at bounding box center [514, 173] width 867 height 476
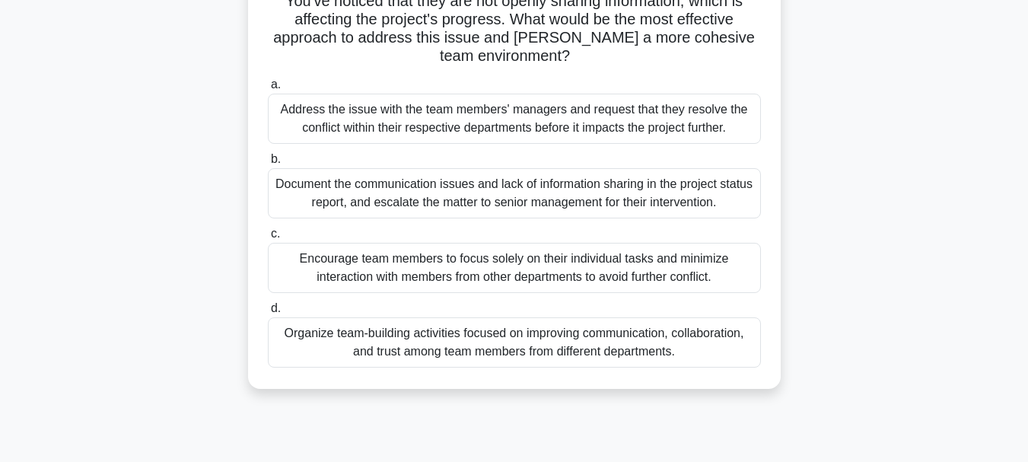
click at [726, 348] on div "Organize team-building activities focused on improving communication, collabora…" at bounding box center [514, 342] width 493 height 50
click at [268, 313] on input "d. Organize team-building activities focused on improving communication, collab…" at bounding box center [268, 309] width 0 height 10
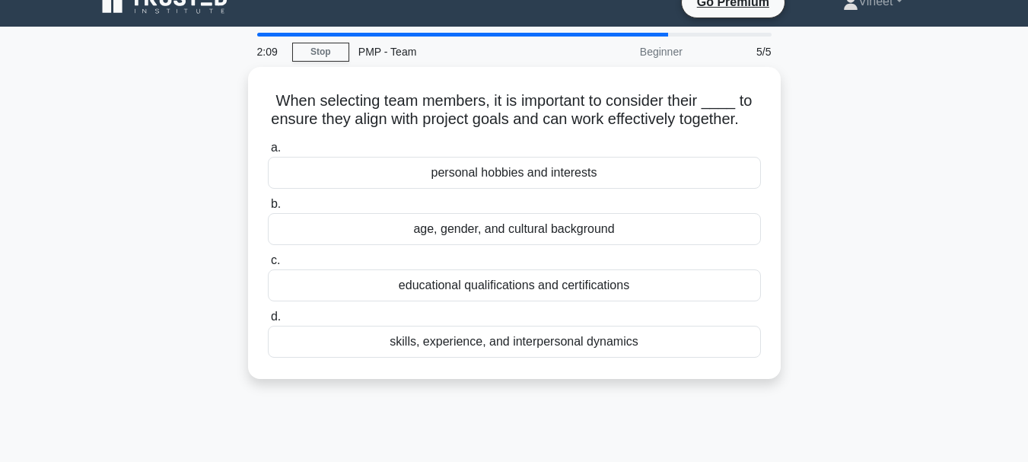
scroll to position [0, 0]
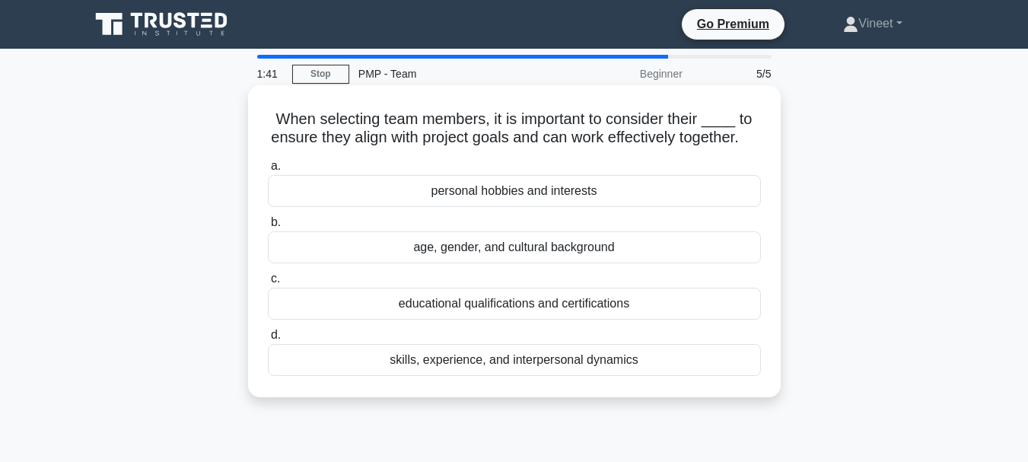
click at [686, 376] on div "skills, experience, and interpersonal dynamics" at bounding box center [514, 360] width 493 height 32
click at [268, 340] on input "d. skills, experience, and interpersonal dynamics" at bounding box center [268, 335] width 0 height 10
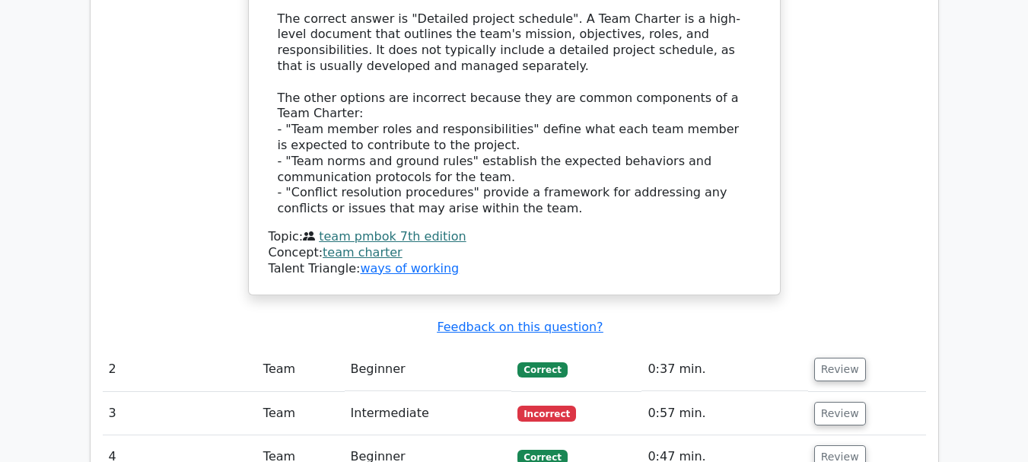
scroll to position [1661, 0]
click at [842, 401] on button "Review" at bounding box center [840, 413] width 52 height 24
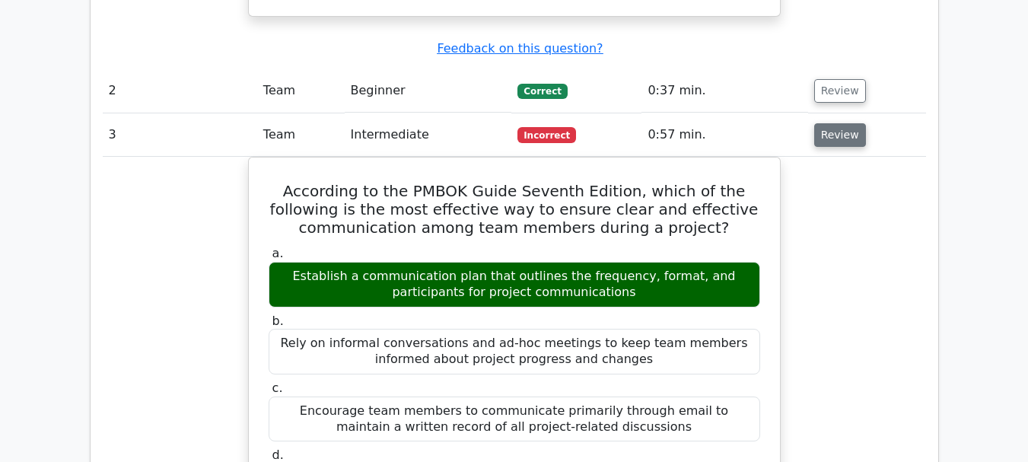
scroll to position [1938, 0]
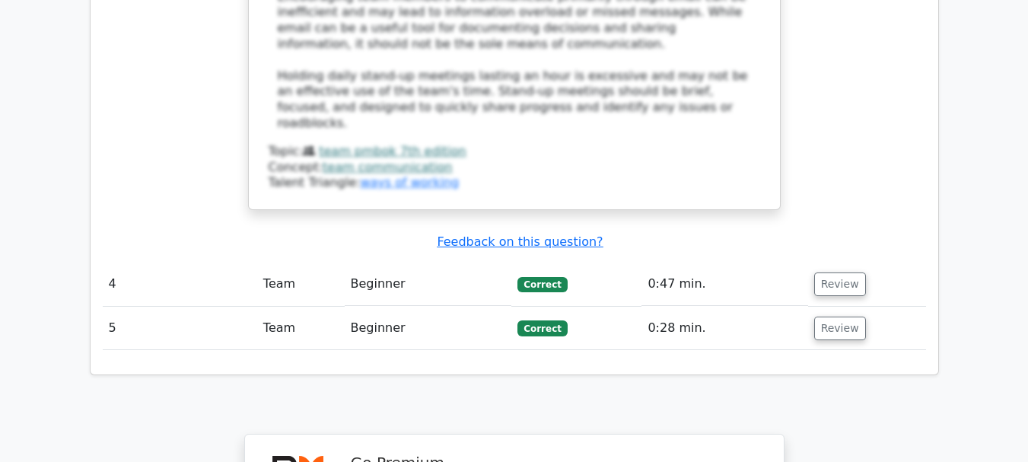
scroll to position [2730, 0]
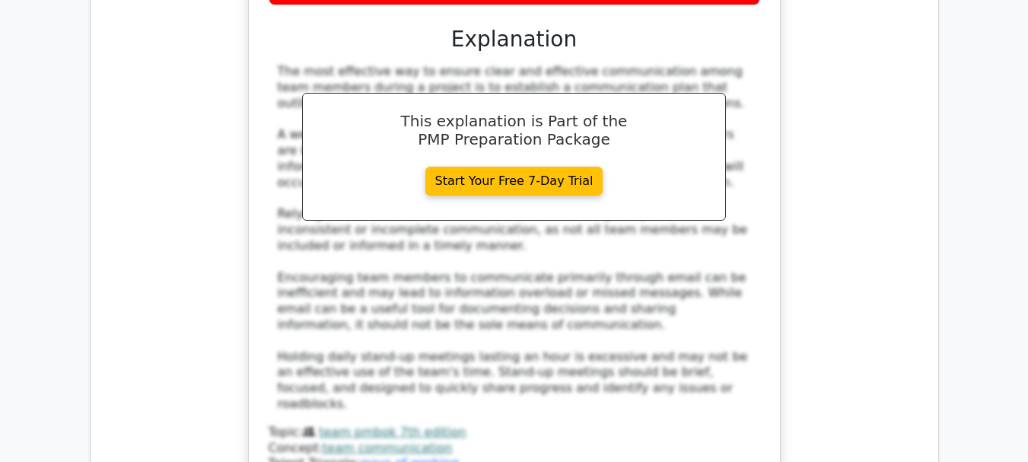
click at [842, 324] on div "According to the PMBOK Guide Seventh Edition, which of the following is the mos…" at bounding box center [514, 81] width 823 height 856
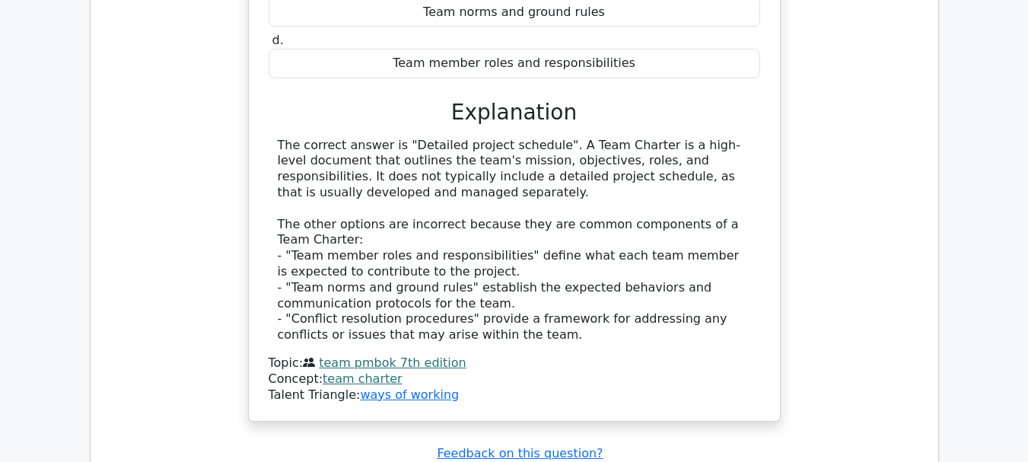
click at [842, 324] on div "A Team Charter is an important document that outlines the roles, responsibiliti…" at bounding box center [514, 97] width 823 height 687
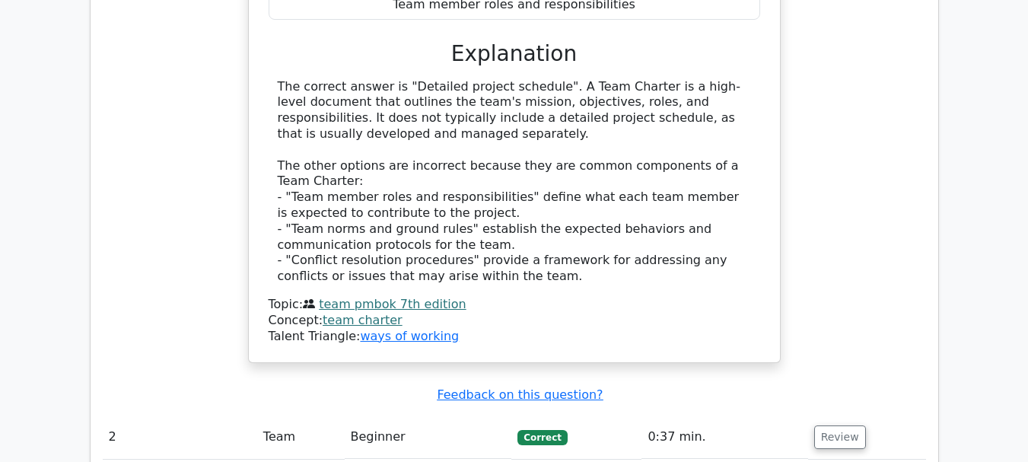
click at [842, 387] on div "Submit feedback Feedback on this question?" at bounding box center [520, 395] width 823 height 16
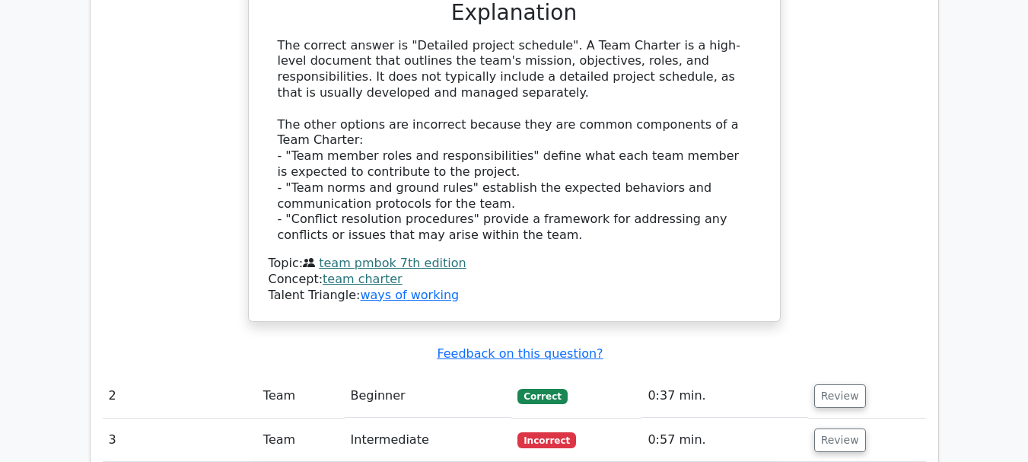
click at [842, 374] on td "Review" at bounding box center [867, 395] width 118 height 43
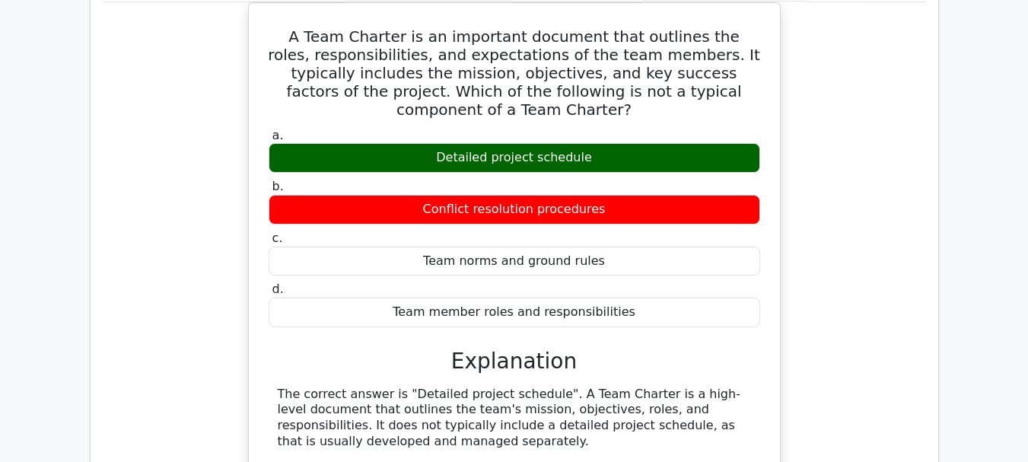
click at [842, 323] on div "A Team Charter is an important document that outlines the roles, responsibiliti…" at bounding box center [514, 345] width 823 height 687
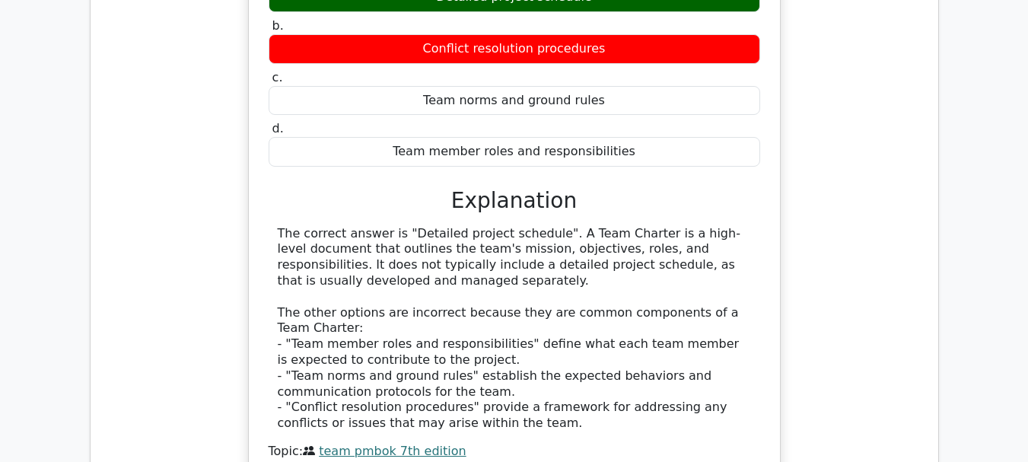
click at [842, 323] on div "A Team Charter is an important document that outlines the roles, responsibiliti…" at bounding box center [514, 185] width 823 height 687
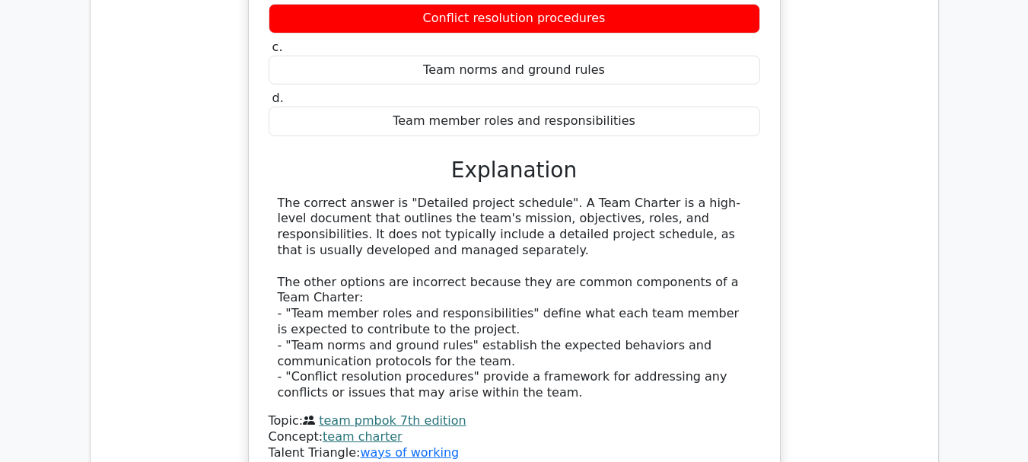
scroll to position [1477, 0]
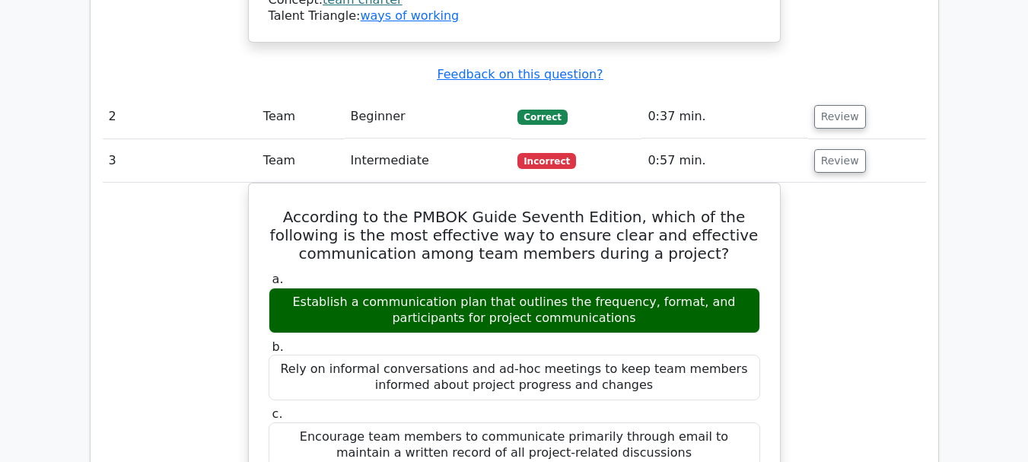
scroll to position [1913, 0]
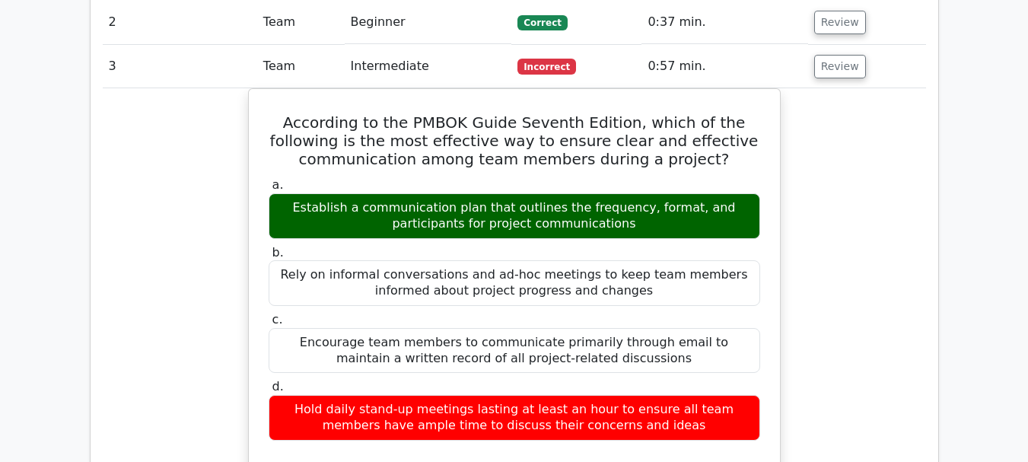
scroll to position [2009, 0]
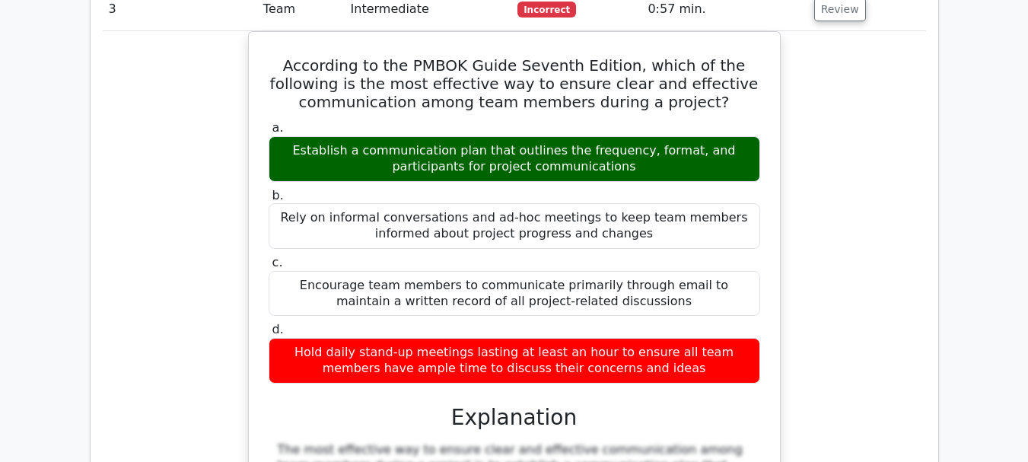
click at [888, 304] on div "According to the PMBOK Guide Seventh Edition, which of the following is the mos…" at bounding box center [514, 459] width 823 height 856
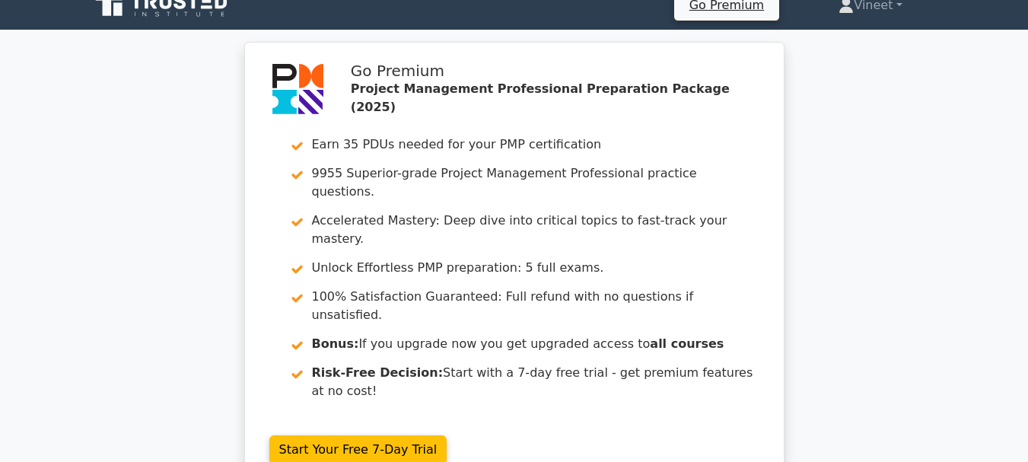
scroll to position [0, 0]
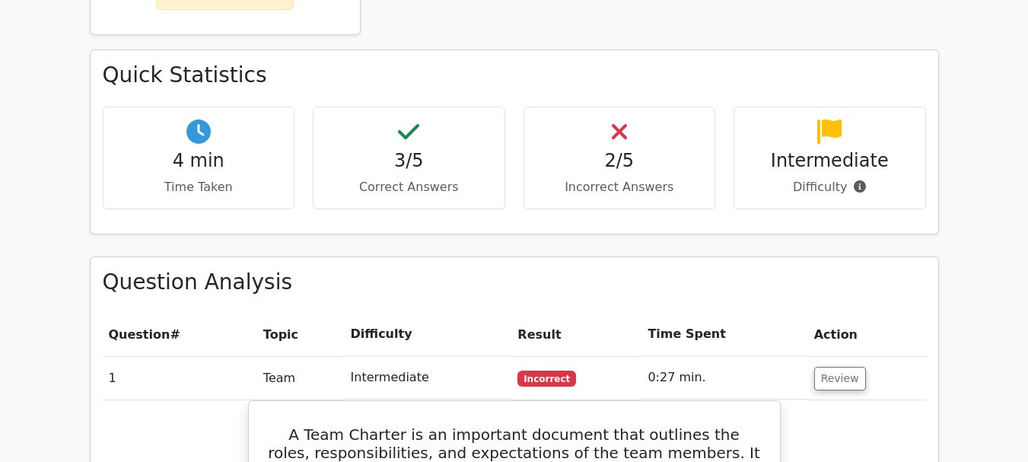
scroll to position [892, 0]
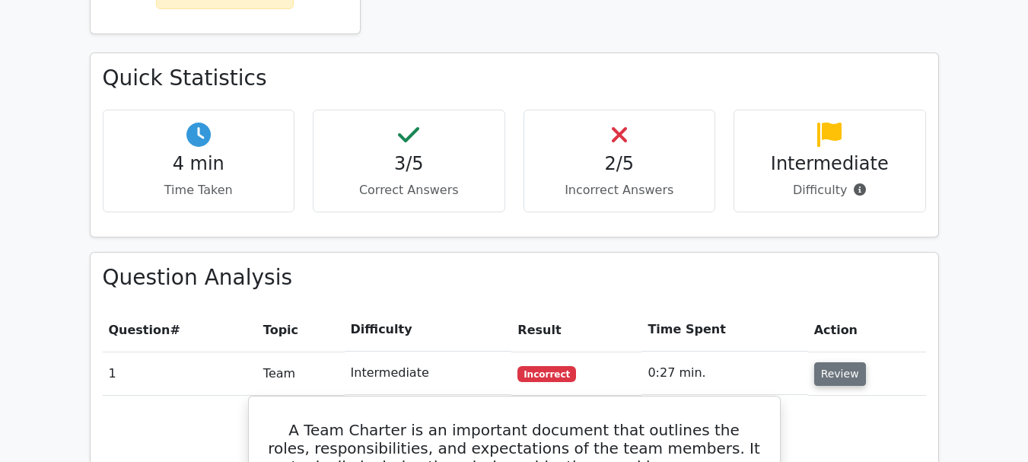
click at [851, 362] on button "Review" at bounding box center [840, 374] width 52 height 24
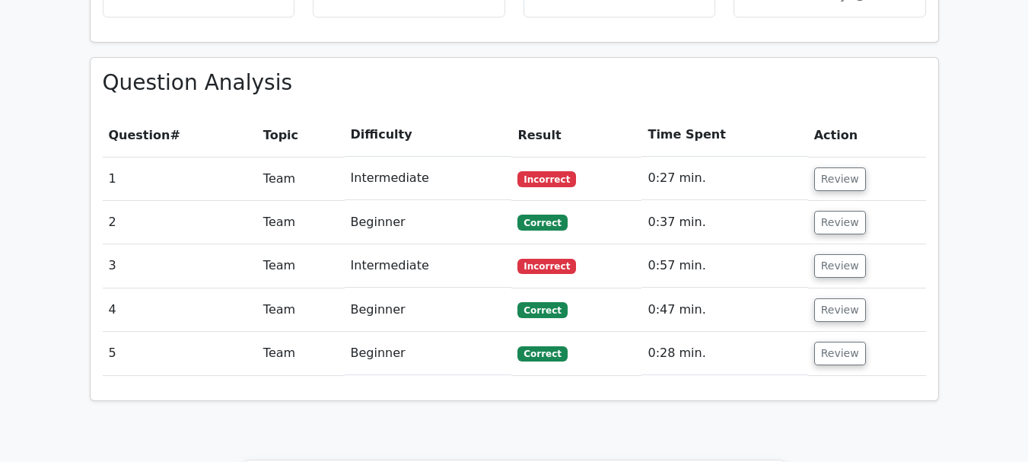
click at [931, 313] on div "Question Analysis Question # Topic Difficulty Result Time Spent Action 1 Team I…" at bounding box center [515, 229] width 848 height 342
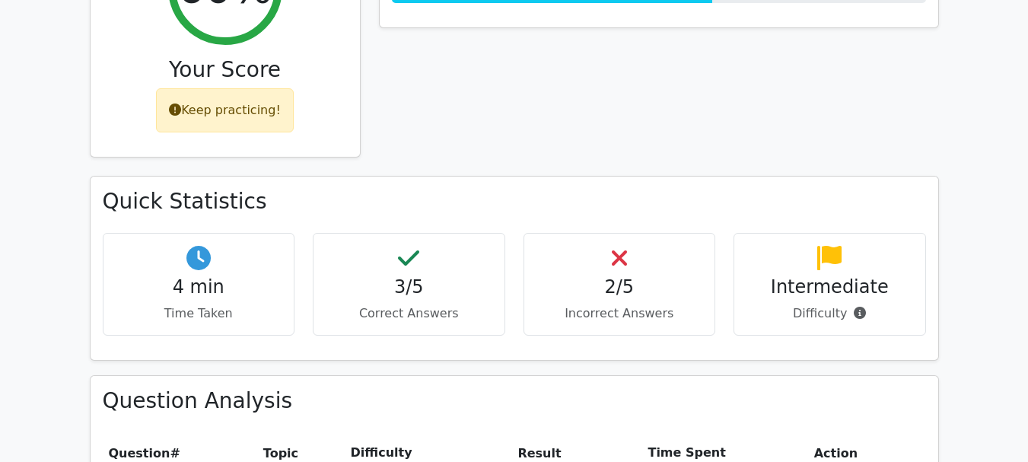
scroll to position [765, 0]
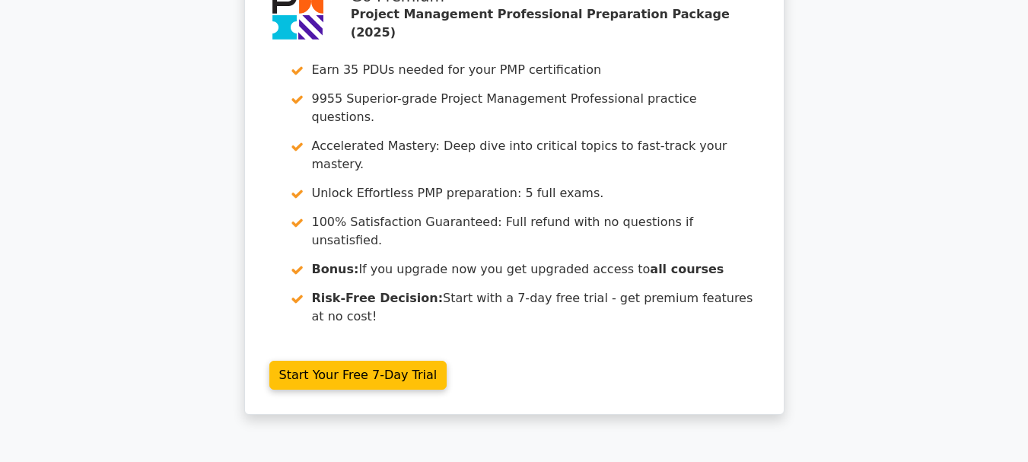
scroll to position [1594, 0]
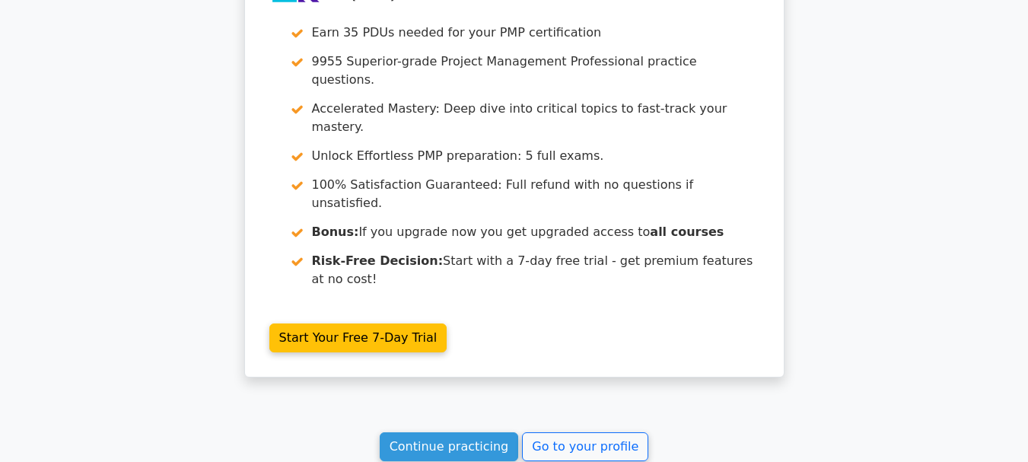
scroll to position [1624, 0]
